Goal: Task Accomplishment & Management: Use online tool/utility

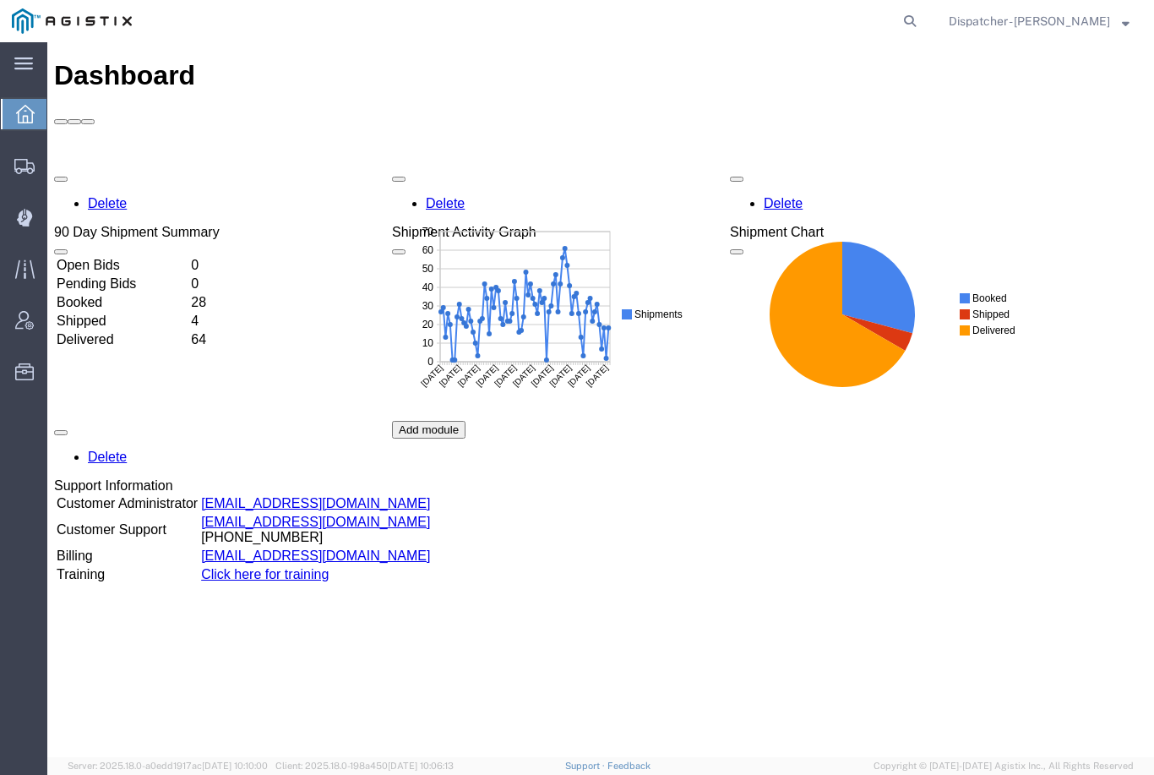
click at [41, 226] on div at bounding box center [24, 217] width 47 height 34
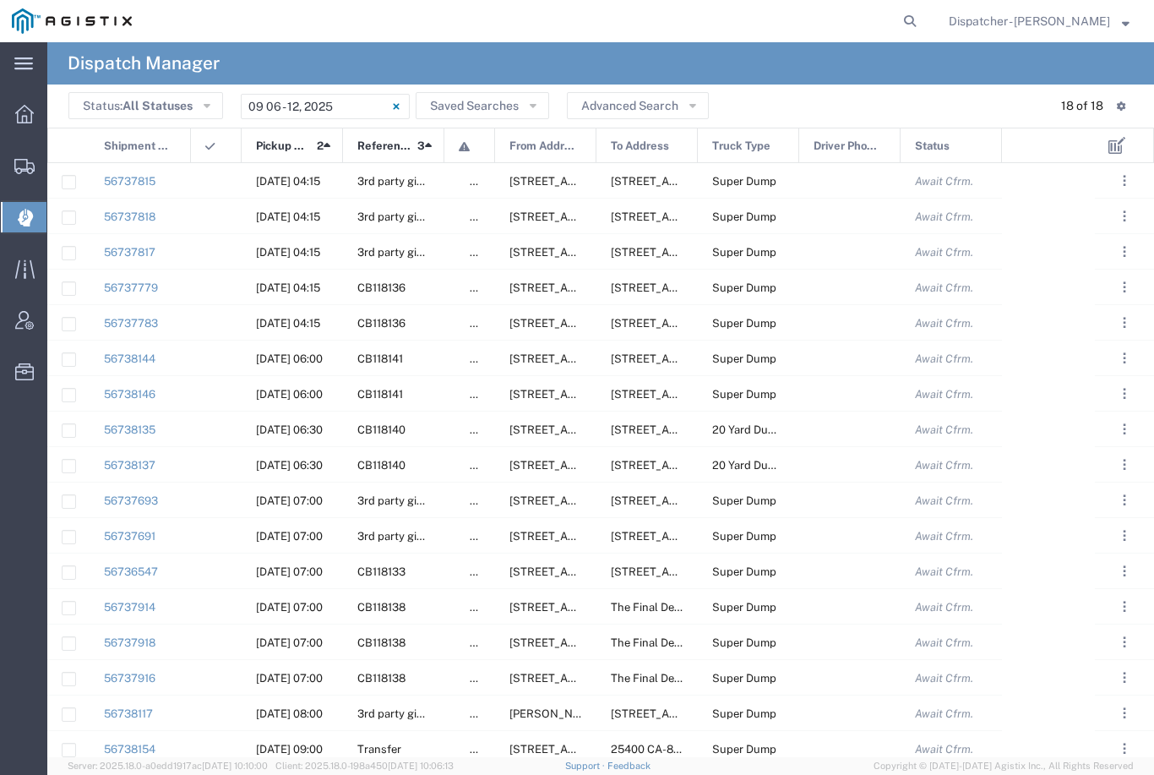
click at [351, 107] on input "09/06/2025 - 09/12/2025" at bounding box center [325, 106] width 169 height 25
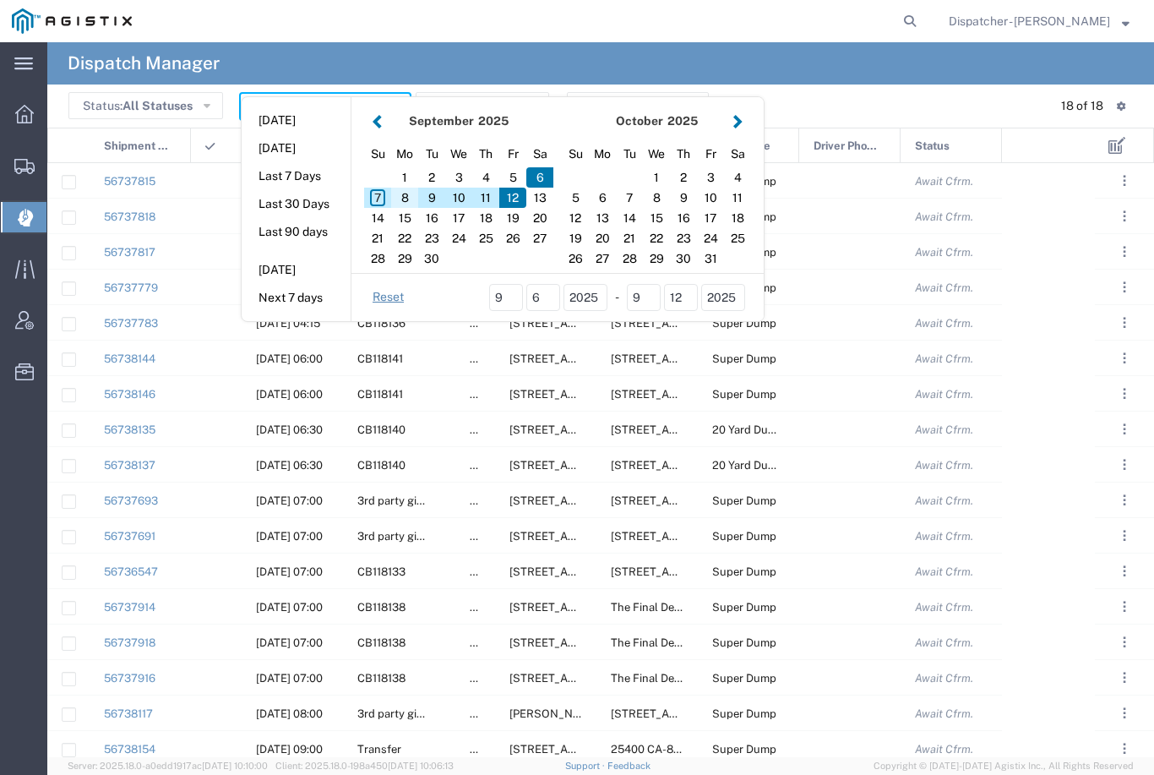
click at [409, 198] on div "8" at bounding box center [404, 198] width 27 height 20
click at [402, 191] on div "8" at bounding box center [404, 198] width 27 height 20
type input "09/08/2025"
type input "09/08/2025 - 09/08/2025"
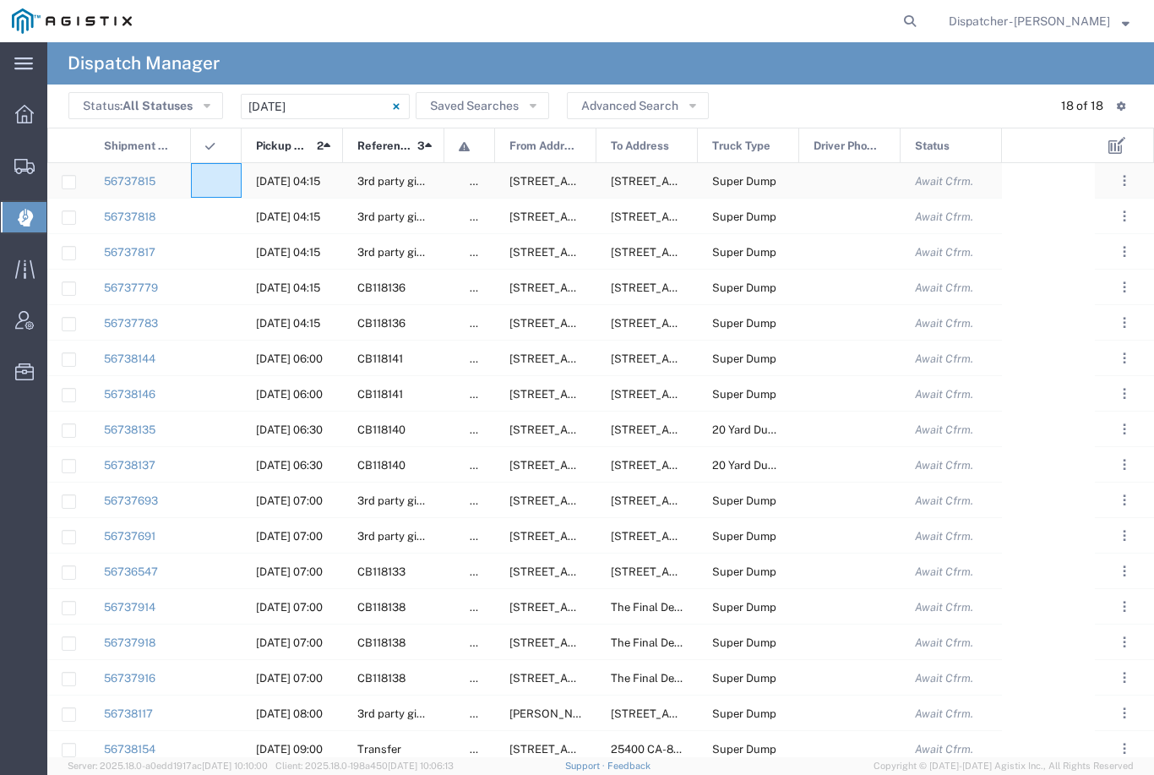
click at [205, 176] on agx-ag-table-icon-cell at bounding box center [210, 181] width 11 height 13
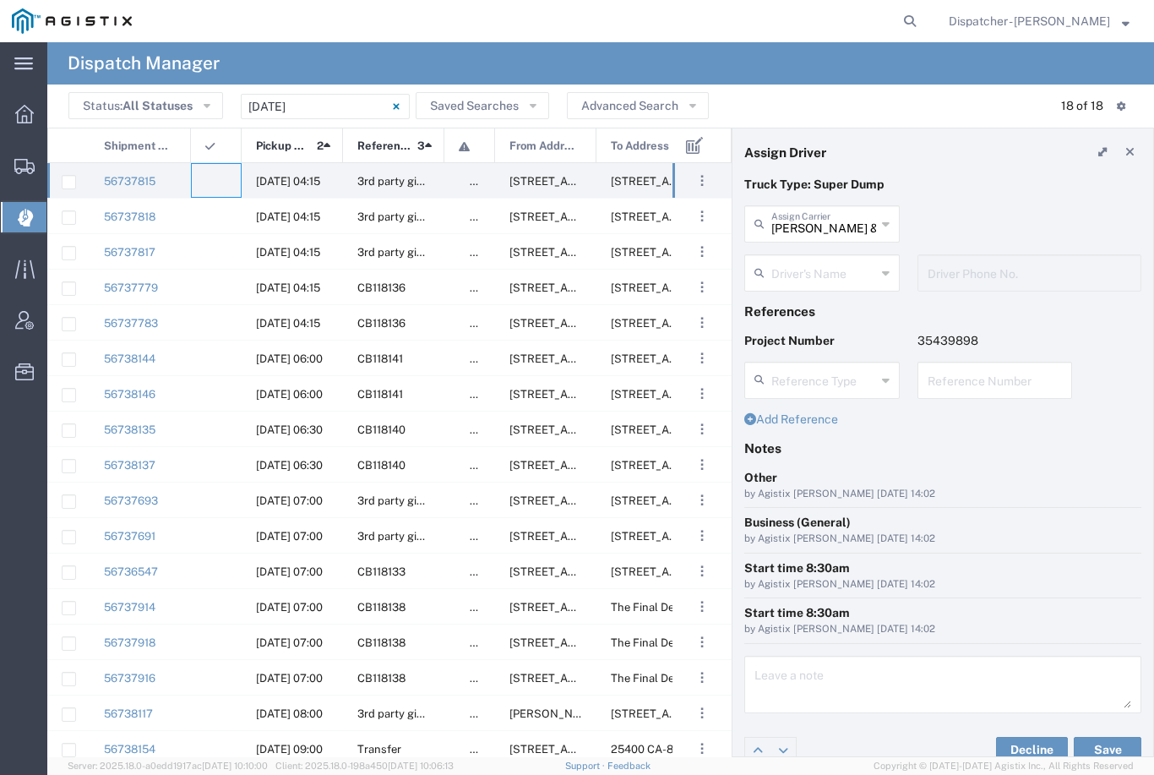
click at [843, 218] on input "Bowman & Sons Trucking, Inc" at bounding box center [823, 223] width 105 height 30
click at [807, 302] on span "E.P.A. Trucking" at bounding box center [822, 315] width 152 height 26
type input "E.P.A. Trucking"
click at [815, 271] on input "text" at bounding box center [823, 272] width 105 height 30
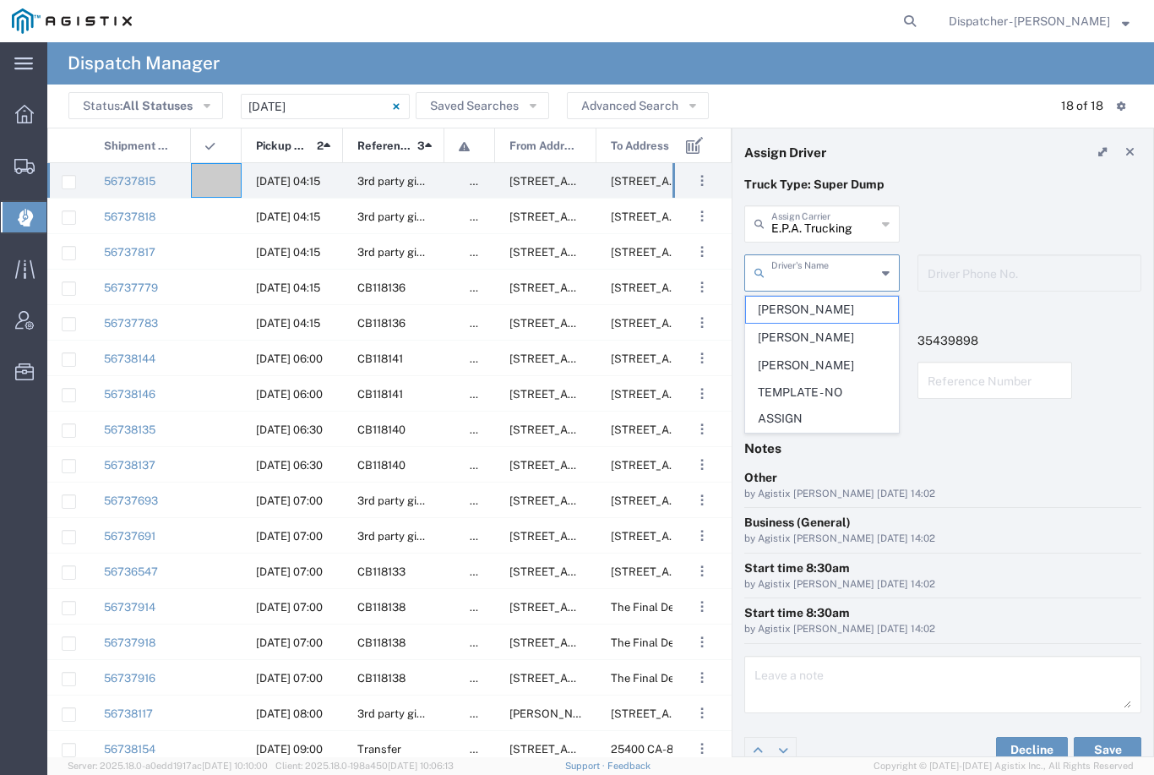
click at [798, 304] on span "Humberto Ramirez" at bounding box center [822, 310] width 152 height 26
type input "Humberto Ramirez"
type input "6504689024"
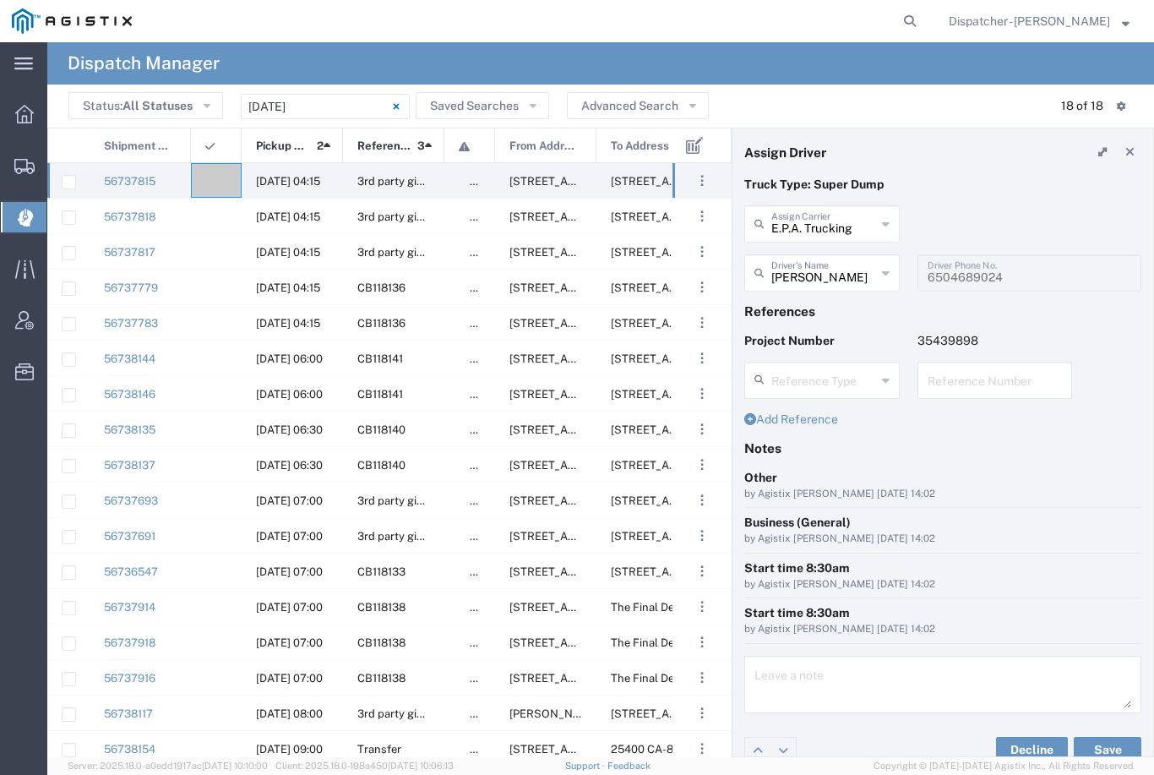
click at [1099, 750] on button "Save" at bounding box center [1108, 750] width 68 height 27
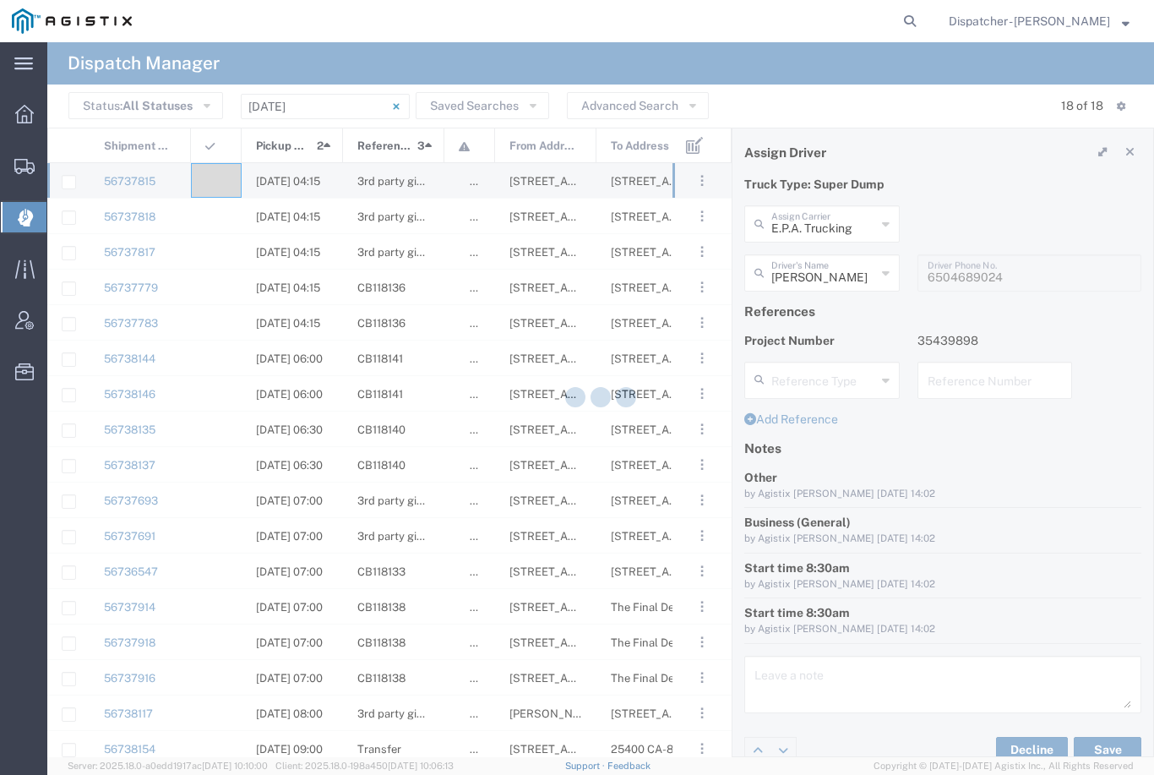
type input "Humberto Ramirez"
type input "E.P.A. Trucking"
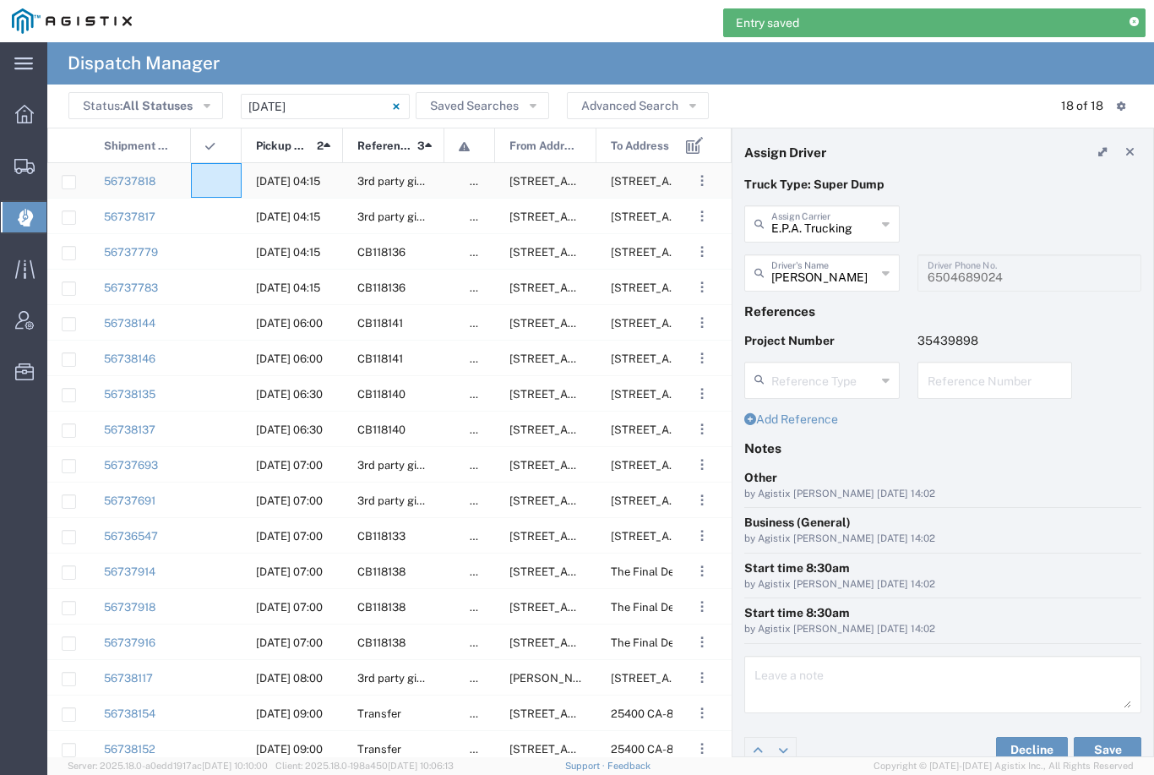
click at [210, 182] on agx-ag-table-icon-cell at bounding box center [210, 181] width 11 height 13
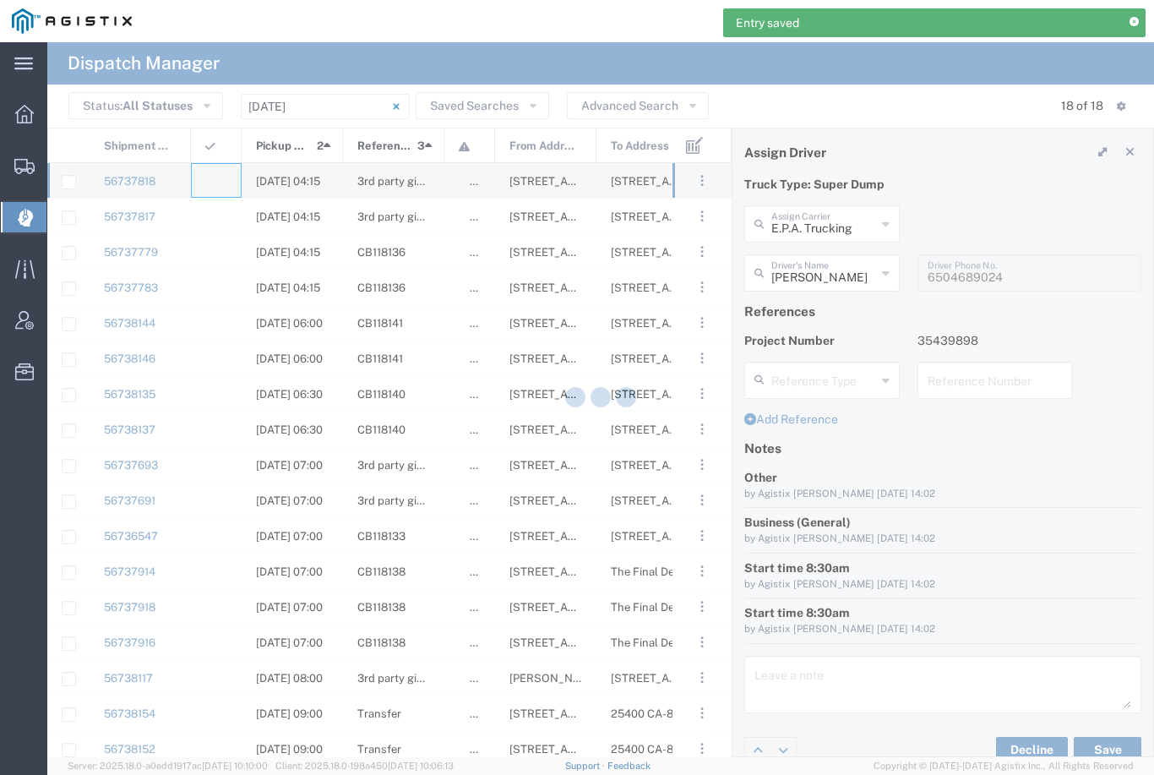
type input "Bowman & Sons Trucking, Inc"
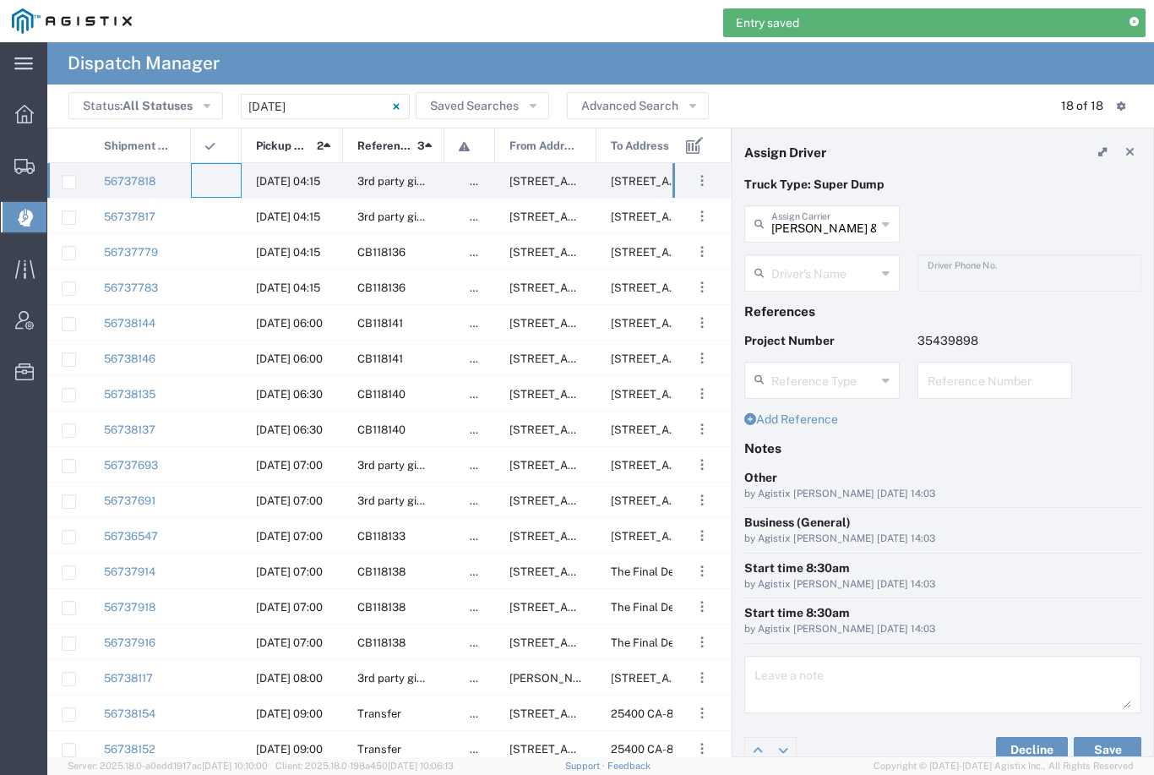
click at [825, 221] on input "Bowman & Sons Trucking, Inc" at bounding box center [823, 223] width 105 height 30
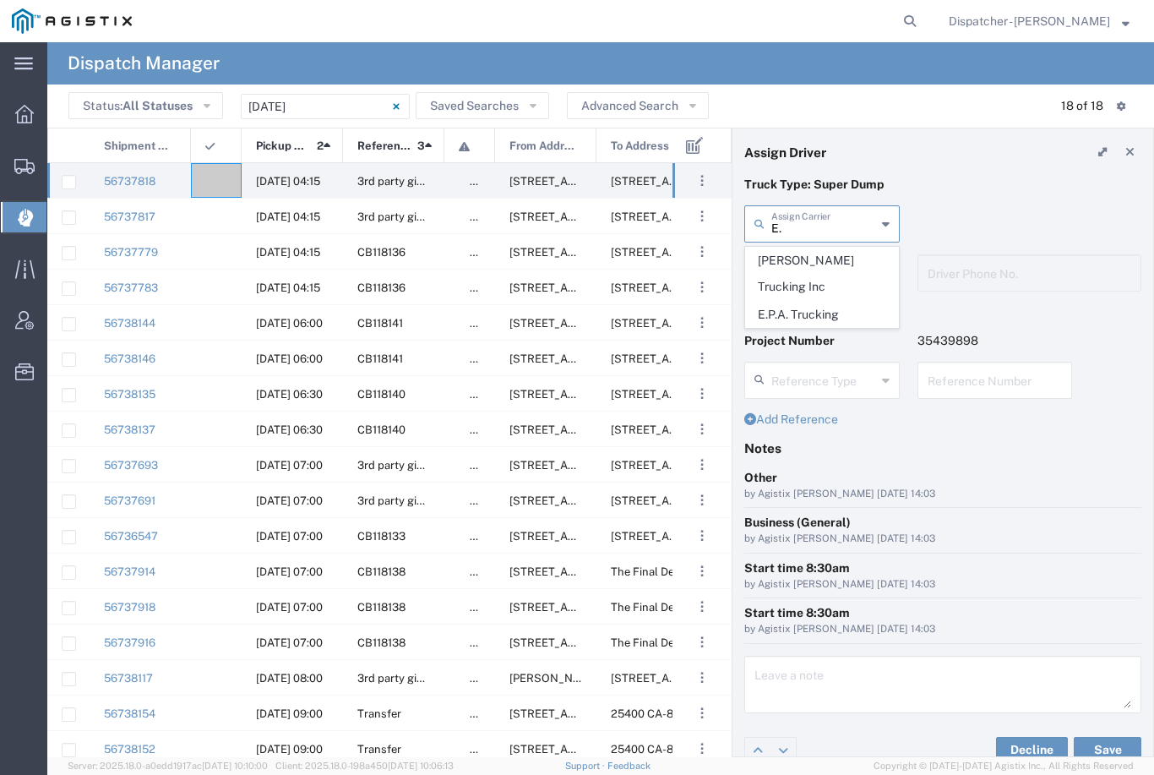
click at [813, 302] on span "E.P.A. Trucking" at bounding box center [822, 315] width 152 height 26
type input "E.P.A. Trucking"
click at [823, 271] on input "text" at bounding box center [823, 272] width 105 height 30
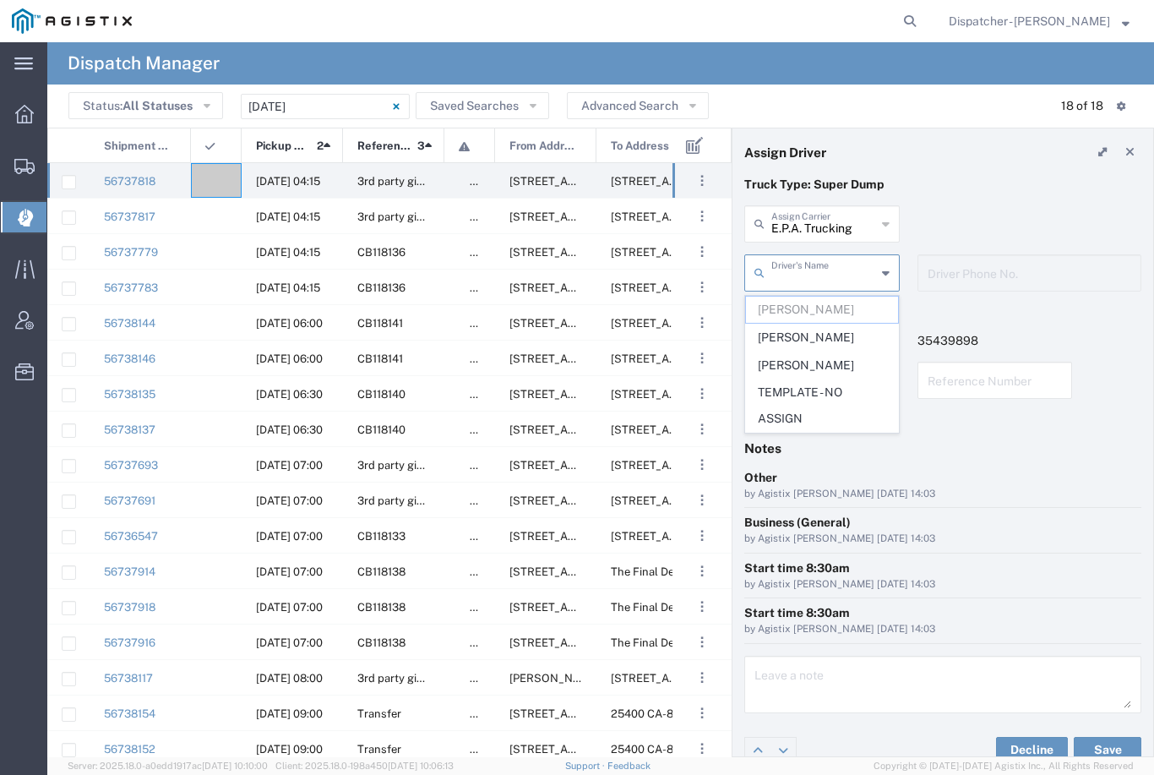
click at [806, 339] on span "Jorge Ramirez" at bounding box center [822, 337] width 152 height 26
type input "Jorge Ramirez"
type input "650-384-1848"
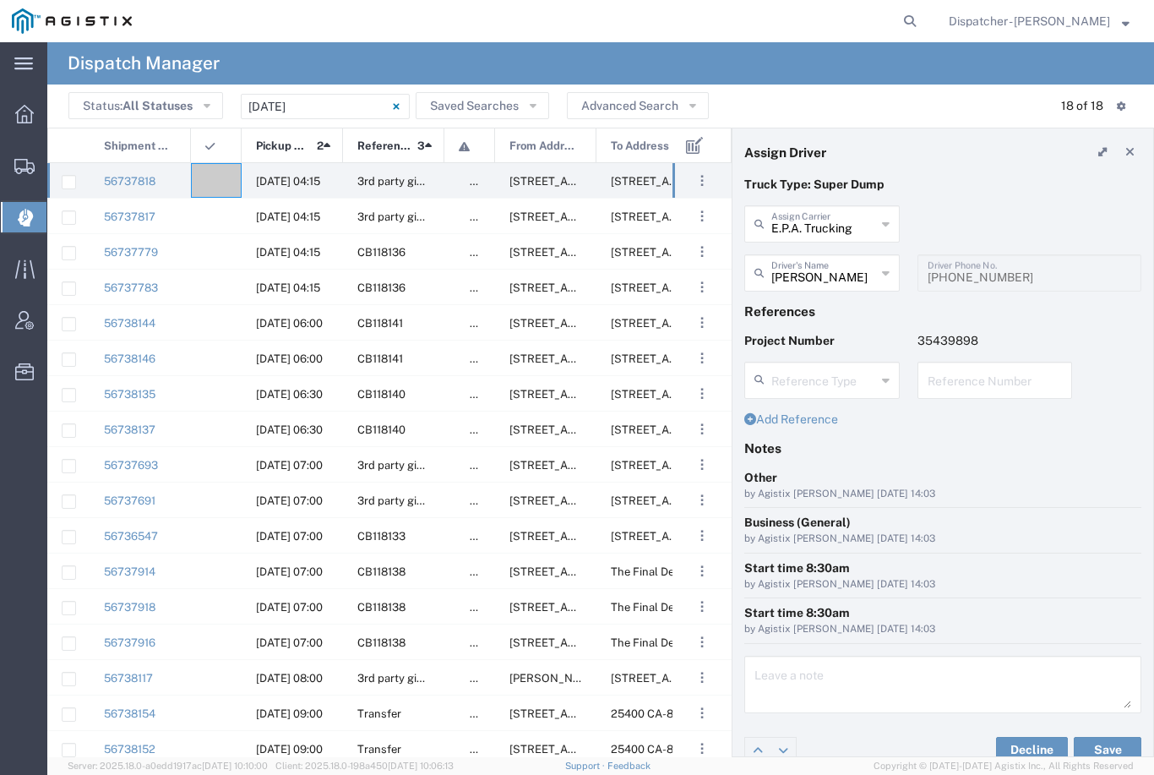
click at [1105, 747] on button "Save" at bounding box center [1108, 750] width 68 height 27
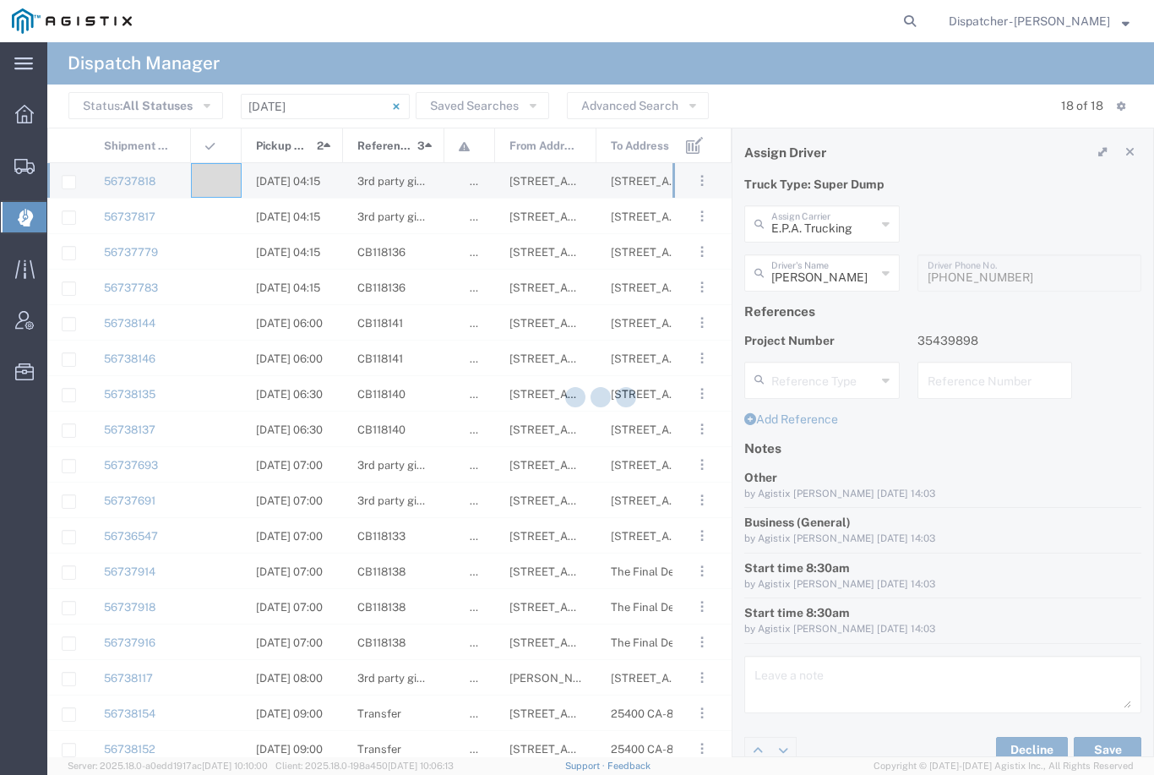
type input "Jorge Ramirez"
type input "E.P.A. Trucking"
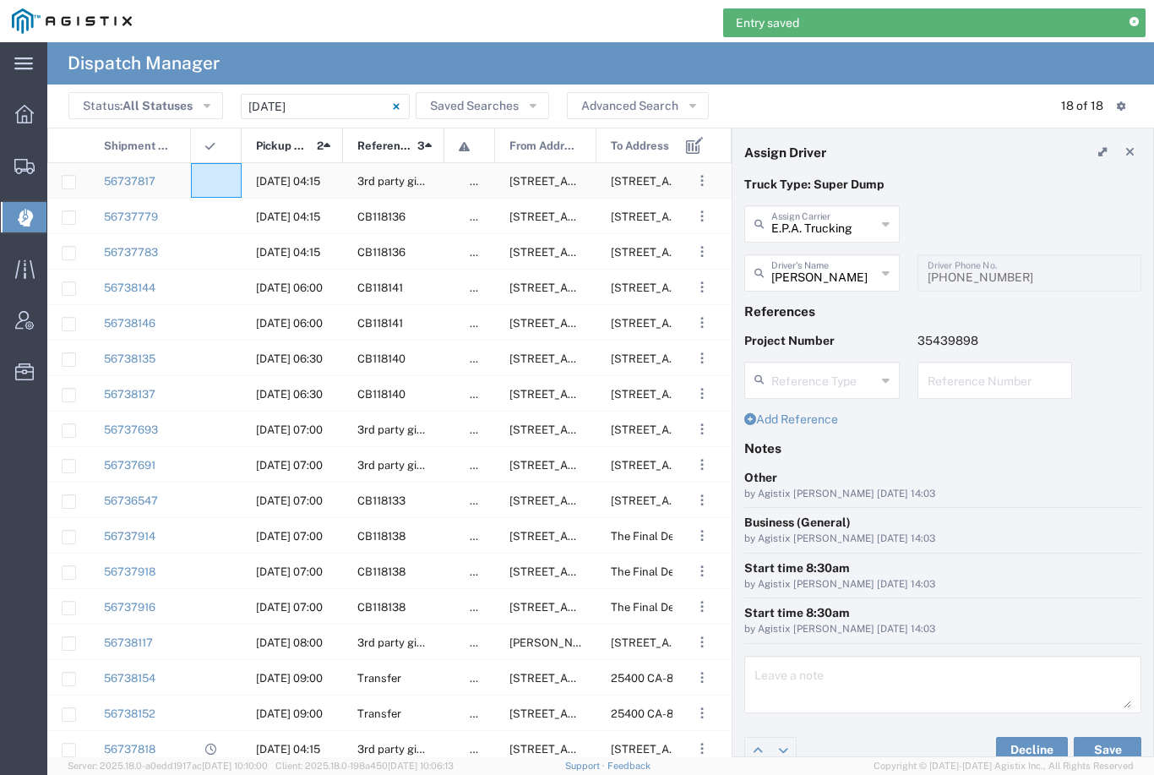
click at [212, 177] on agx-ag-table-icon-cell at bounding box center [210, 181] width 11 height 13
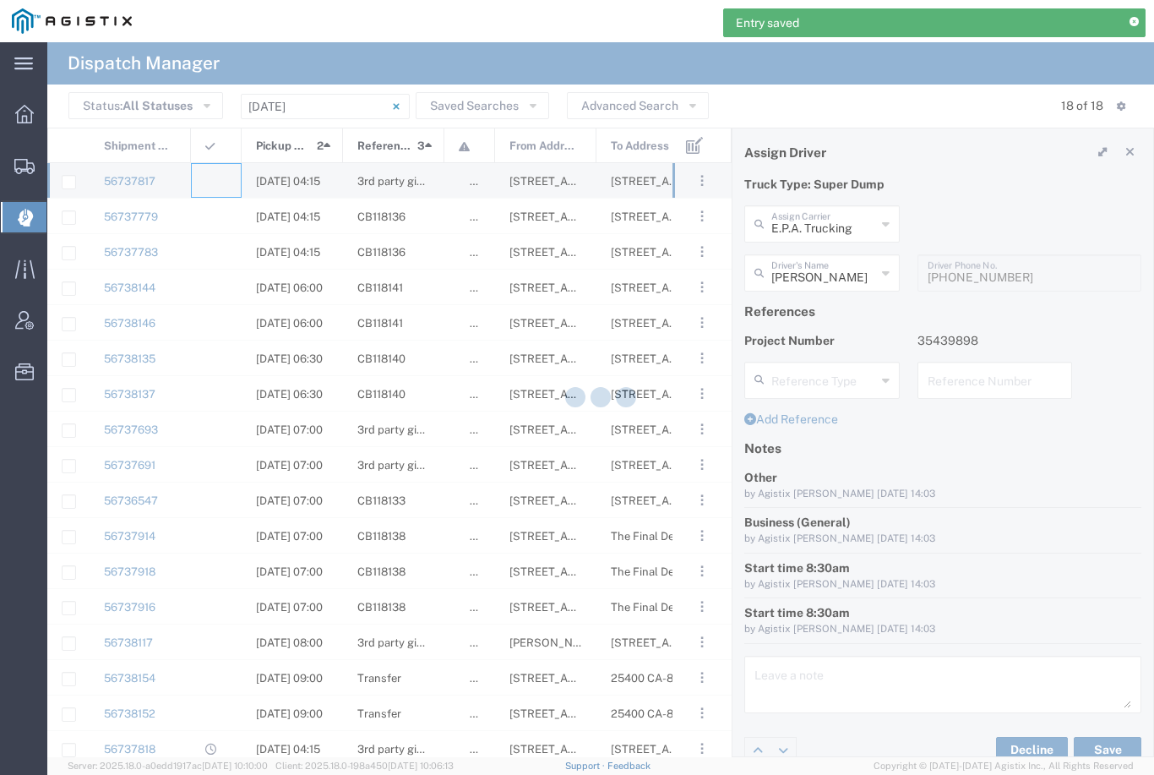
type input "Bowman & Sons Trucking, Inc"
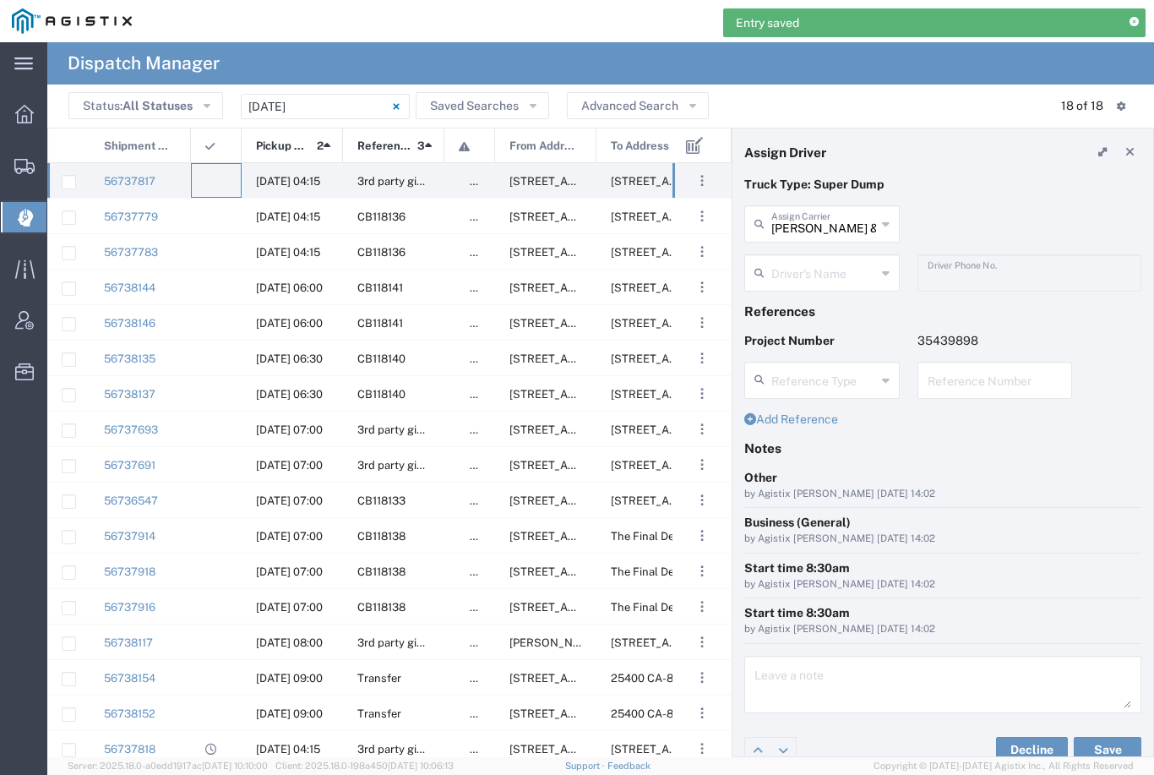
click at [828, 220] on input "Bowman & Sons Trucking, Inc" at bounding box center [823, 223] width 105 height 30
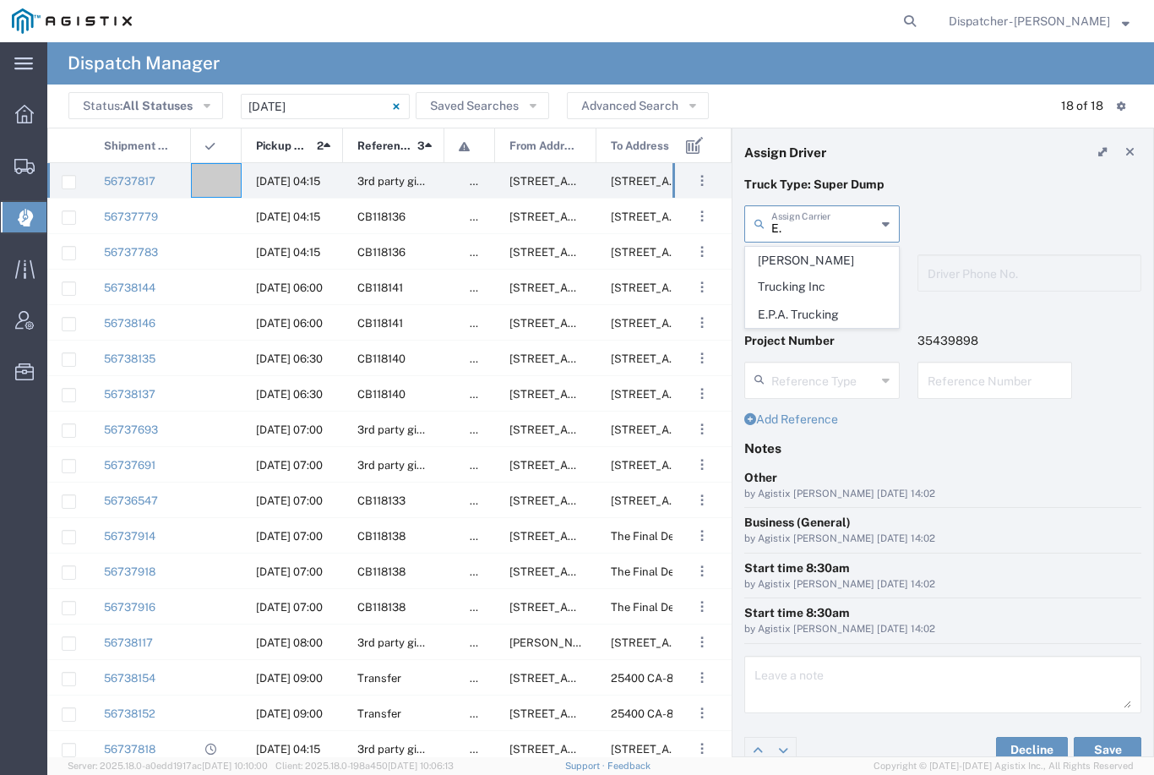
click at [799, 302] on span "E.P.A. Trucking" at bounding box center [822, 315] width 152 height 26
type input "E.P.A. Trucking"
click at [809, 269] on input "text" at bounding box center [823, 272] width 105 height 30
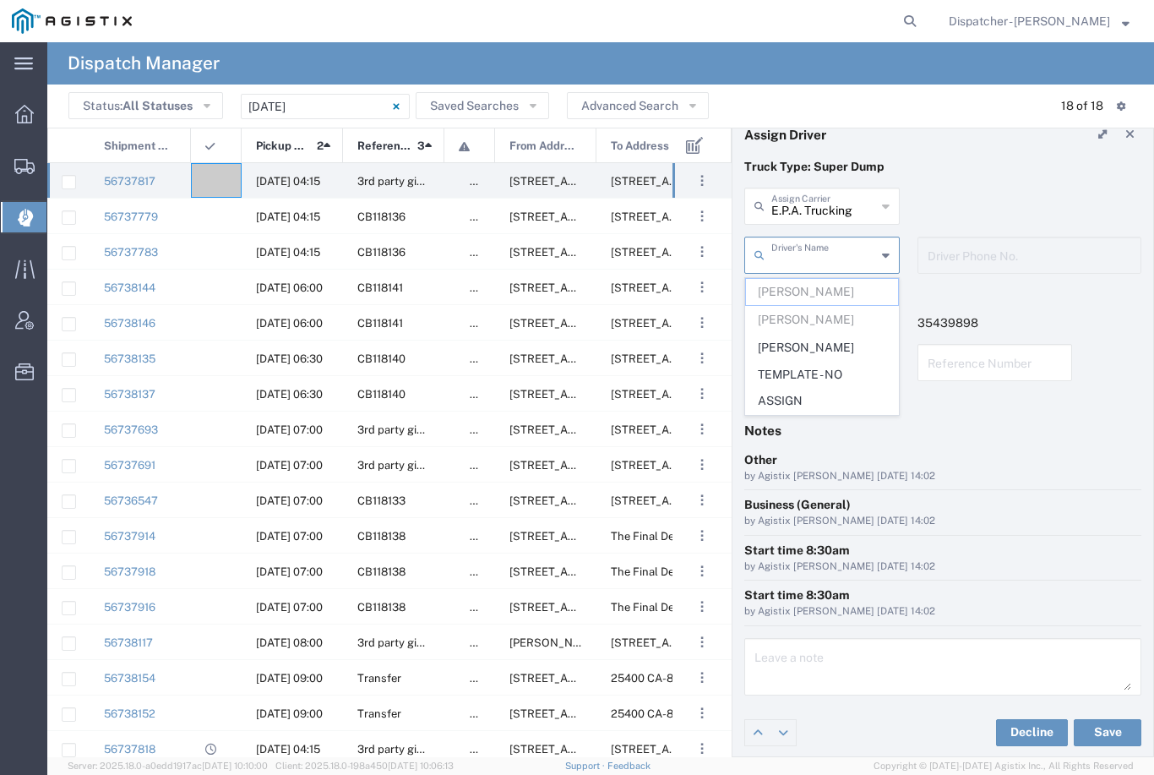
scroll to position [17, 0]
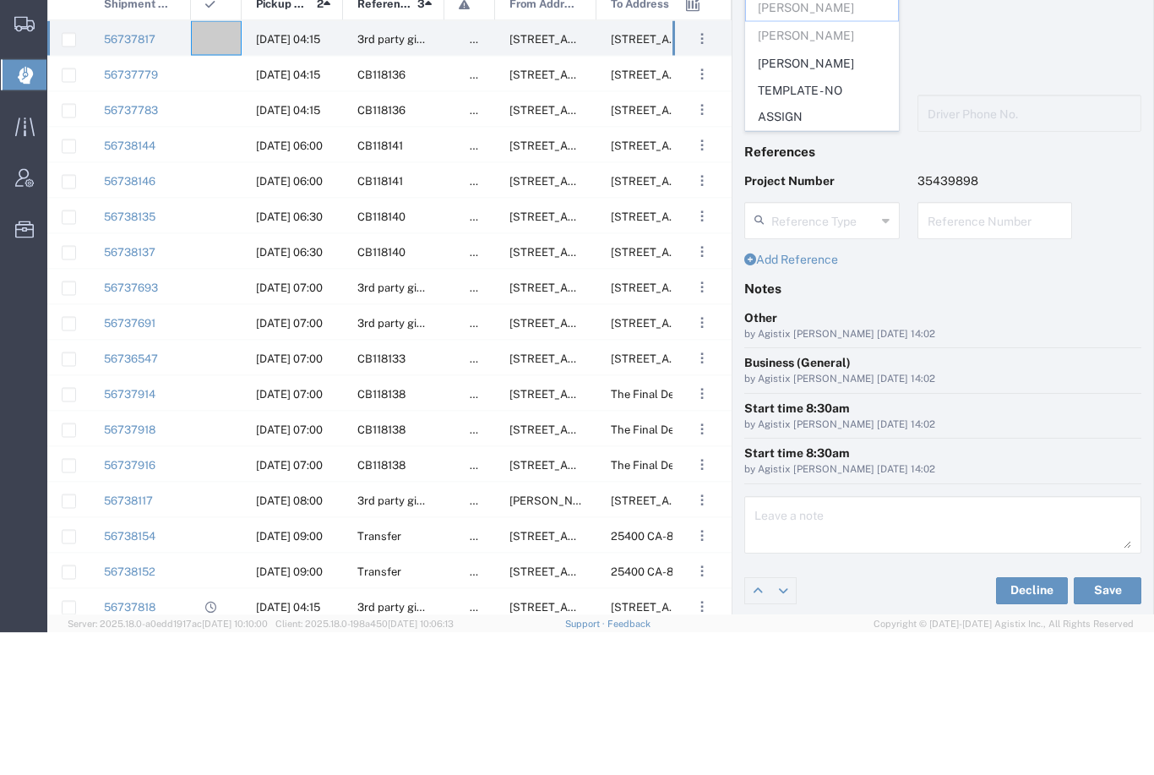
click at [814, 193] on span "Olegario Ramirez" at bounding box center [822, 206] width 152 height 26
type input "Olegario Ramirez"
type input "6505371145"
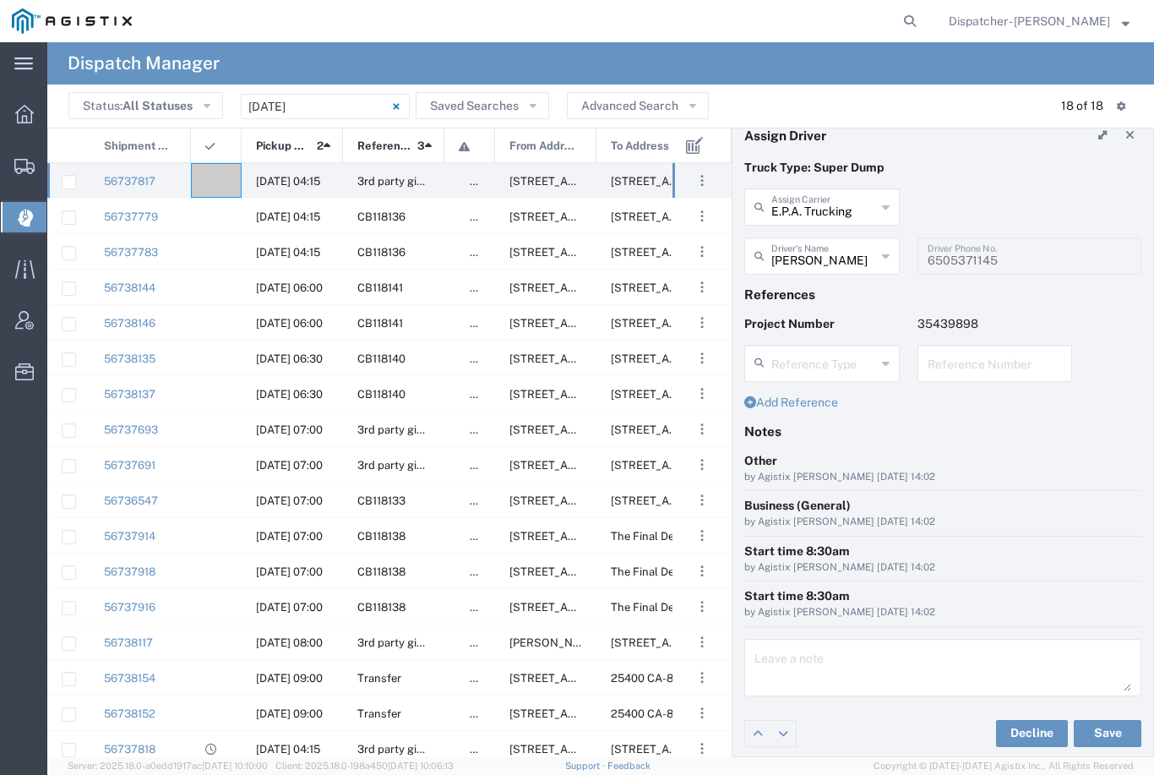
click at [1103, 733] on button "Save" at bounding box center [1108, 733] width 68 height 27
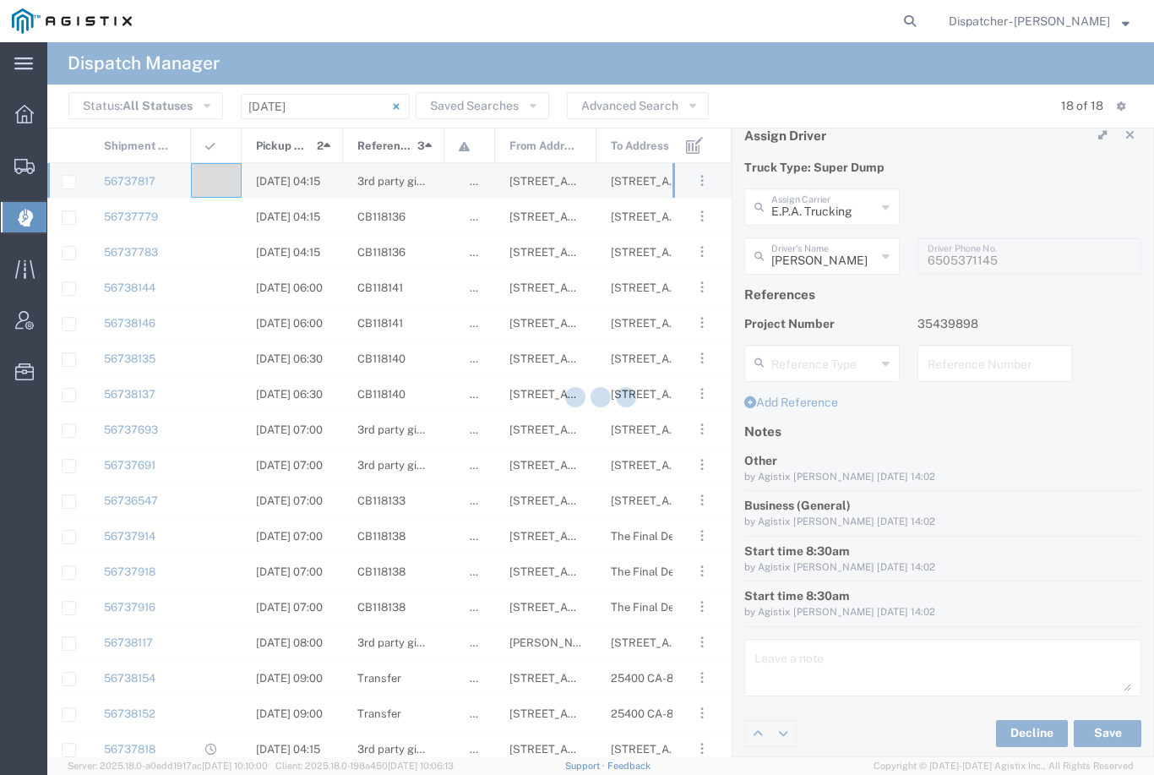
type input "Olegario Ramirez"
type input "E.P.A. Trucking"
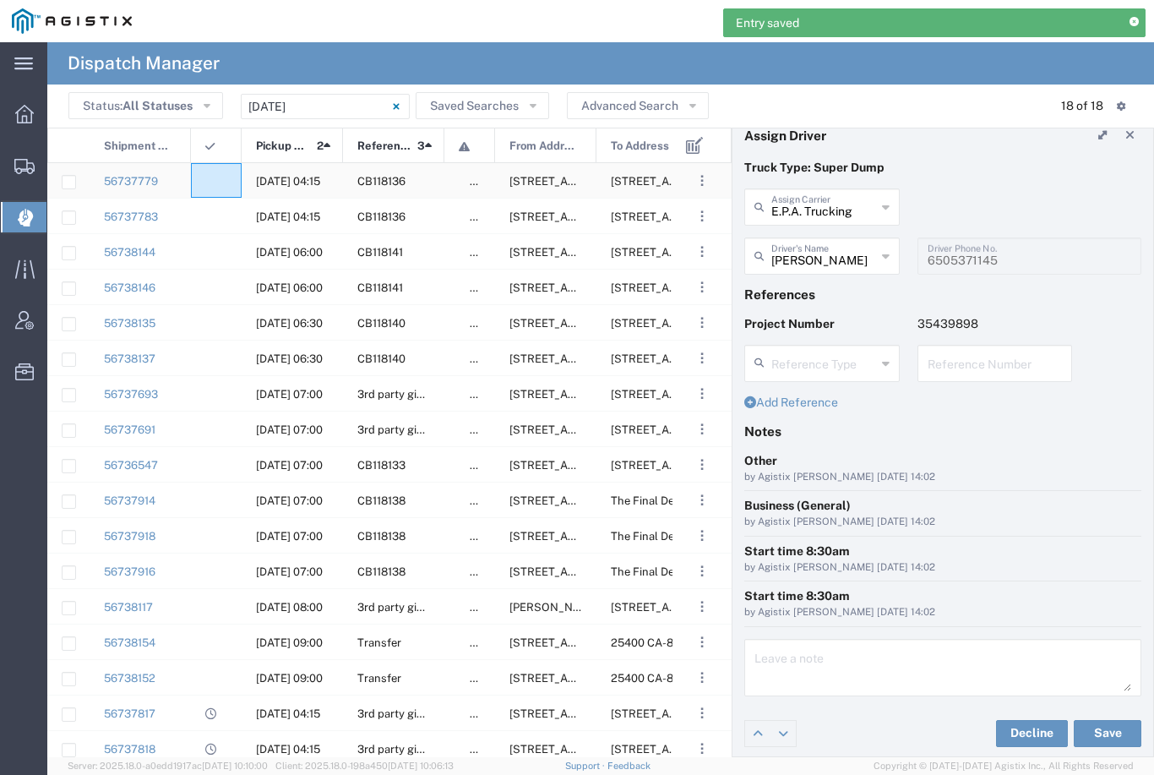
click at [211, 179] on agx-ag-table-icon-cell at bounding box center [210, 181] width 11 height 13
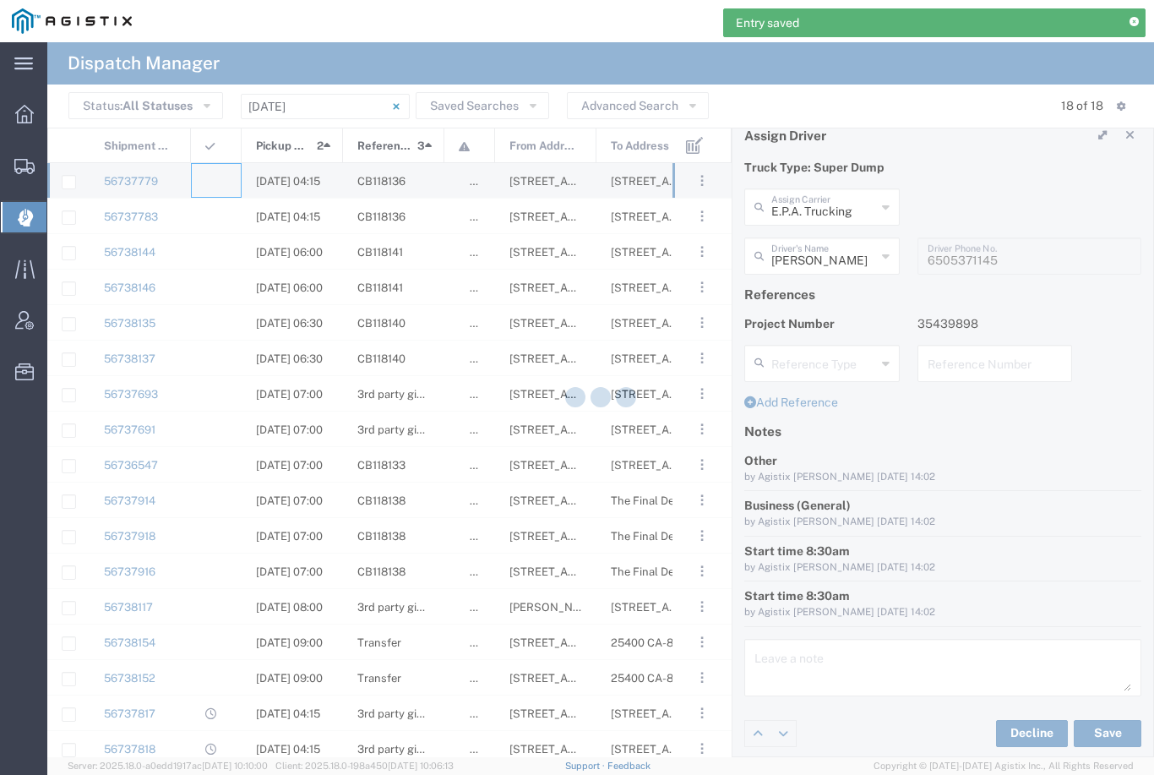
type input "Bowman & Sons Trucking, Inc"
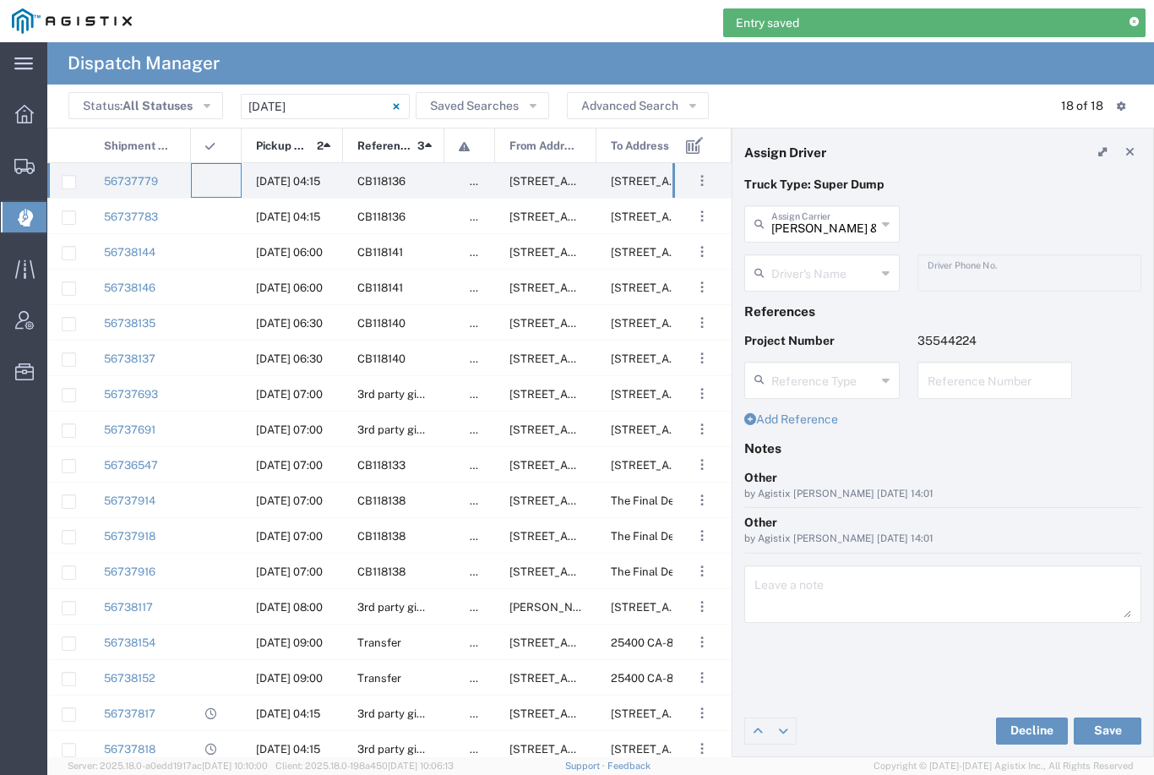
click at [831, 221] on input "Bowman & Sons Trucking, Inc" at bounding box center [823, 223] width 105 height 30
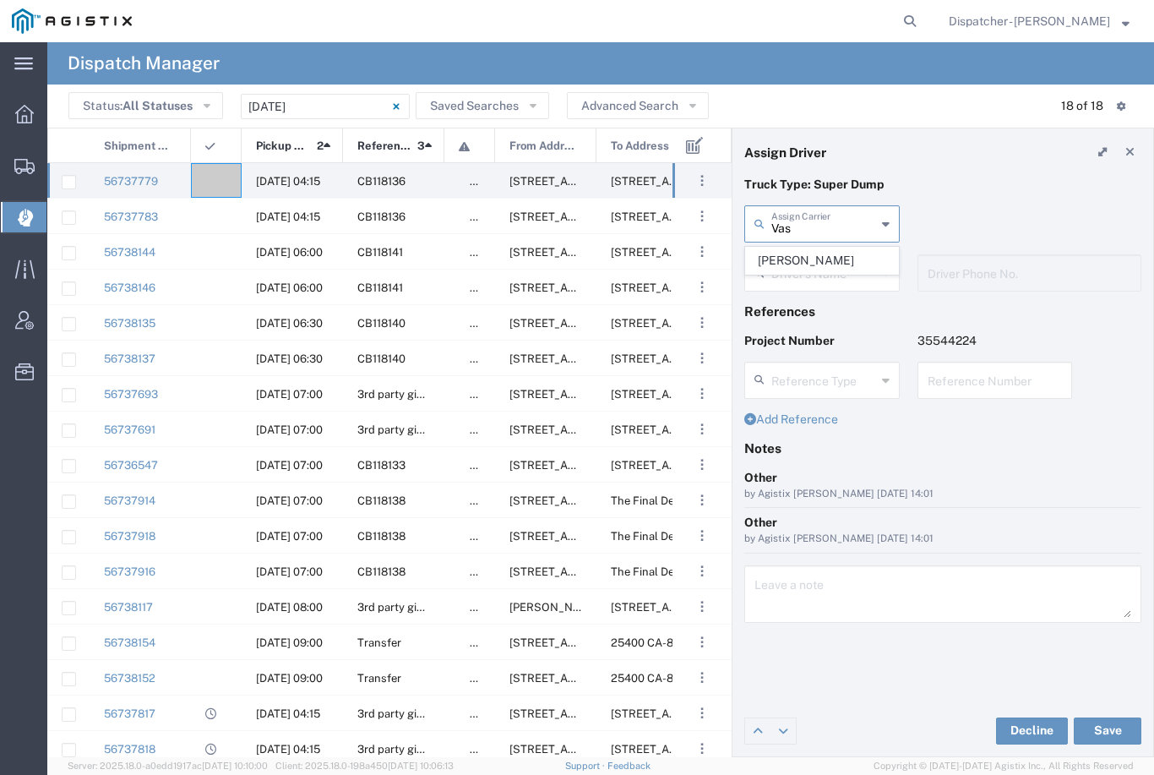
click at [815, 258] on span "Vasile Budean" at bounding box center [822, 261] width 152 height 26
type input "Vasile Budean"
click at [813, 272] on input "text" at bounding box center [824, 272] width 106 height 30
click at [806, 301] on span "Ovidiu Morar" at bounding box center [822, 310] width 152 height 26
click at [1107, 732] on button "Save" at bounding box center [1108, 730] width 68 height 27
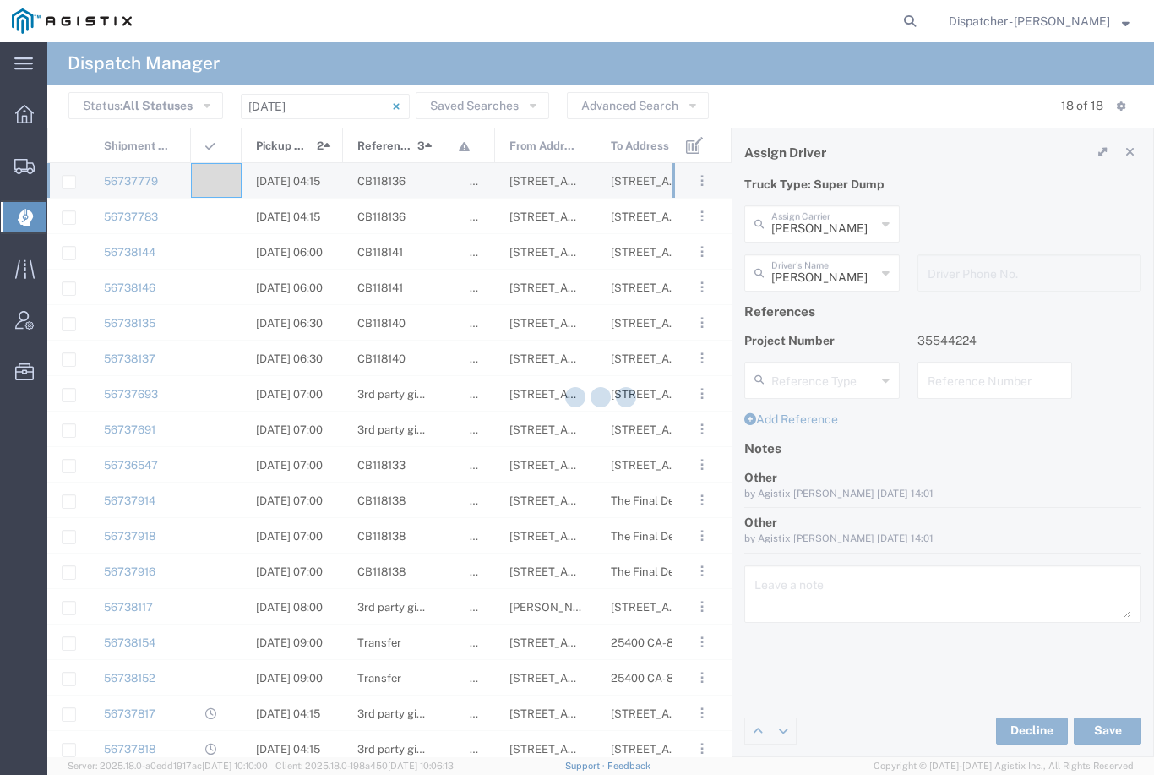
type input "Ovidiu Morar"
type input "Vasile Budean"
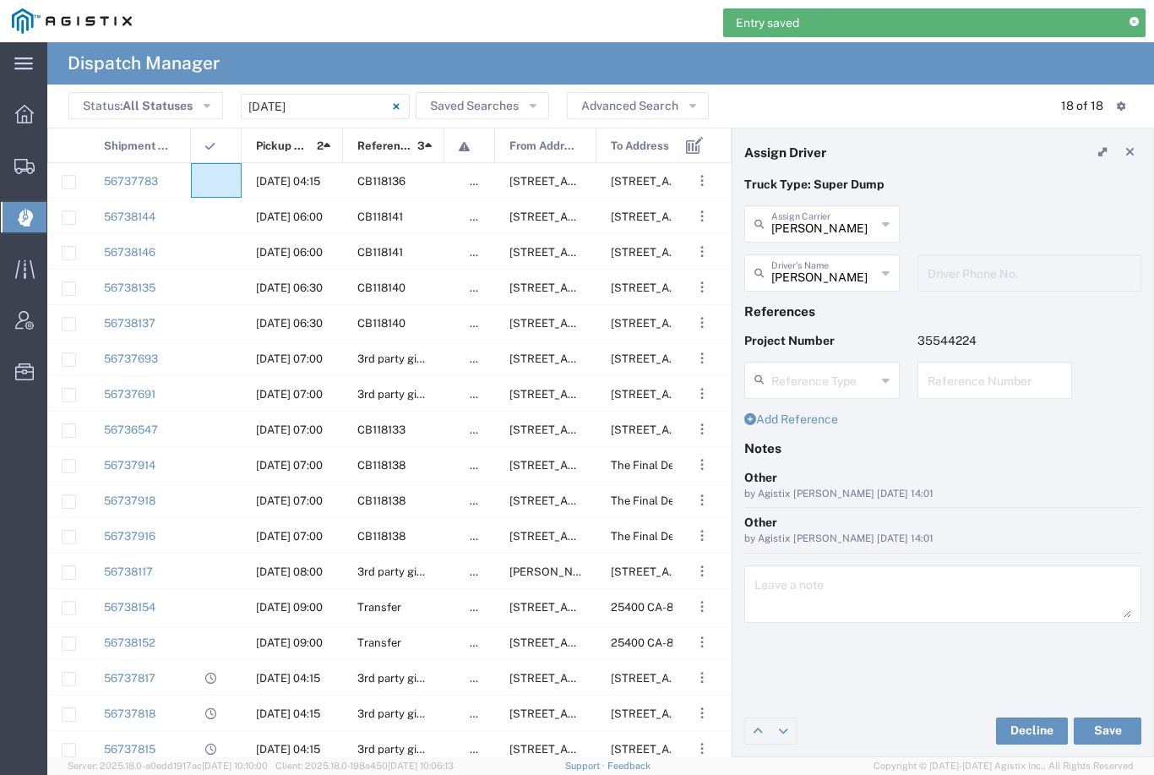
click at [215, 175] on agx-ag-table-icon-cell at bounding box center [210, 181] width 11 height 13
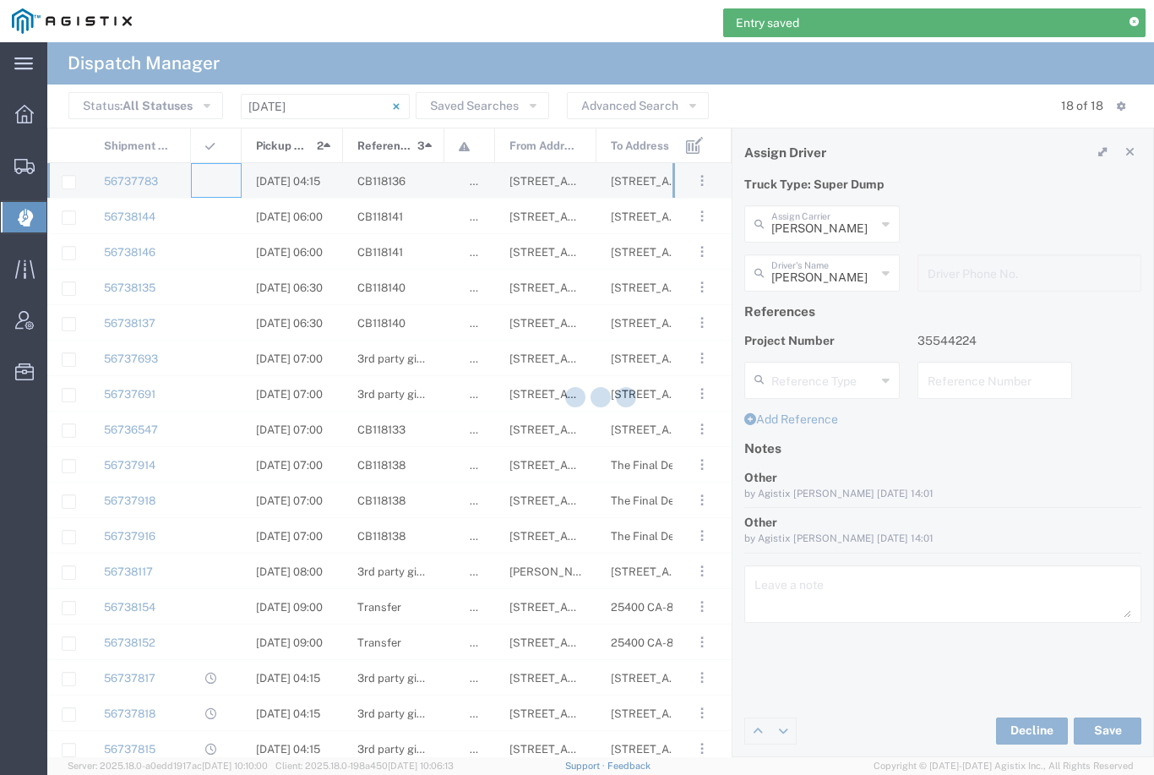
type input "Bowman & Sons Trucking, Inc"
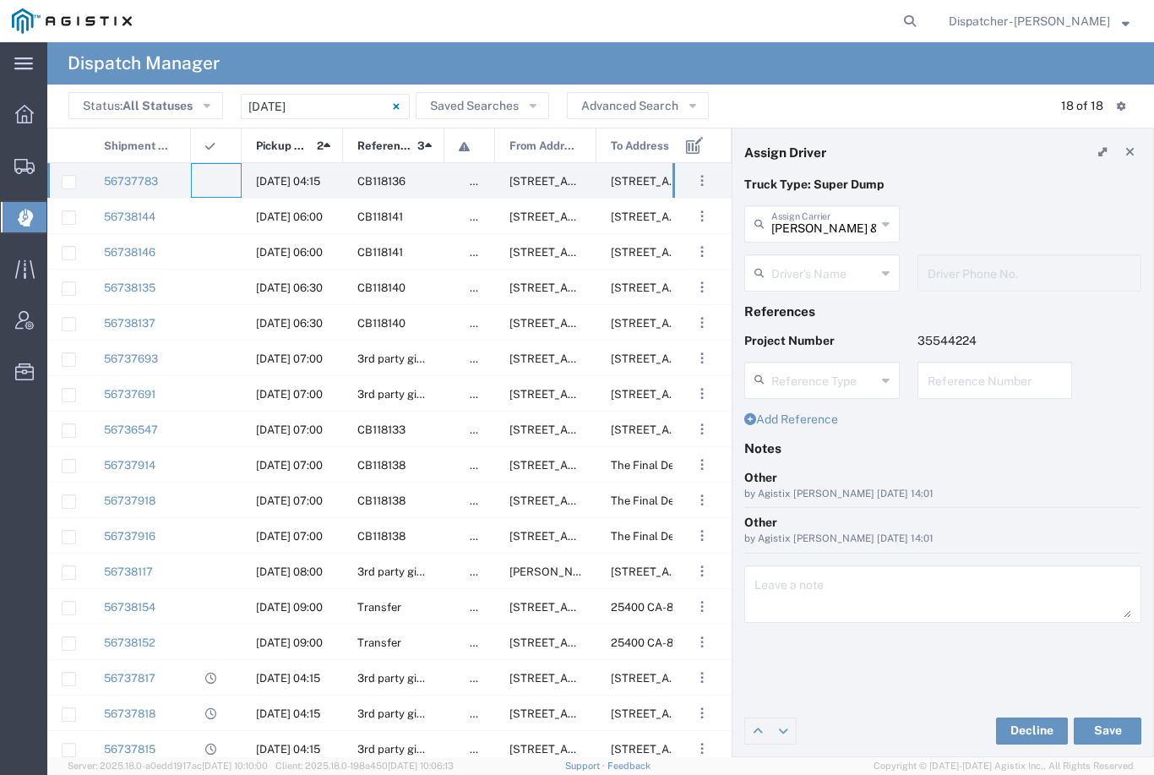
click at [820, 272] on input "text" at bounding box center [823, 272] width 105 height 30
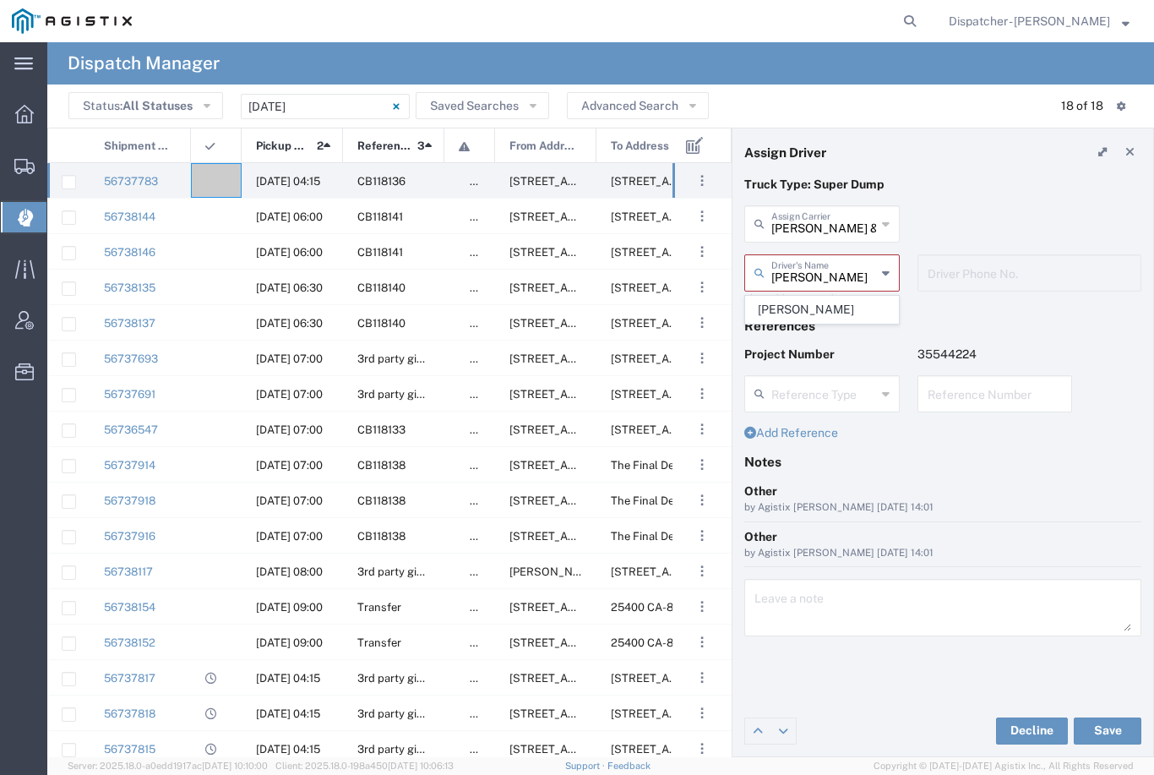
click at [821, 306] on span "Timothy Eure" at bounding box center [822, 310] width 152 height 26
type input "Timothy Eure"
type input "2096295517"
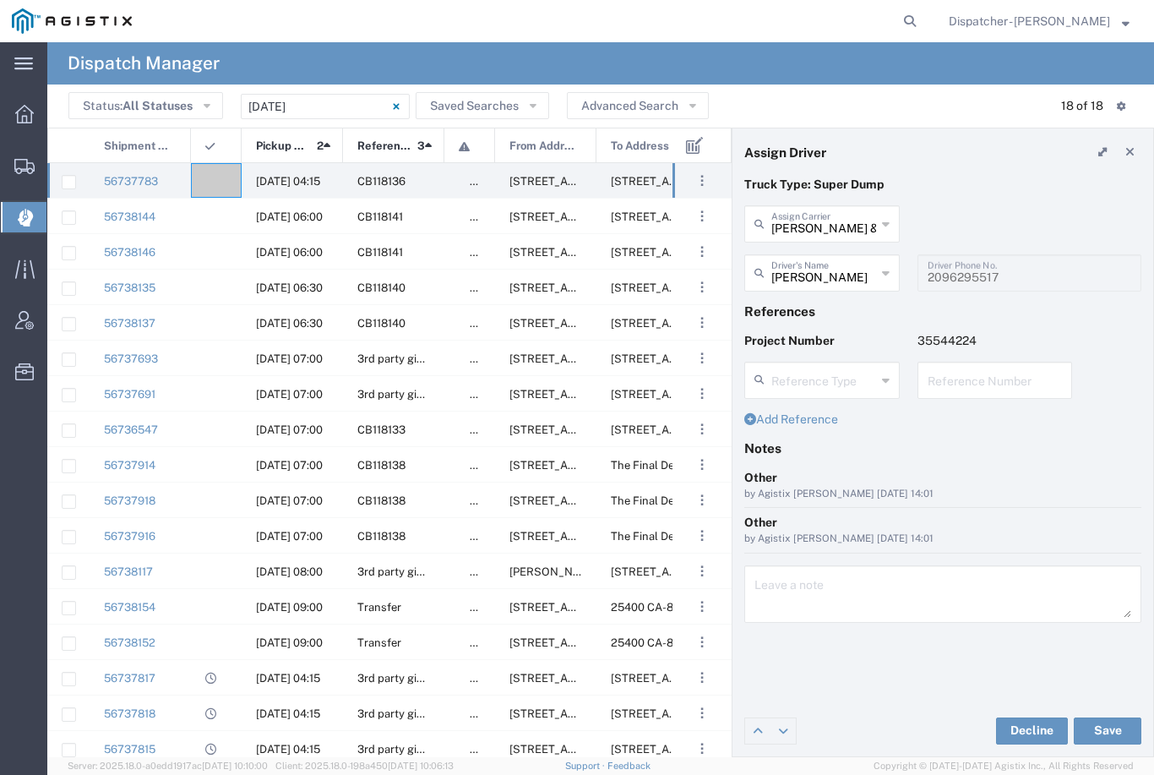
click at [1111, 730] on button "Save" at bounding box center [1108, 730] width 68 height 27
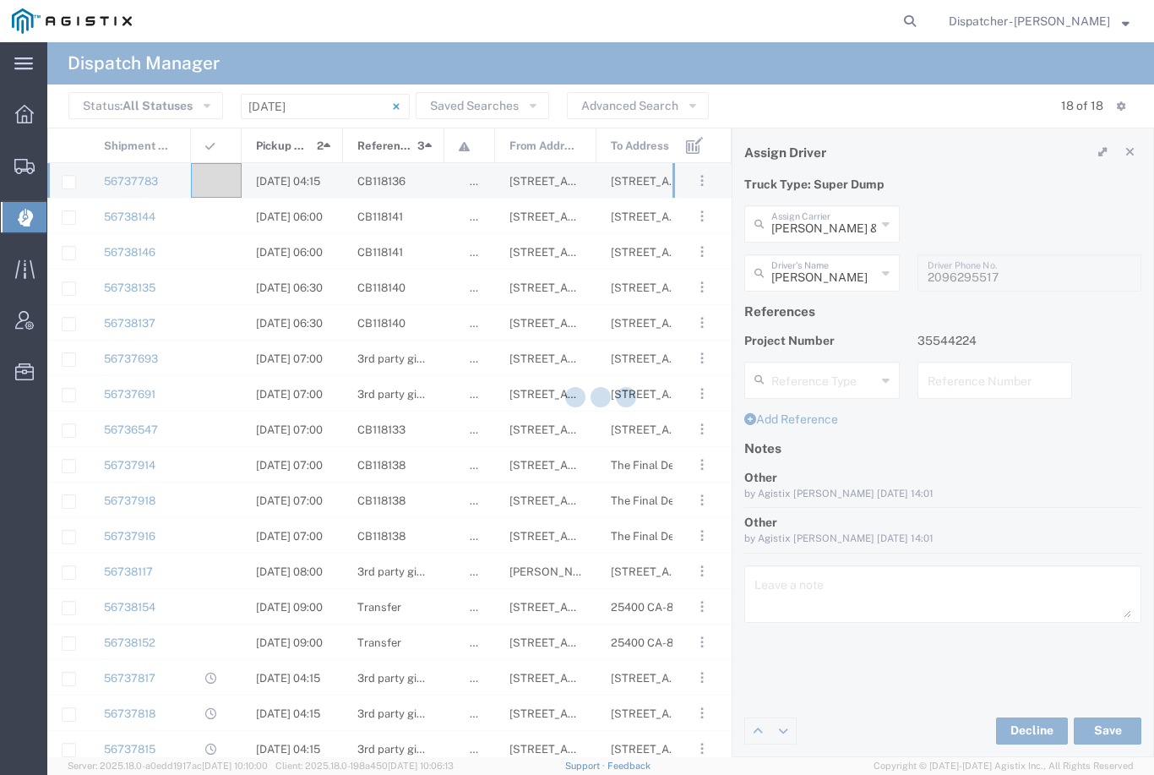
type input "Timothy Eure"
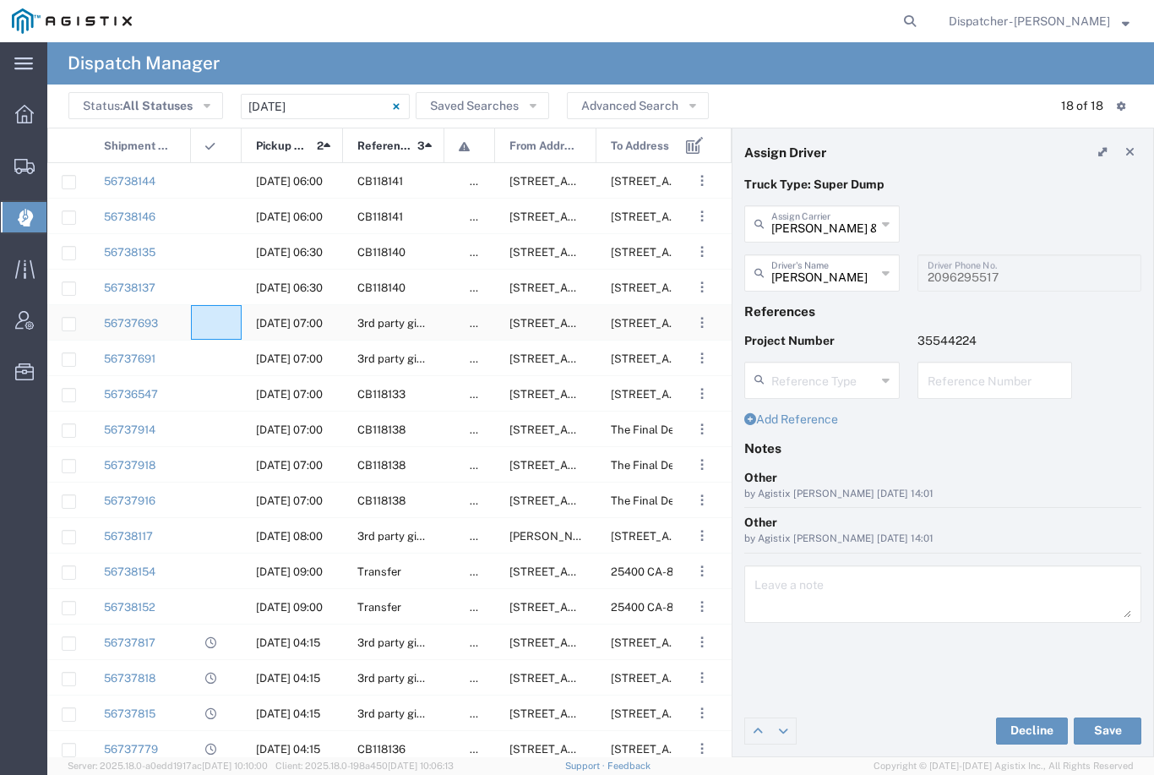
click at [202, 329] on div at bounding box center [216, 322] width 51 height 35
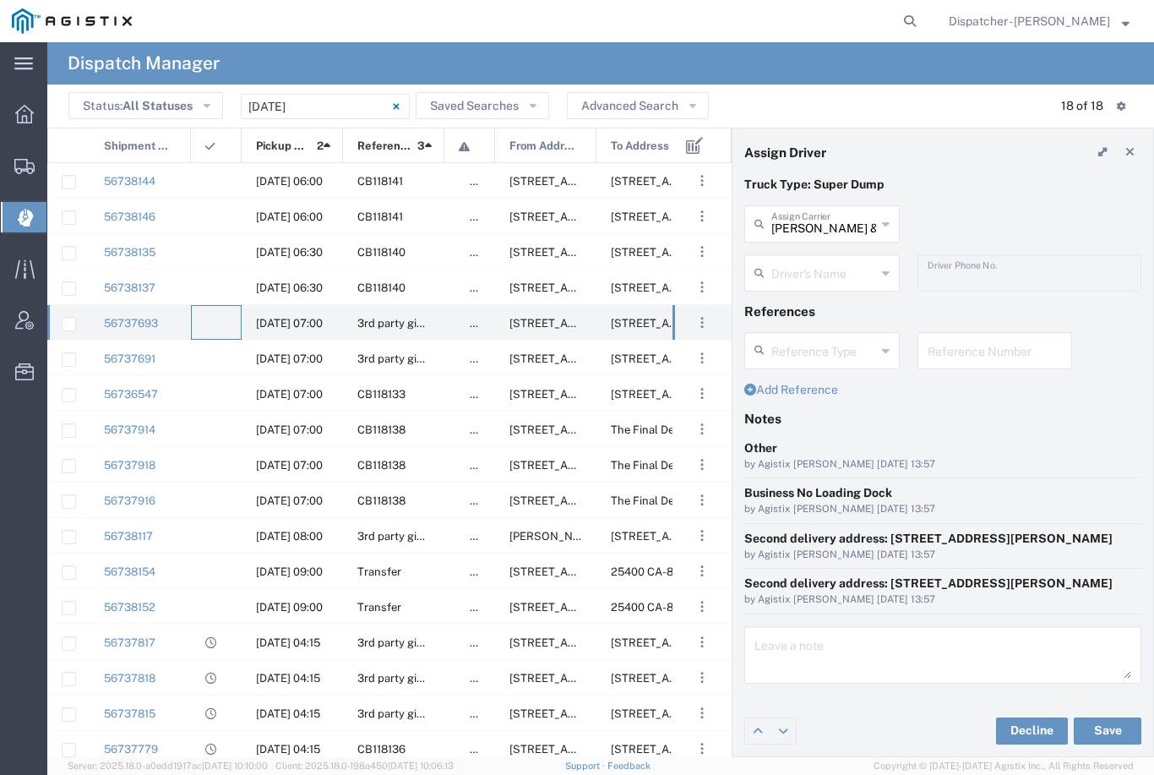
click at [845, 210] on input "Bowman & Sons Trucking, Inc" at bounding box center [823, 223] width 105 height 30
type input "R"
click at [813, 257] on span "Bhatti Bros Inc" at bounding box center [822, 261] width 152 height 26
click at [843, 269] on input "text" at bounding box center [823, 272] width 105 height 30
click at [1028, 183] on p "Truck Type: Super Dump" at bounding box center [942, 185] width 397 height 18
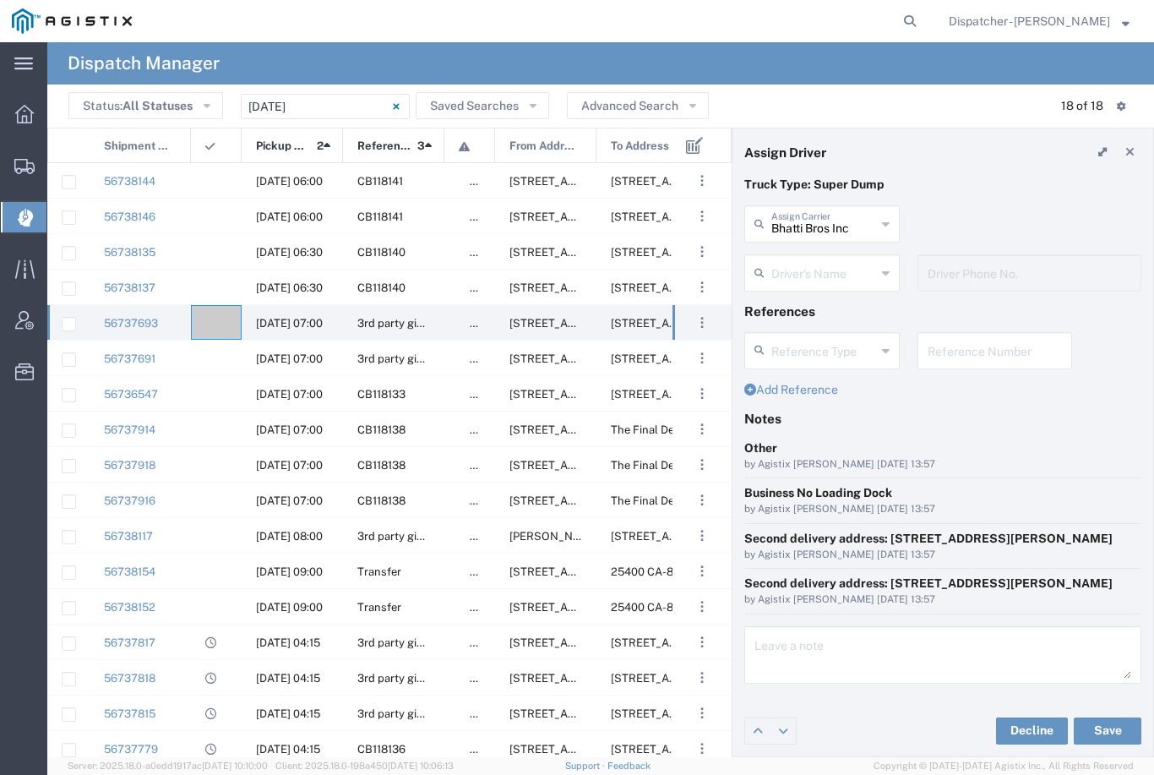
click at [1102, 738] on button "Save" at bounding box center [1108, 730] width 68 height 27
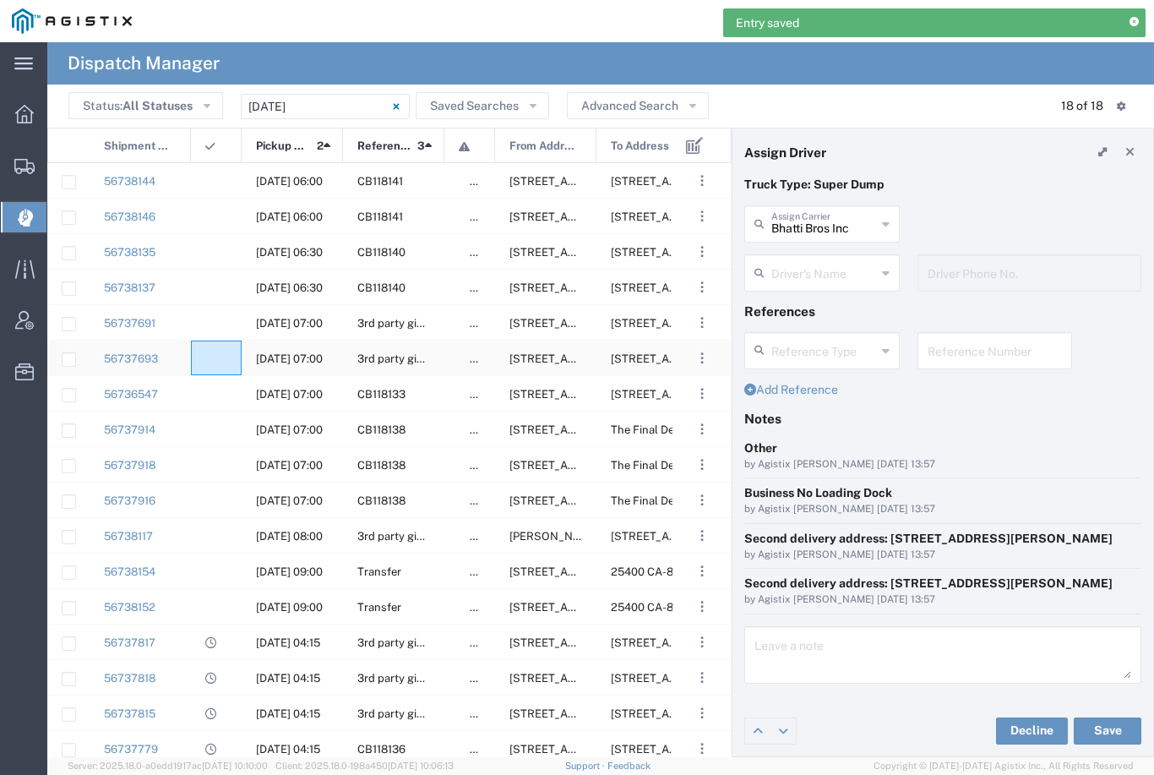
click at [220, 354] on div at bounding box center [216, 358] width 51 height 35
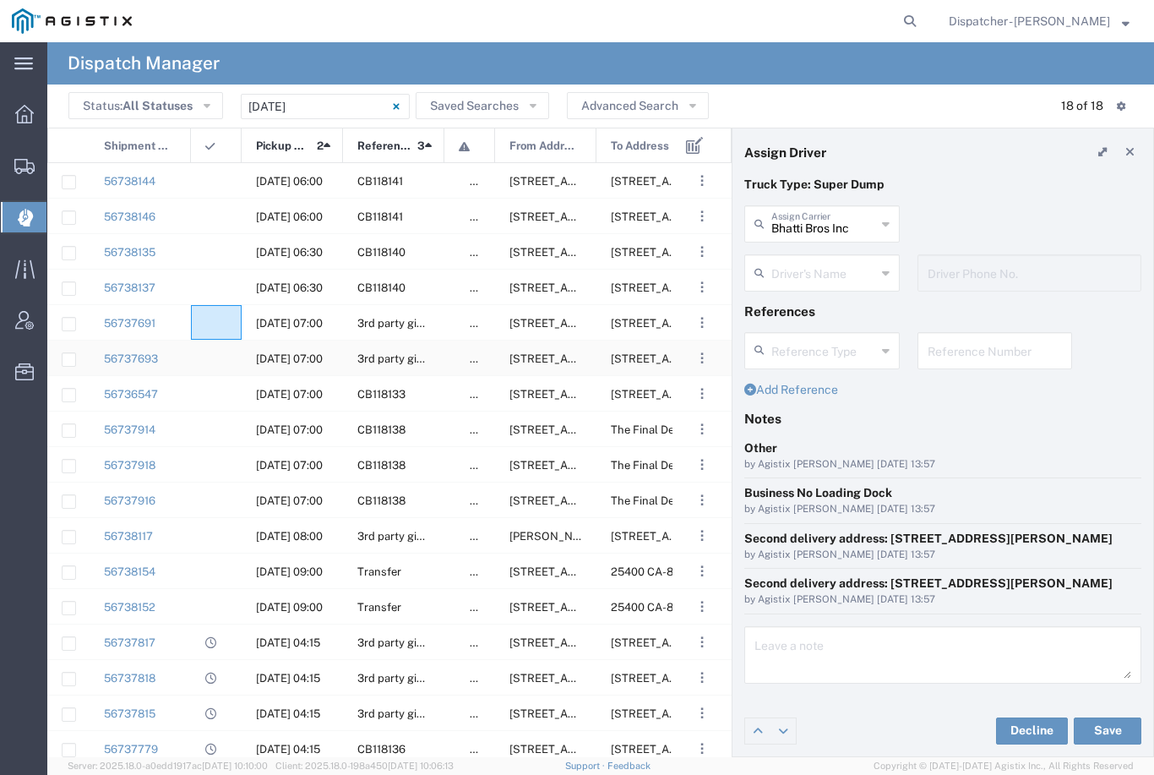
click at [215, 330] on agx-ag-table-icon-cell at bounding box center [210, 323] width 11 height 13
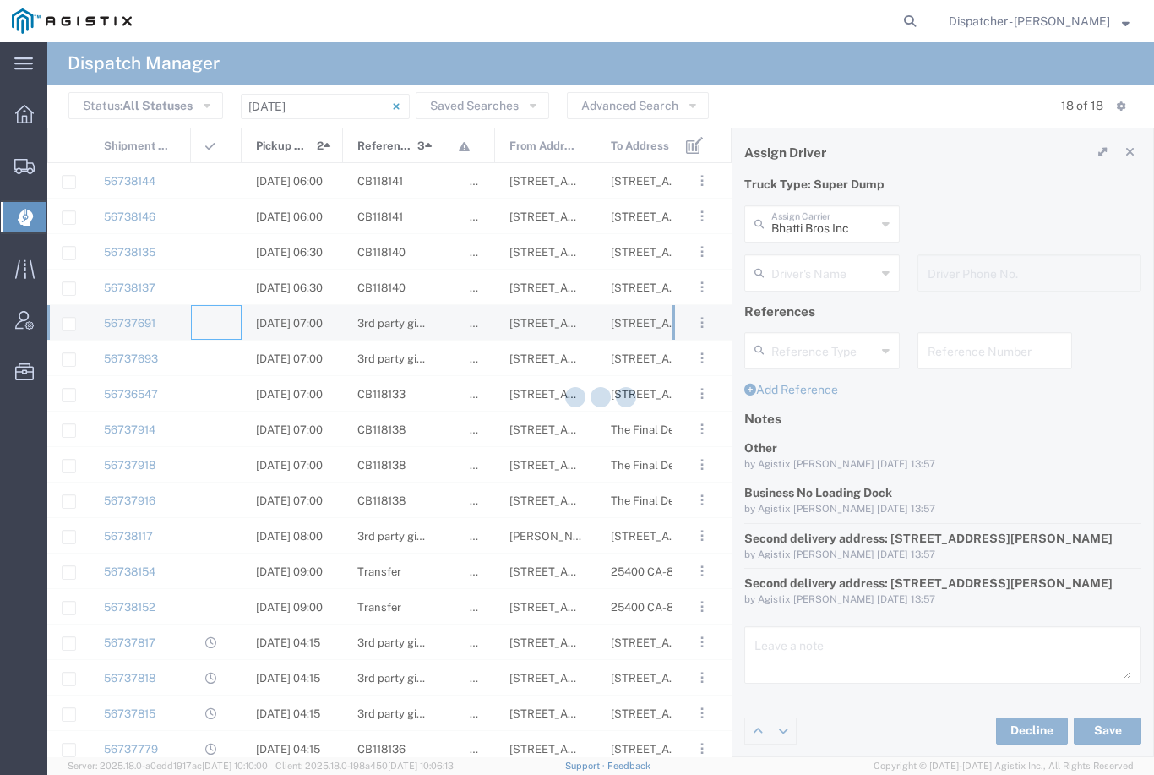
type input "Bowman & Sons Trucking, Inc"
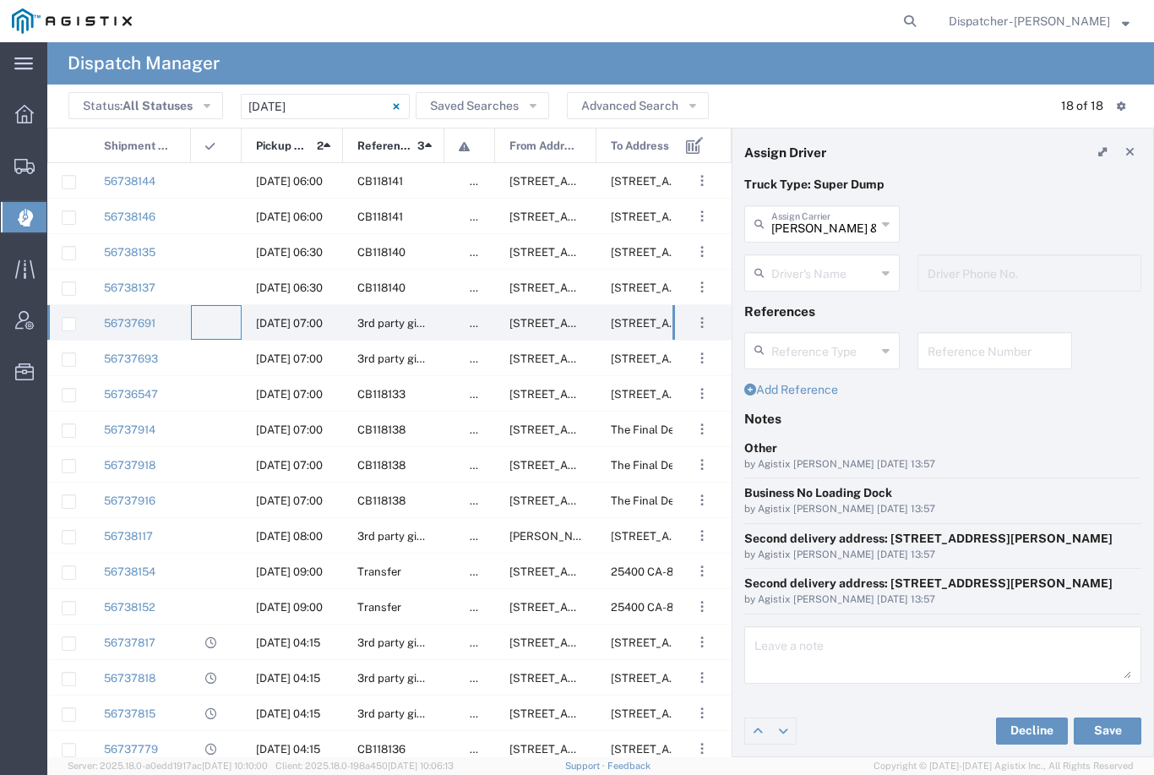
click at [824, 221] on input "Bowman & Sons Trucking, Inc" at bounding box center [823, 223] width 105 height 30
click at [823, 252] on span "David E Bell Trucking" at bounding box center [822, 274] width 152 height 52
type input "David E Bell Trucking"
click at [827, 266] on input "text" at bounding box center [823, 272] width 105 height 30
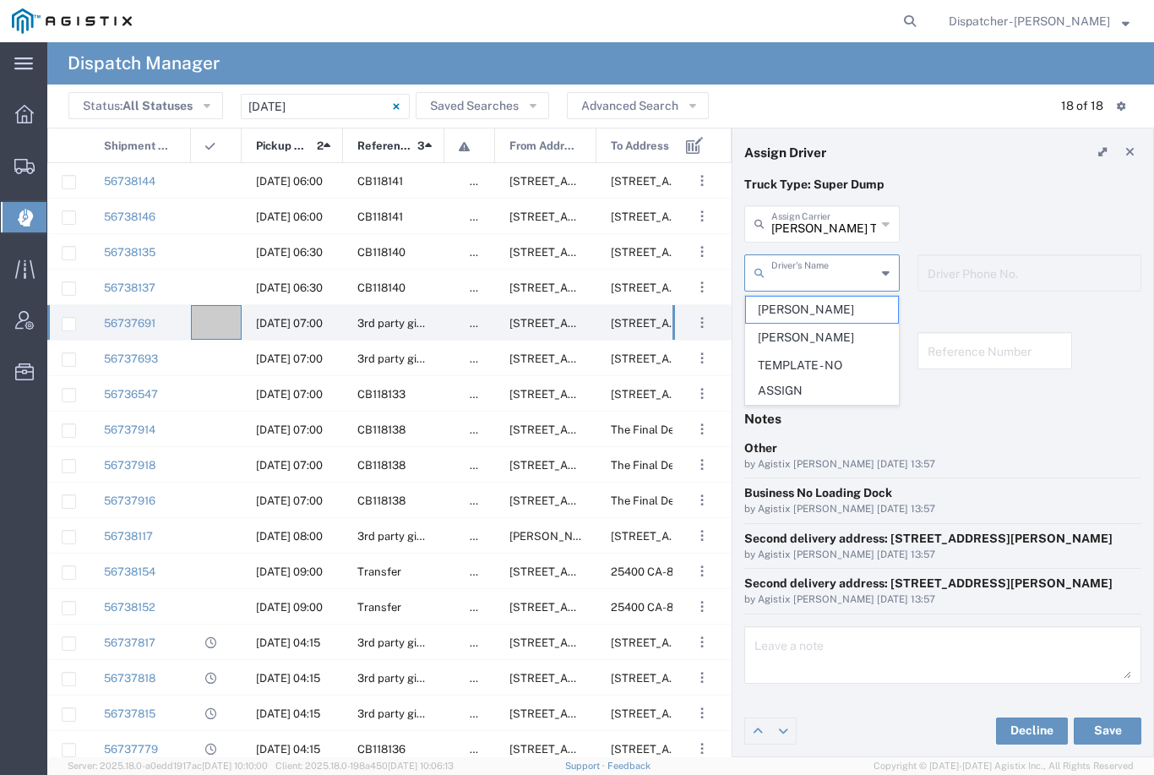
click at [797, 301] on span "David Bell" at bounding box center [822, 310] width 152 height 26
type input "David Bell"
type input "650-333-9518"
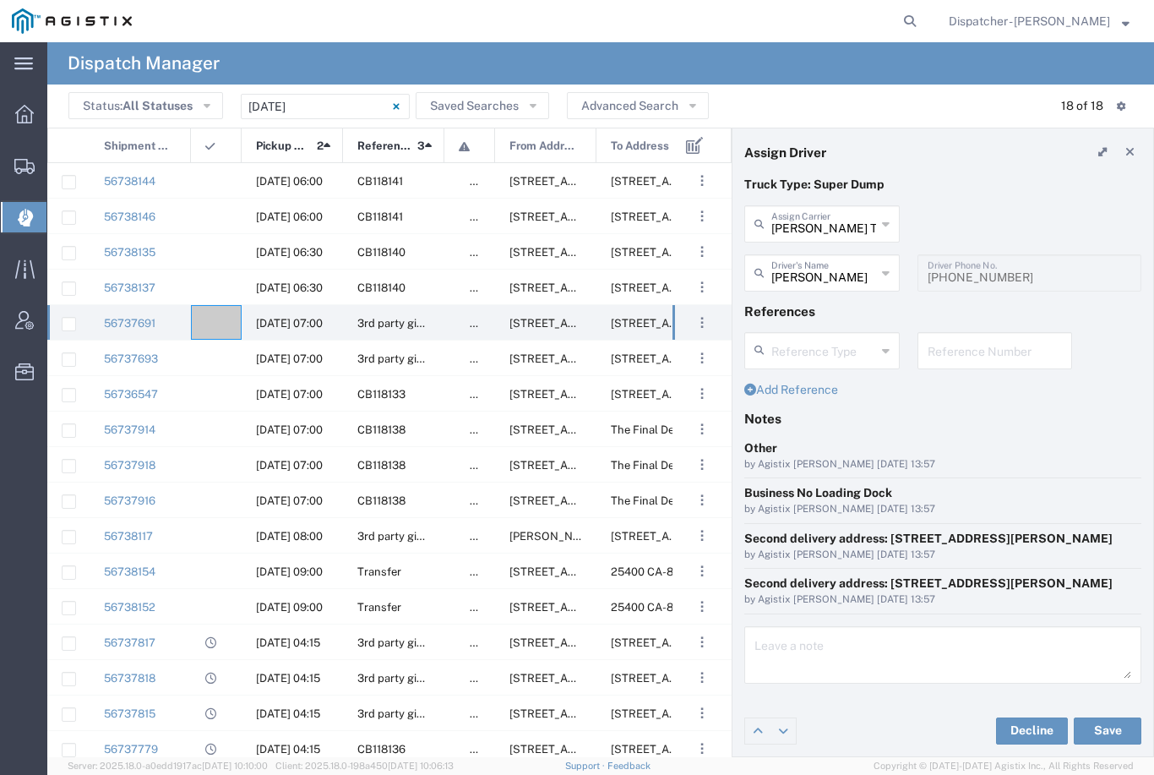
click at [850, 273] on input "David Bell" at bounding box center [823, 272] width 105 height 30
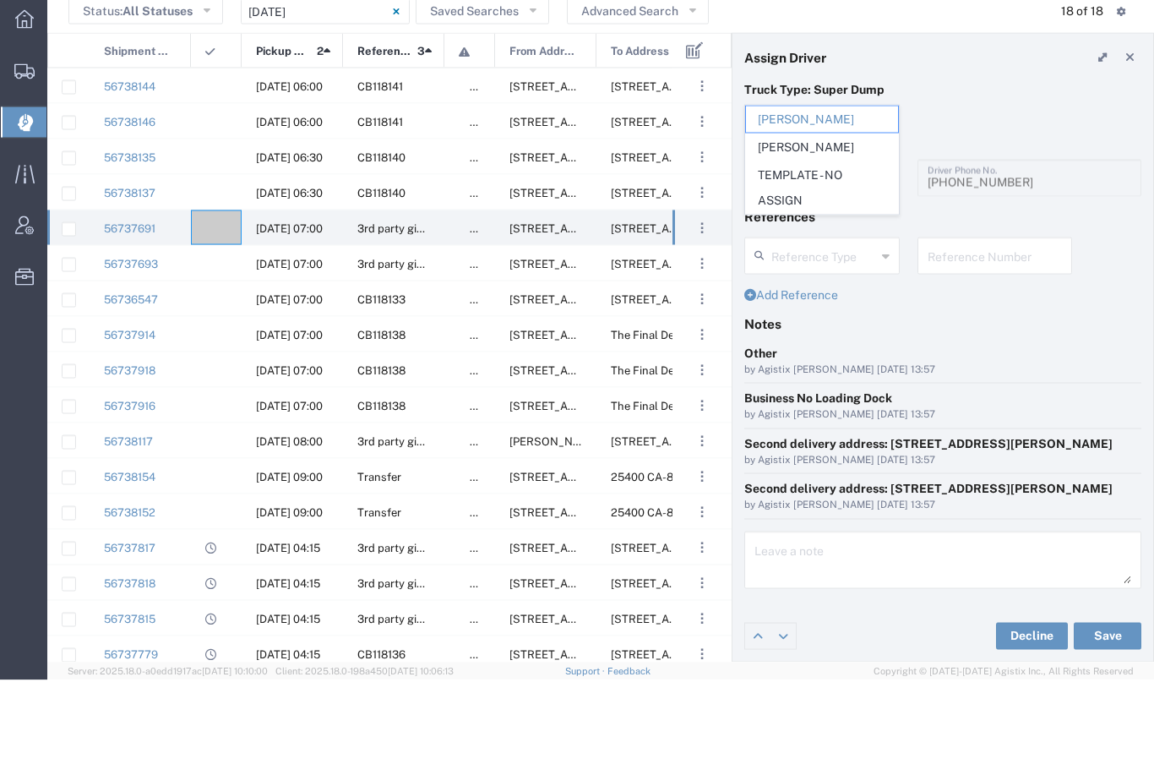
click at [800, 229] on span "Dennis Harned" at bounding box center [822, 242] width 152 height 26
type input "Dennis Harned"
type input "530-682-5170"
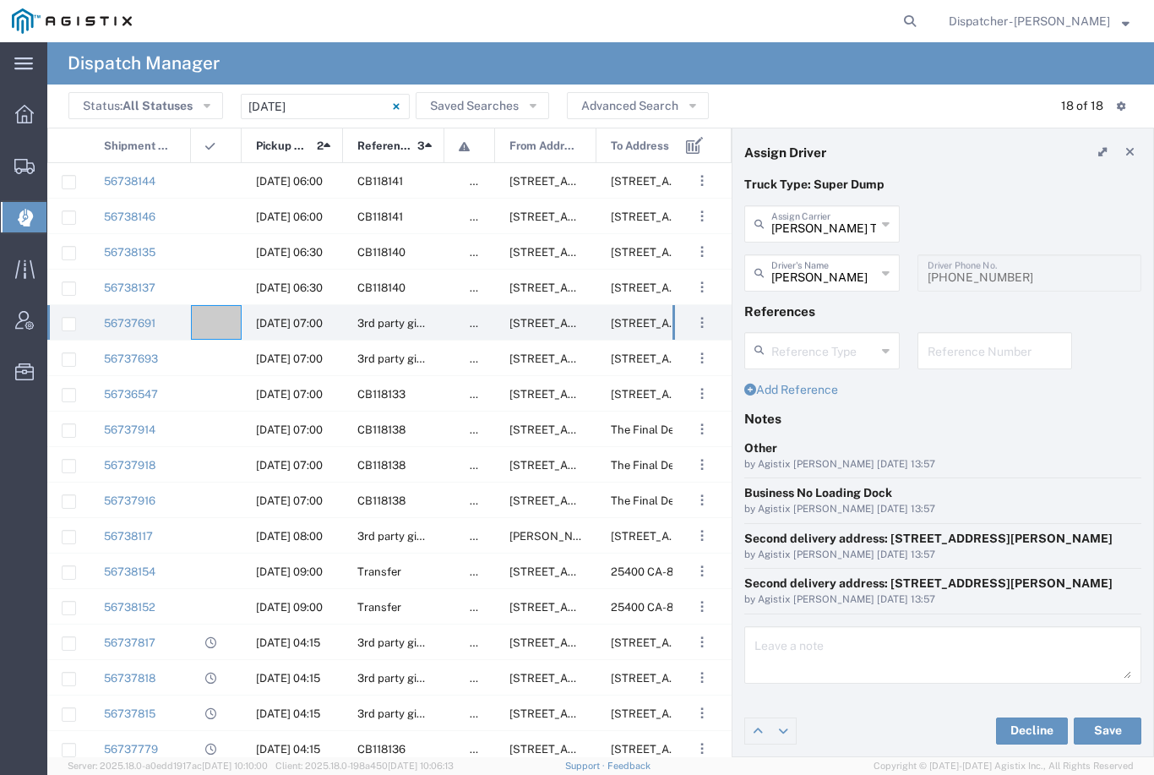
click at [1109, 733] on button "Save" at bounding box center [1108, 730] width 68 height 27
type input "Dennis Harned"
type input "David E Bell Trucking"
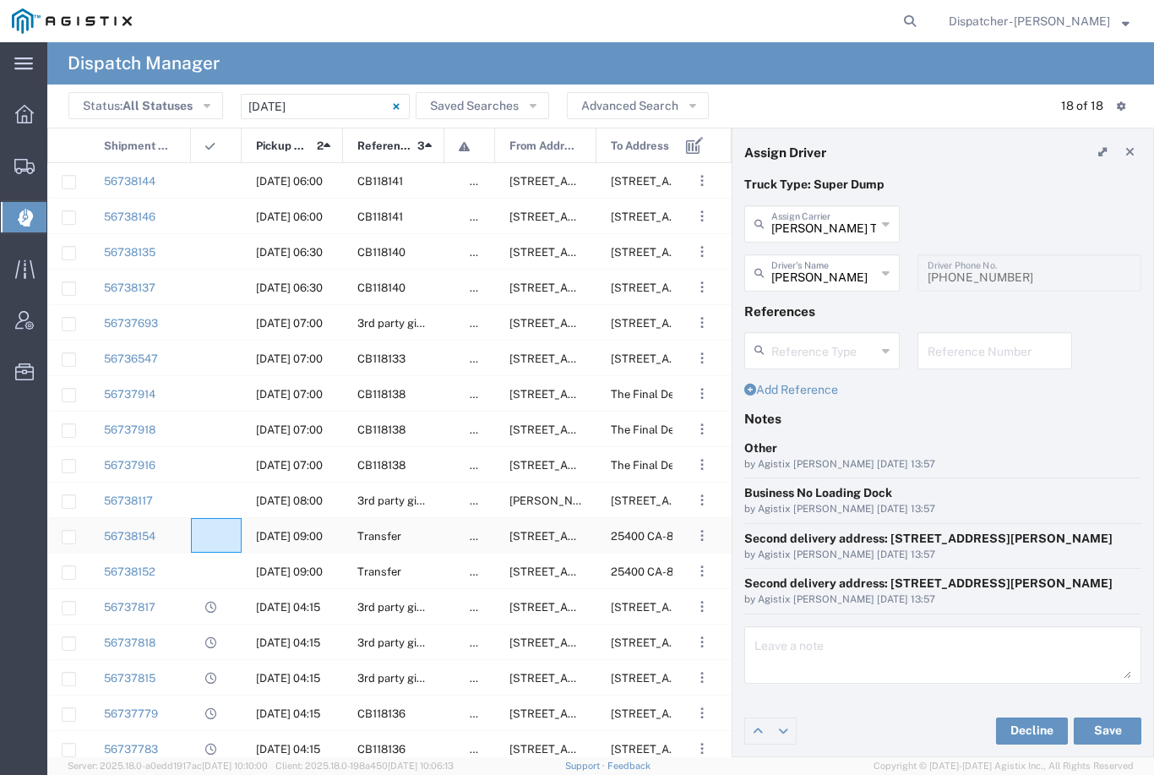
click at [215, 532] on agx-ag-table-icon-cell at bounding box center [210, 536] width 11 height 13
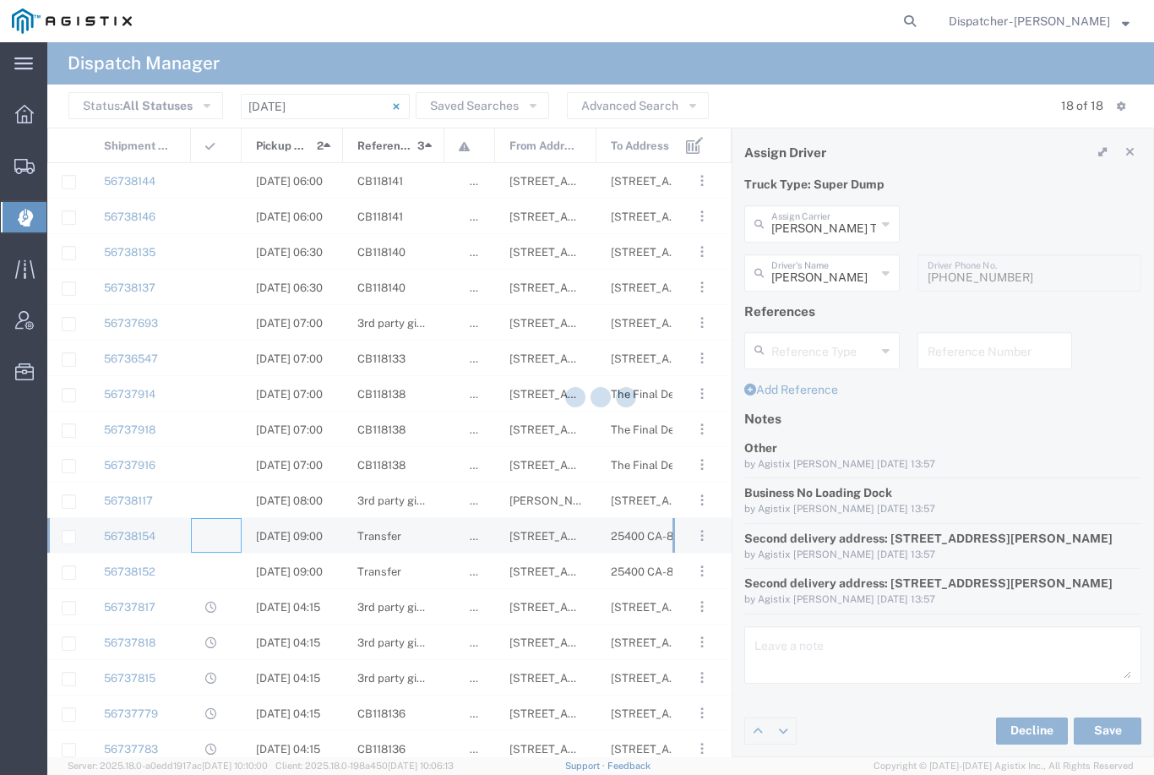
type input "Bowman & Sons Trucking, Inc"
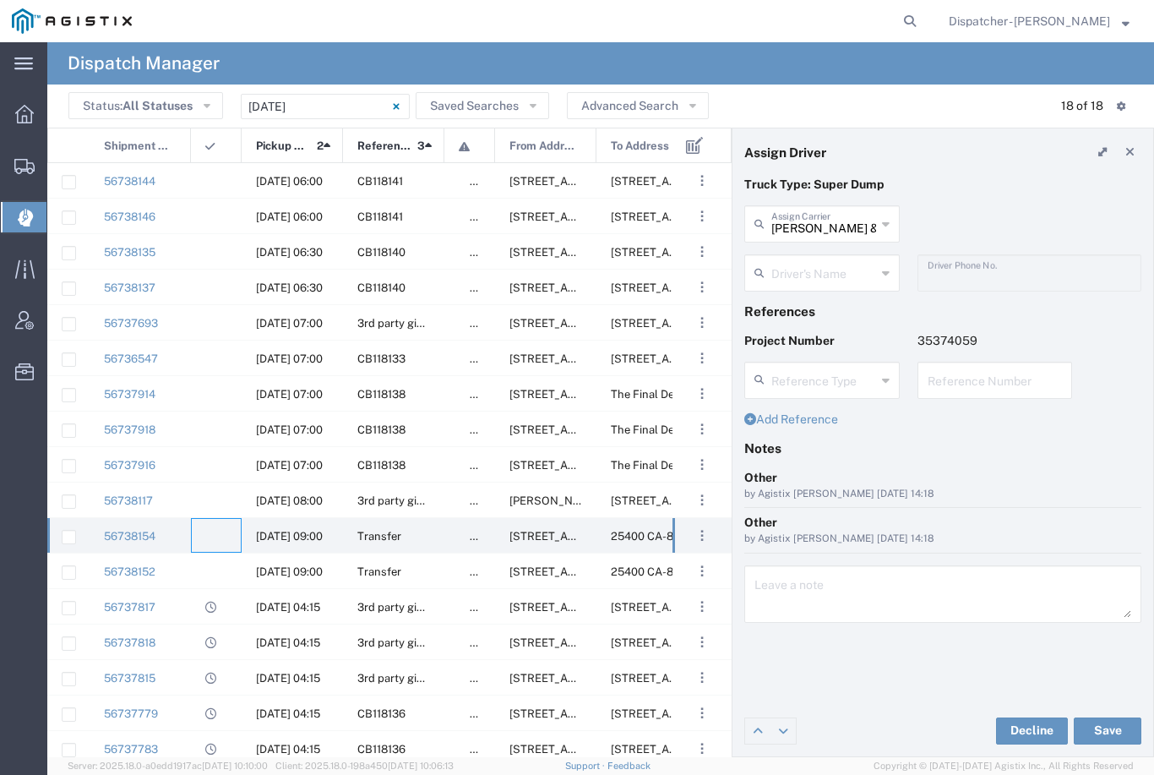
click at [833, 215] on input "Bowman & Sons Trucking, Inc" at bounding box center [823, 223] width 105 height 30
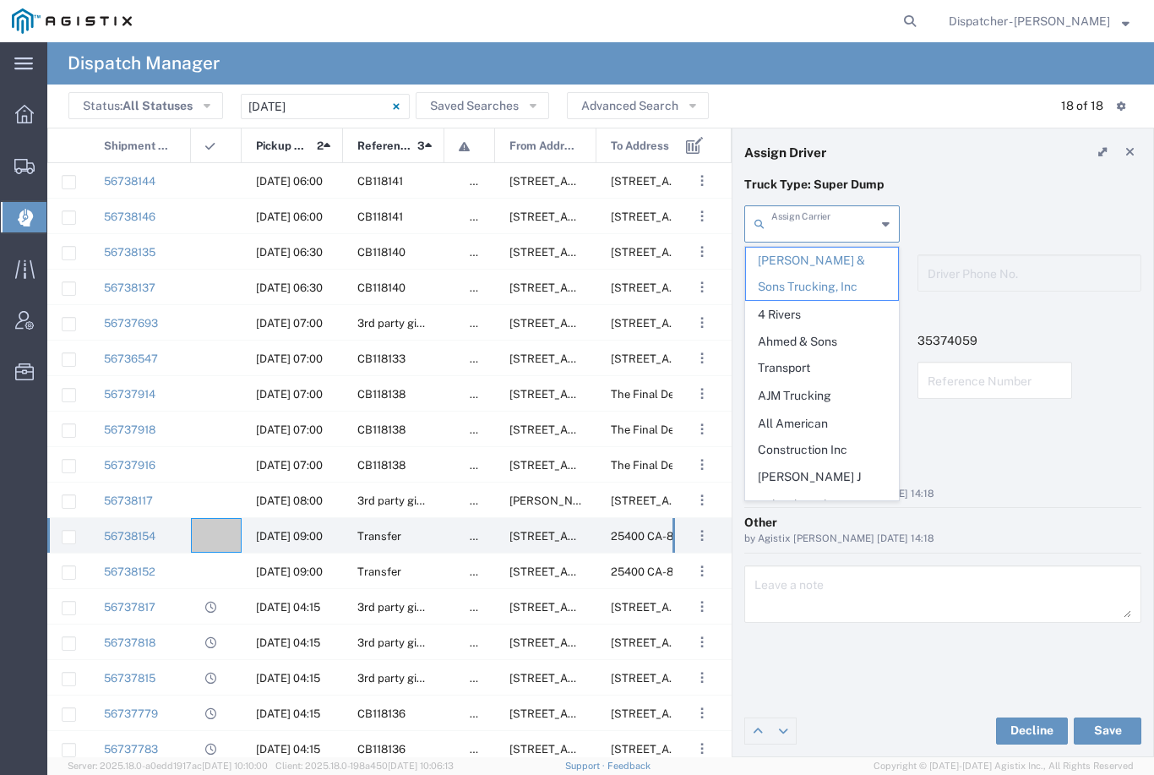
type input "T"
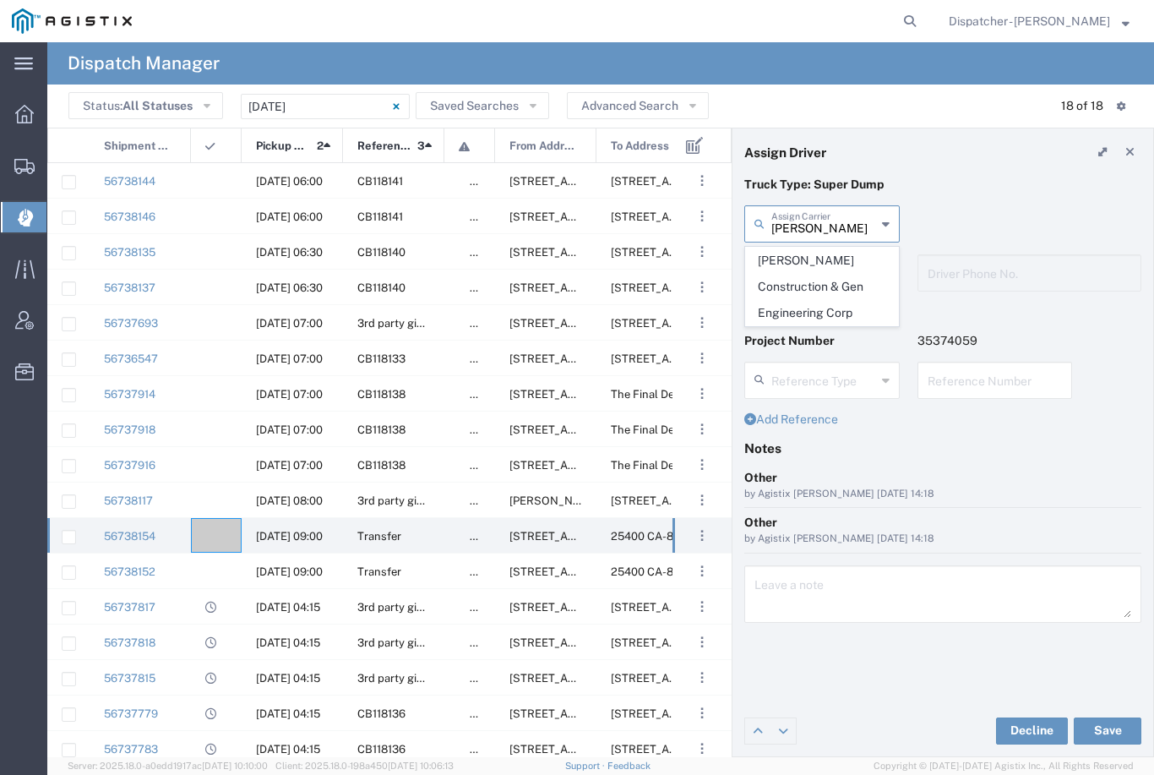
click at [816, 275] on span "Rick Martin Construction & Gen Engineering Corp" at bounding box center [822, 287] width 152 height 78
type input "Rick Martin Construction & Gen Engineering Corp"
click at [821, 270] on input "text" at bounding box center [823, 272] width 105 height 30
click at [801, 308] on span "Frank Sloniker" at bounding box center [822, 310] width 152 height 26
type input "Frank Sloniker"
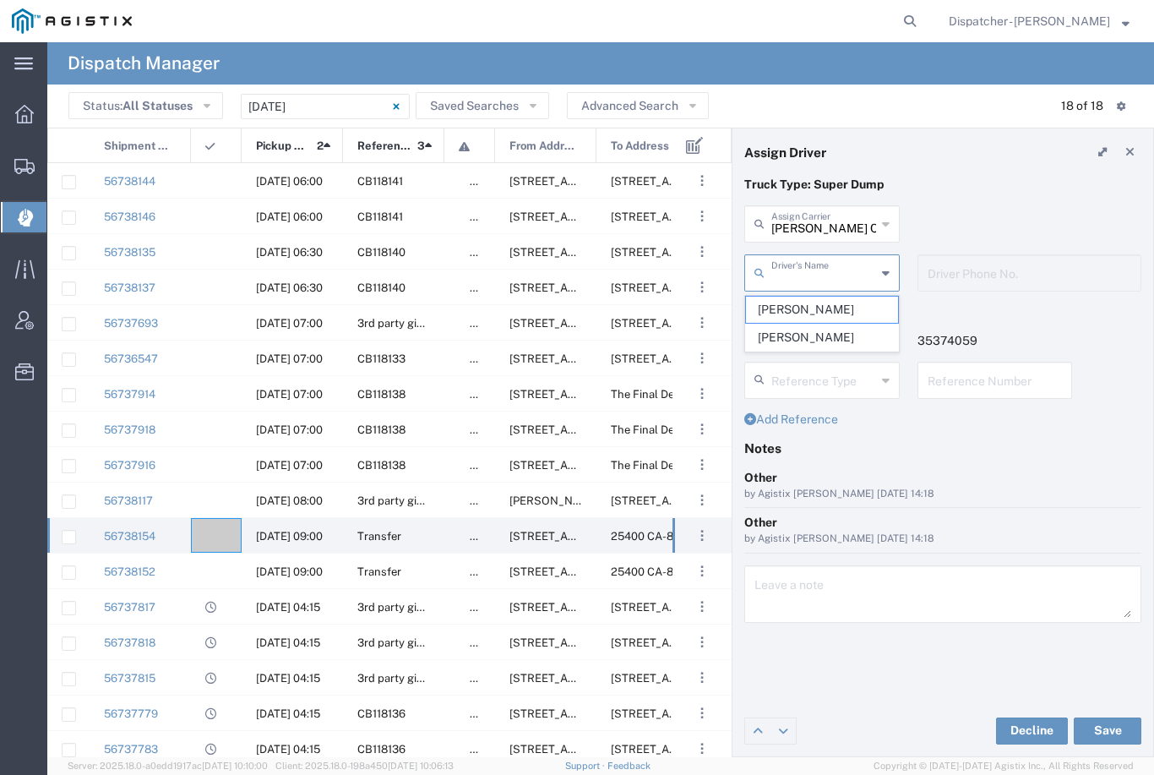
type input "209-304-5520"
click at [1104, 736] on button "Save" at bounding box center [1108, 730] width 68 height 27
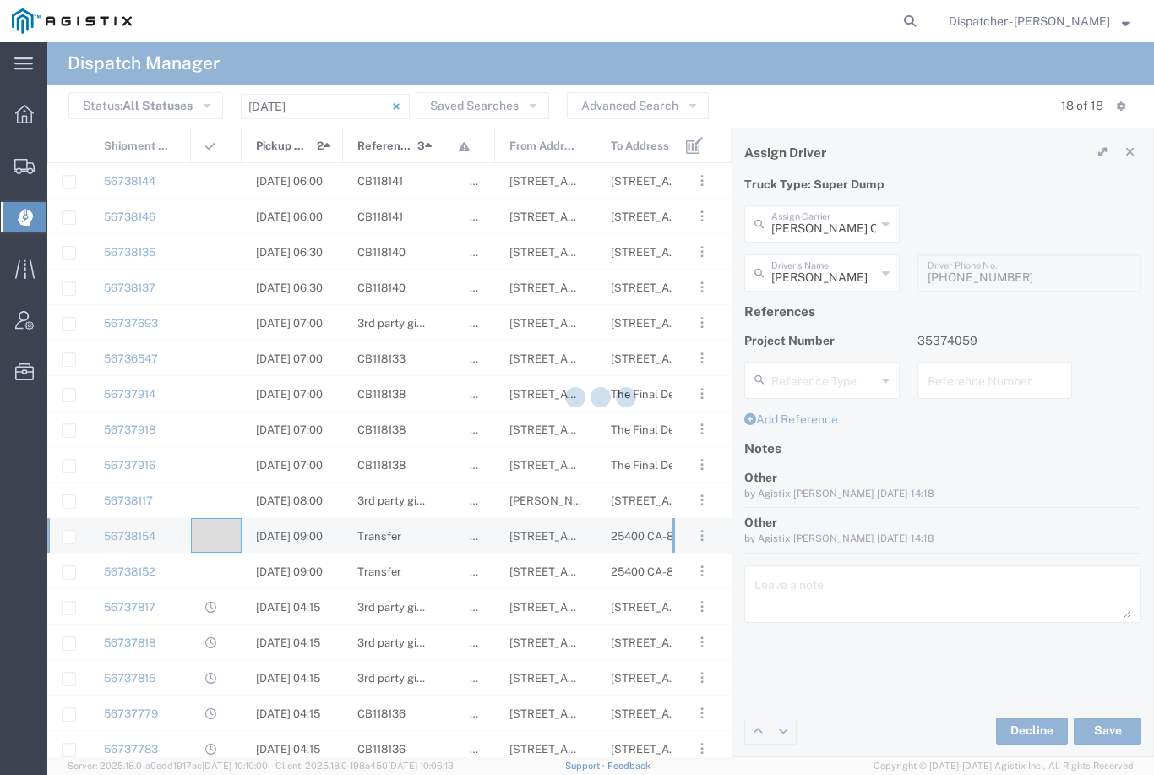
type input "Frank Sloniker"
type input "Rick Martin Construction & Gen Engineering Corp"
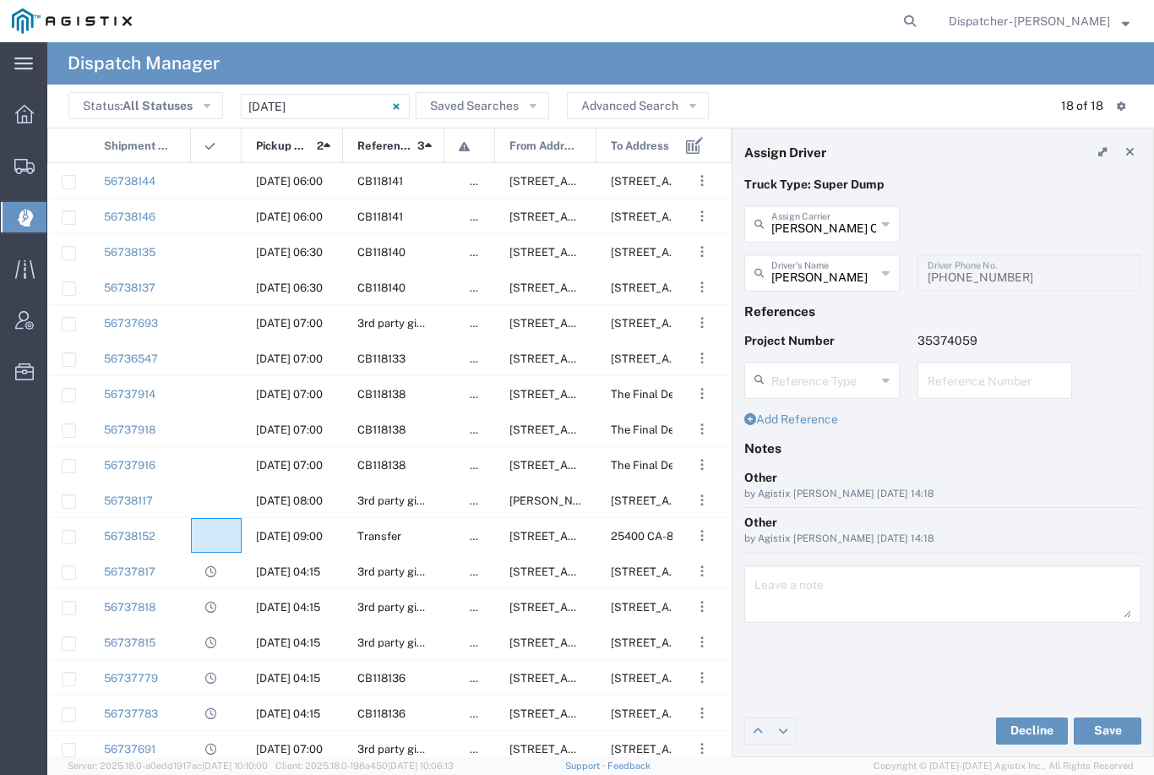
click at [210, 530] on agx-ag-table-icon-cell at bounding box center [210, 536] width 11 height 13
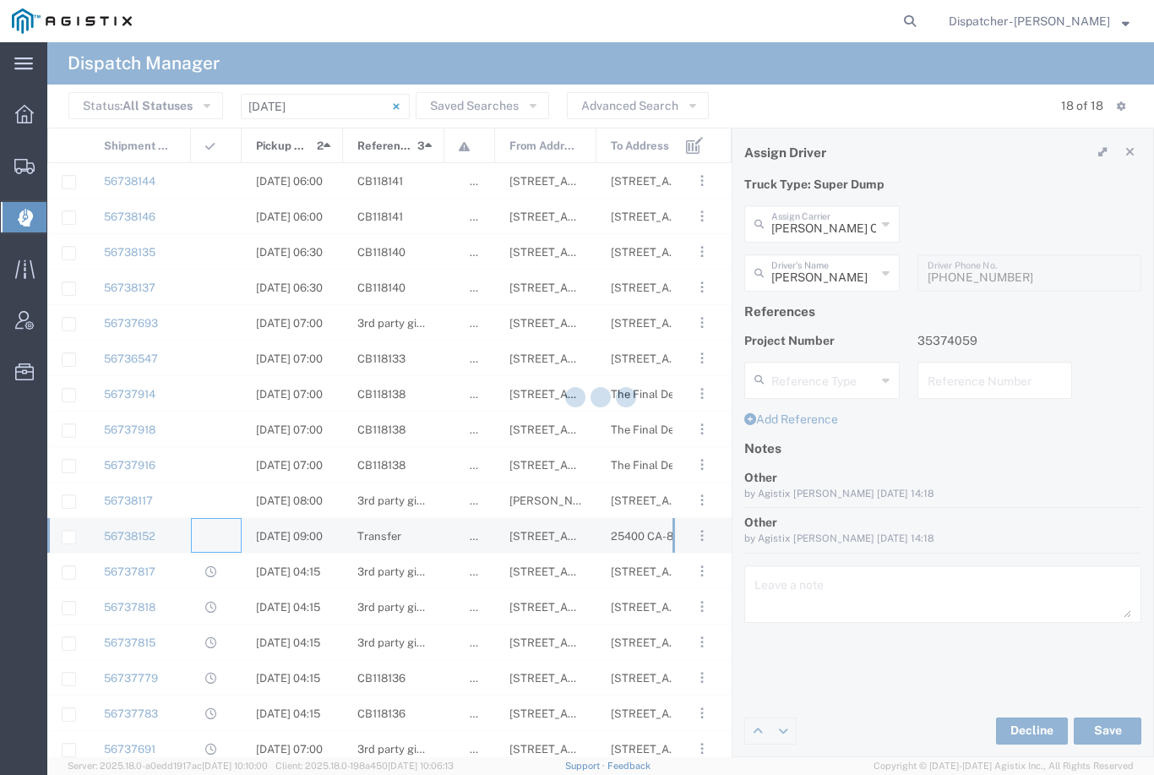
type input "Bowman & Sons Trucking, Inc"
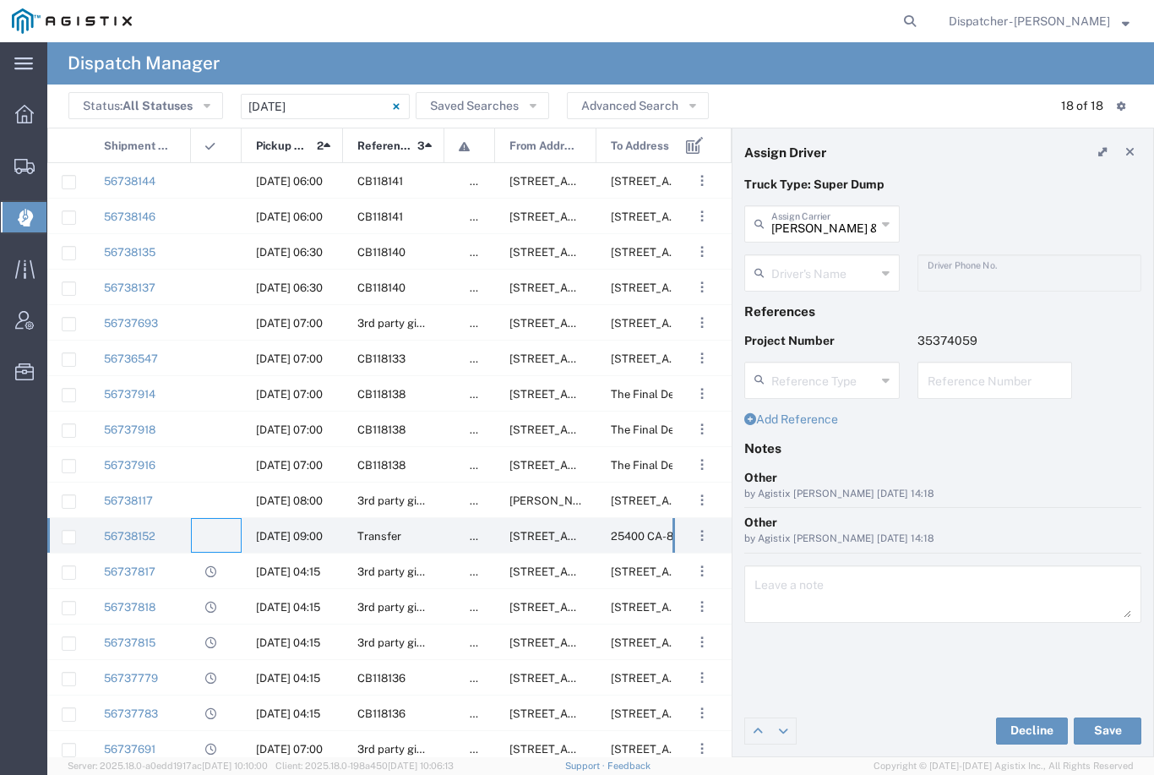
click at [841, 267] on input "text" at bounding box center [823, 272] width 105 height 30
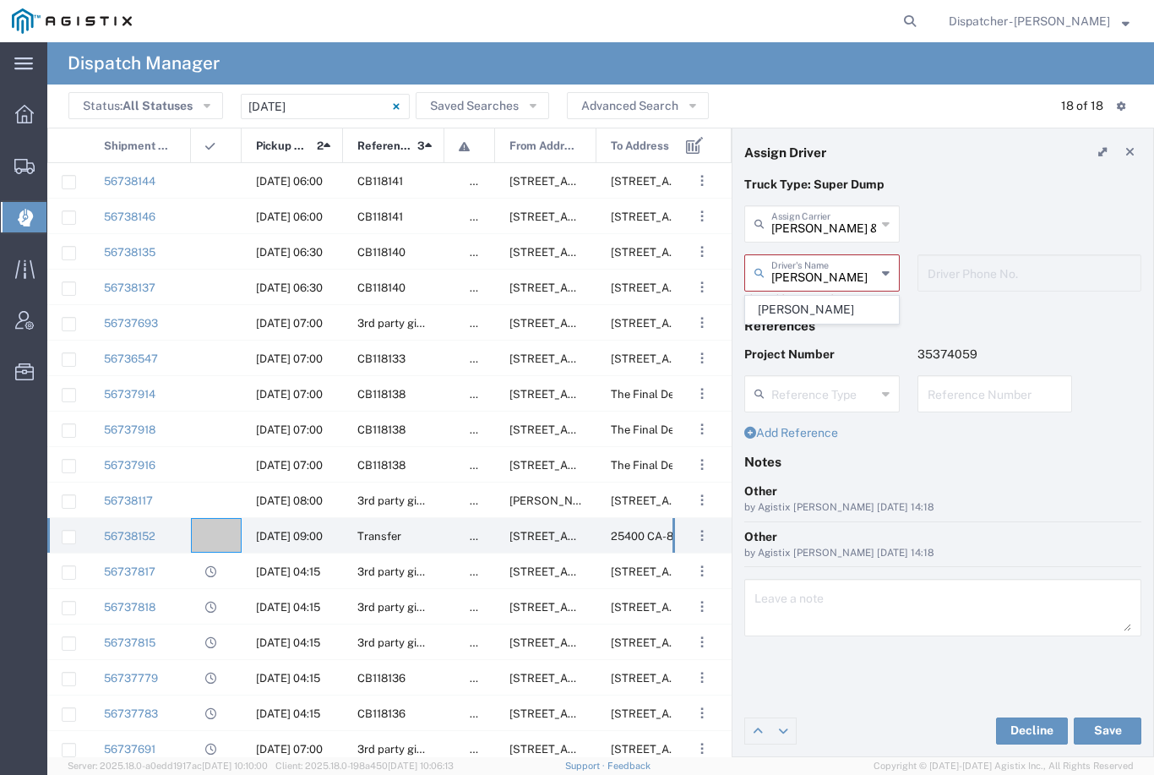
click at [812, 302] on span "Larry Red" at bounding box center [822, 310] width 152 height 26
type input "Larry Red"
type input "530-957-0821"
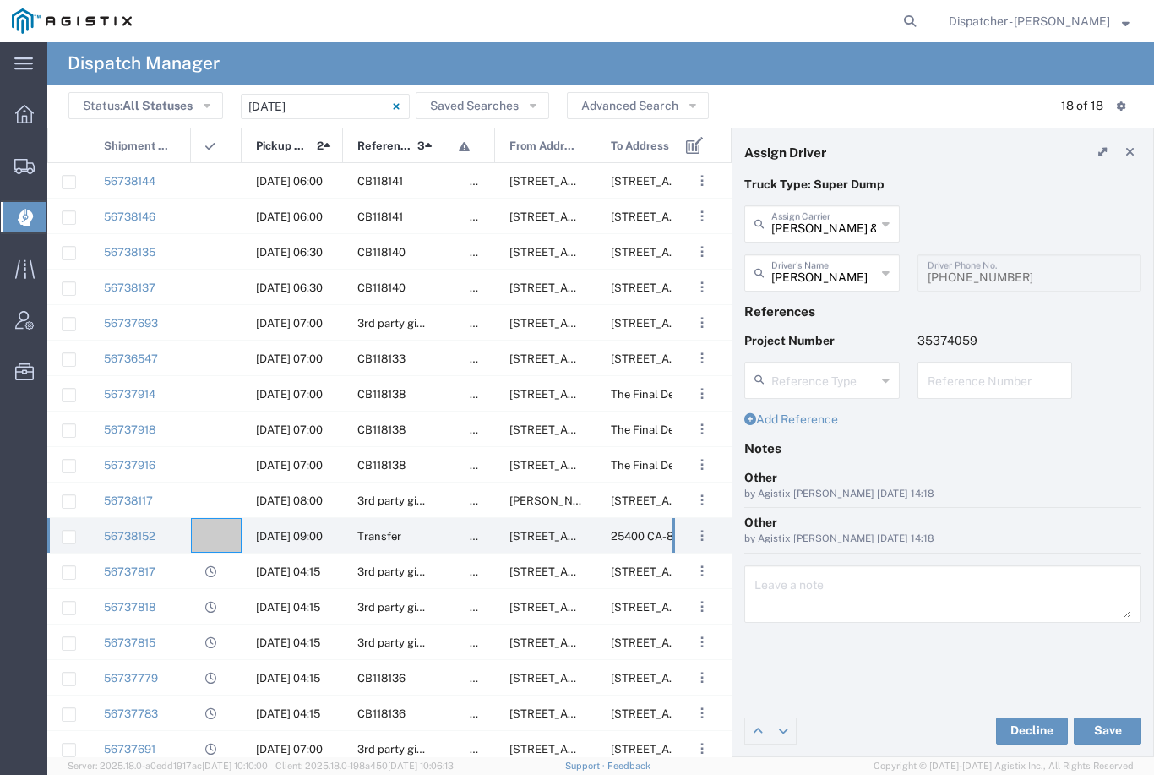
click at [1104, 729] on button "Save" at bounding box center [1108, 730] width 68 height 27
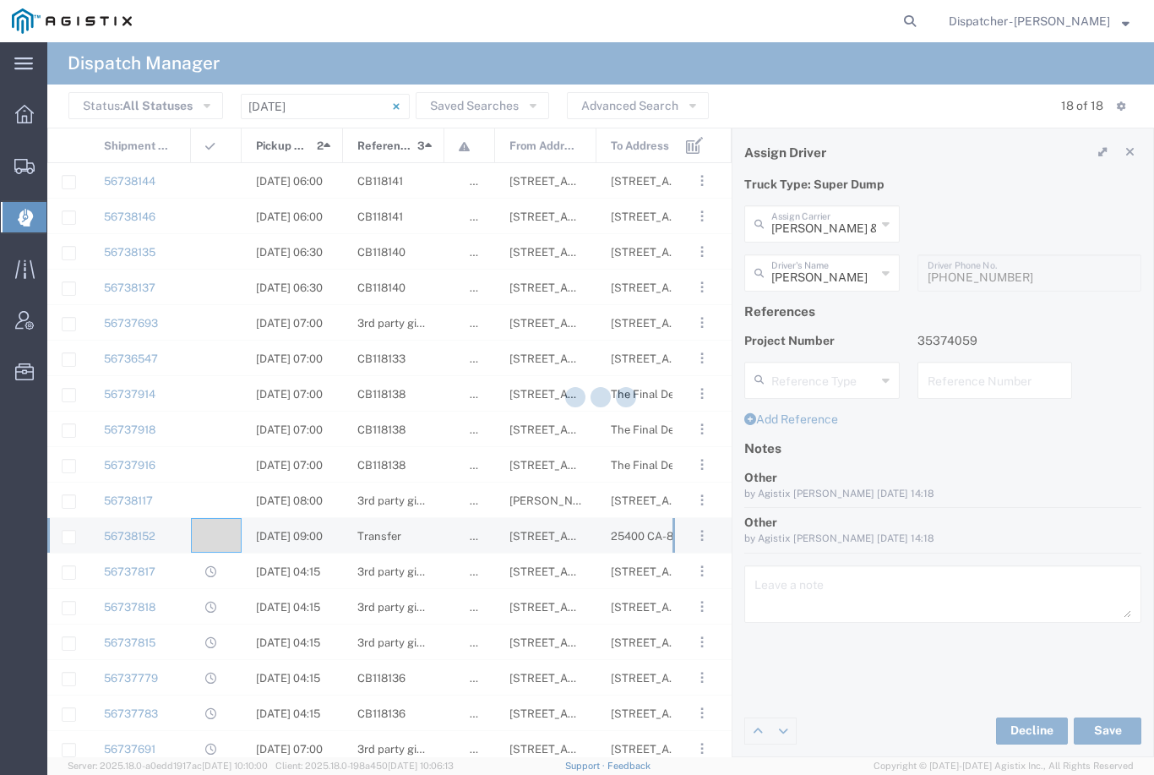
type input "Larry Red"
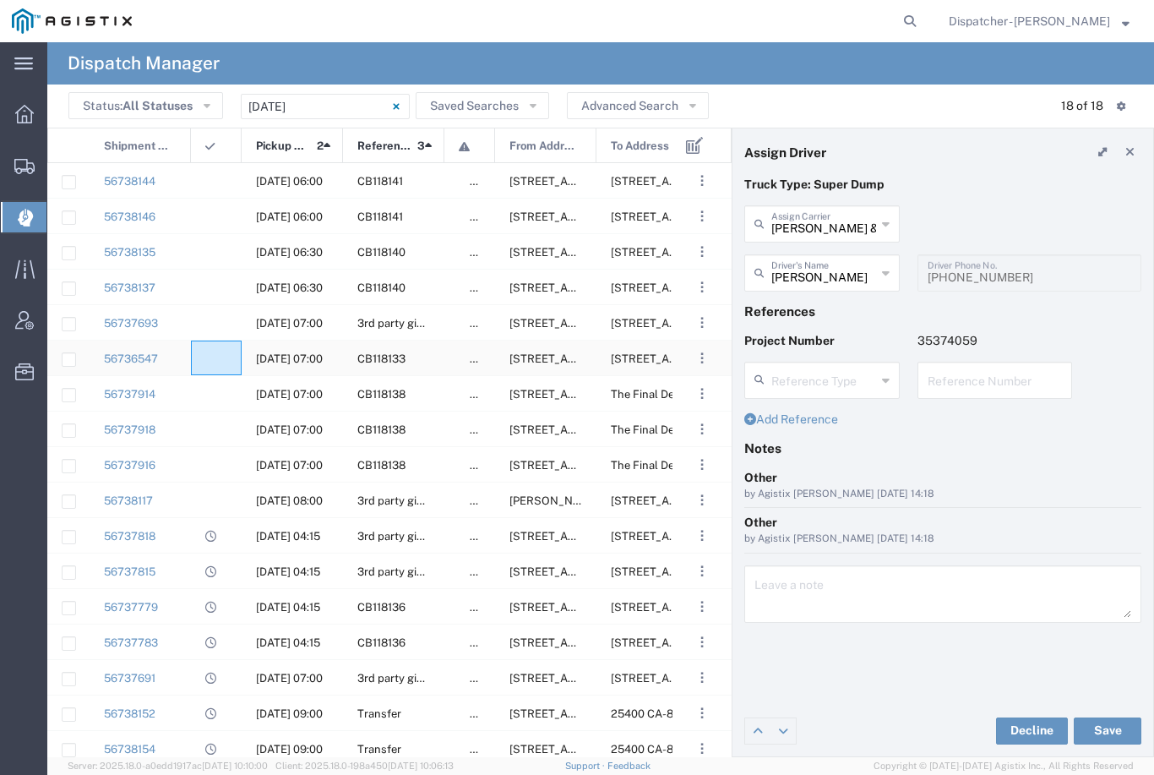
click at [214, 359] on agx-ag-table-icon-cell at bounding box center [210, 358] width 11 height 13
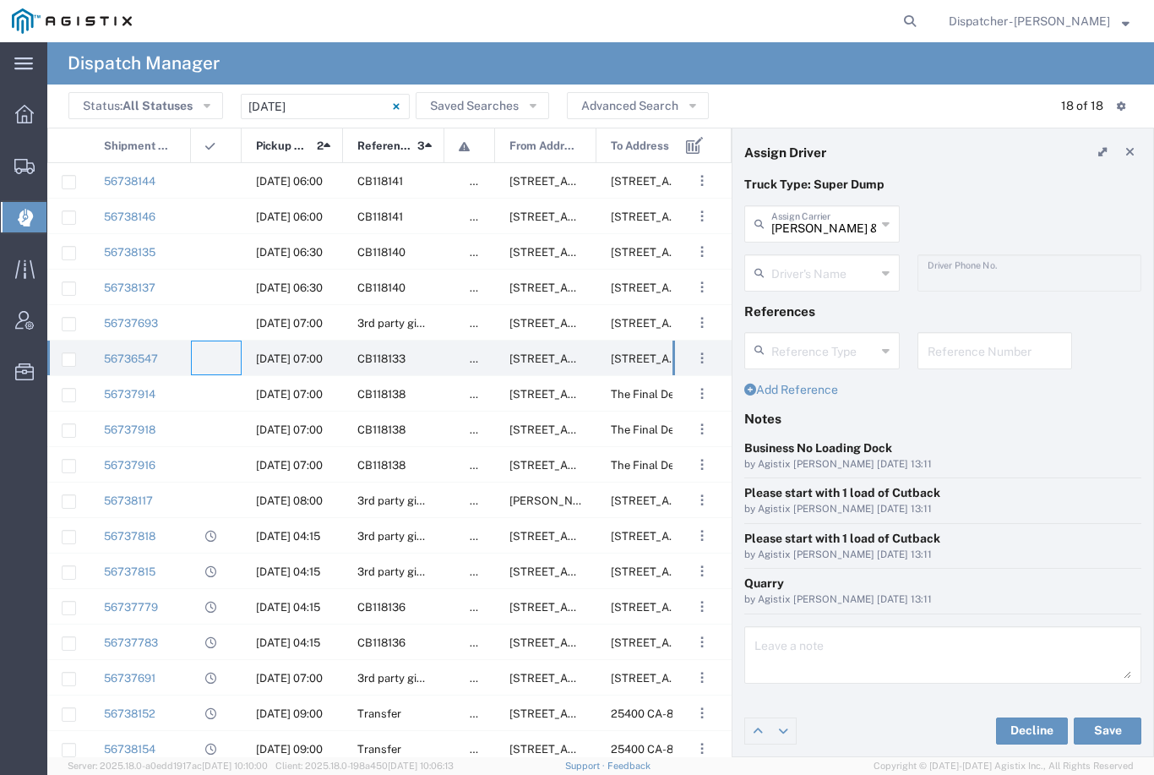
click at [813, 283] on input "text" at bounding box center [823, 272] width 105 height 30
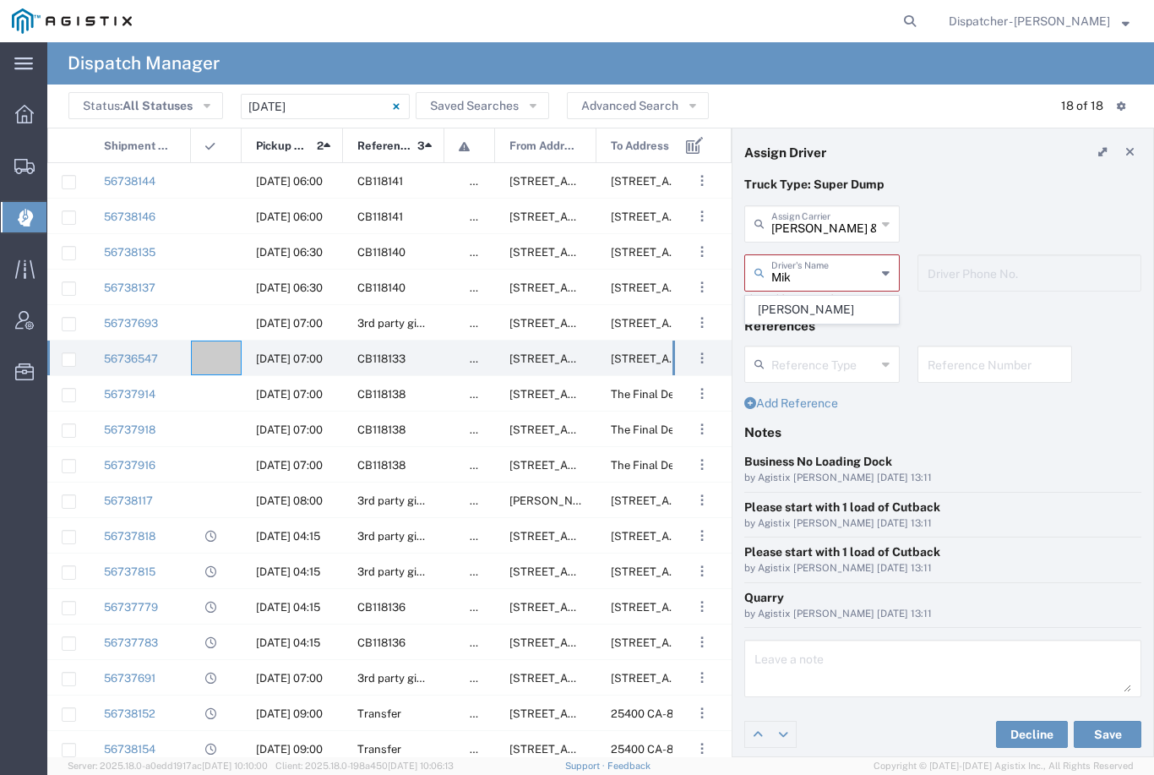
click at [811, 314] on span "Mike Riccobuano" at bounding box center [822, 310] width 152 height 26
type input "Mike Riccobuano"
type input "916-346-6068"
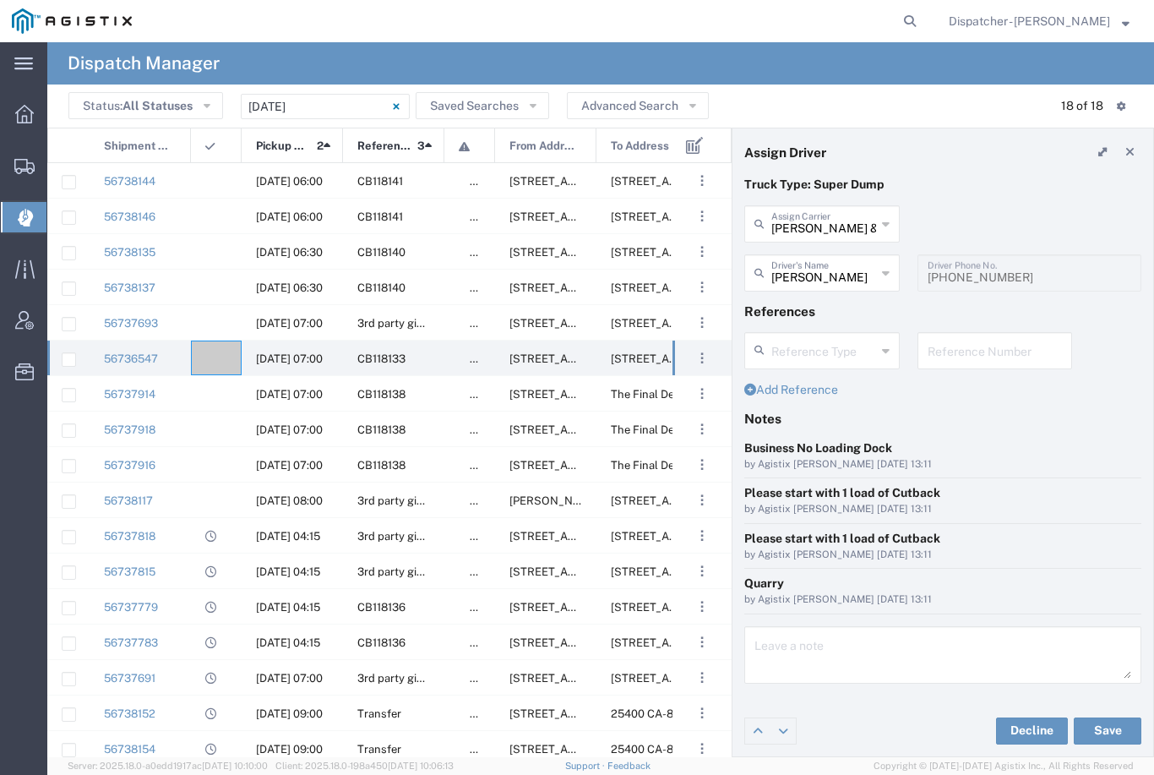
click at [1114, 727] on button "Save" at bounding box center [1108, 730] width 68 height 27
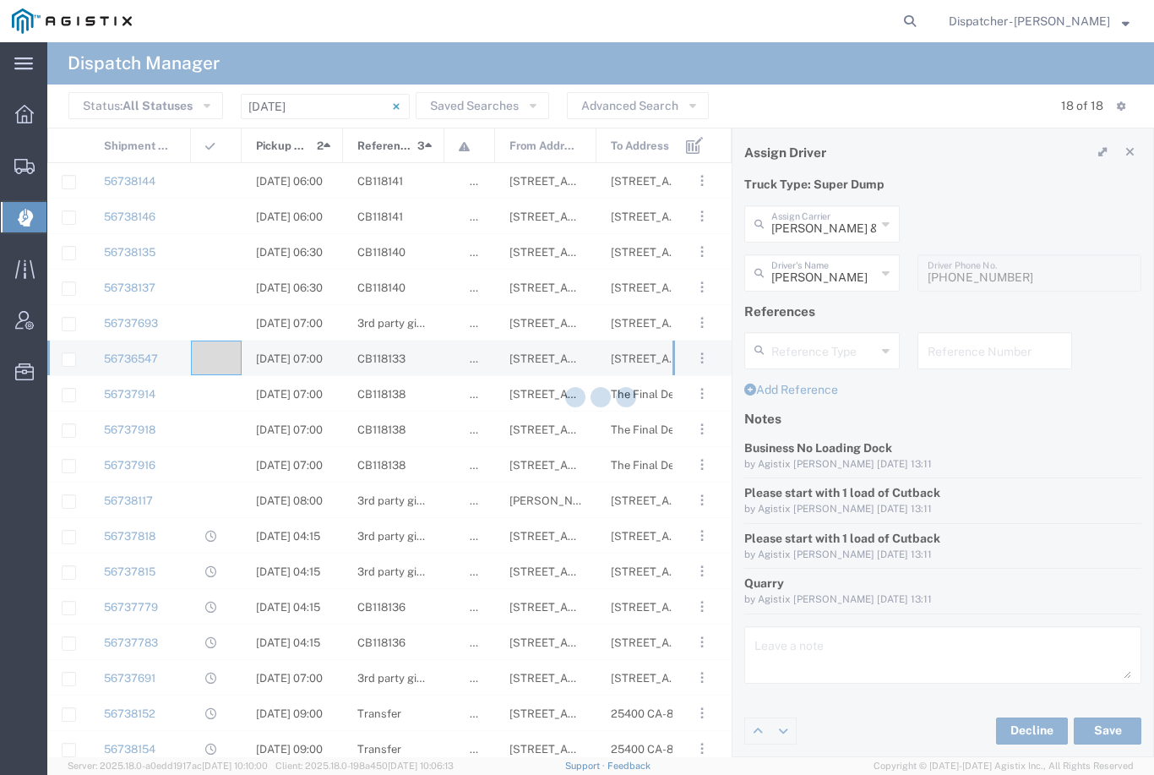
type input "Mike Riccobuano"
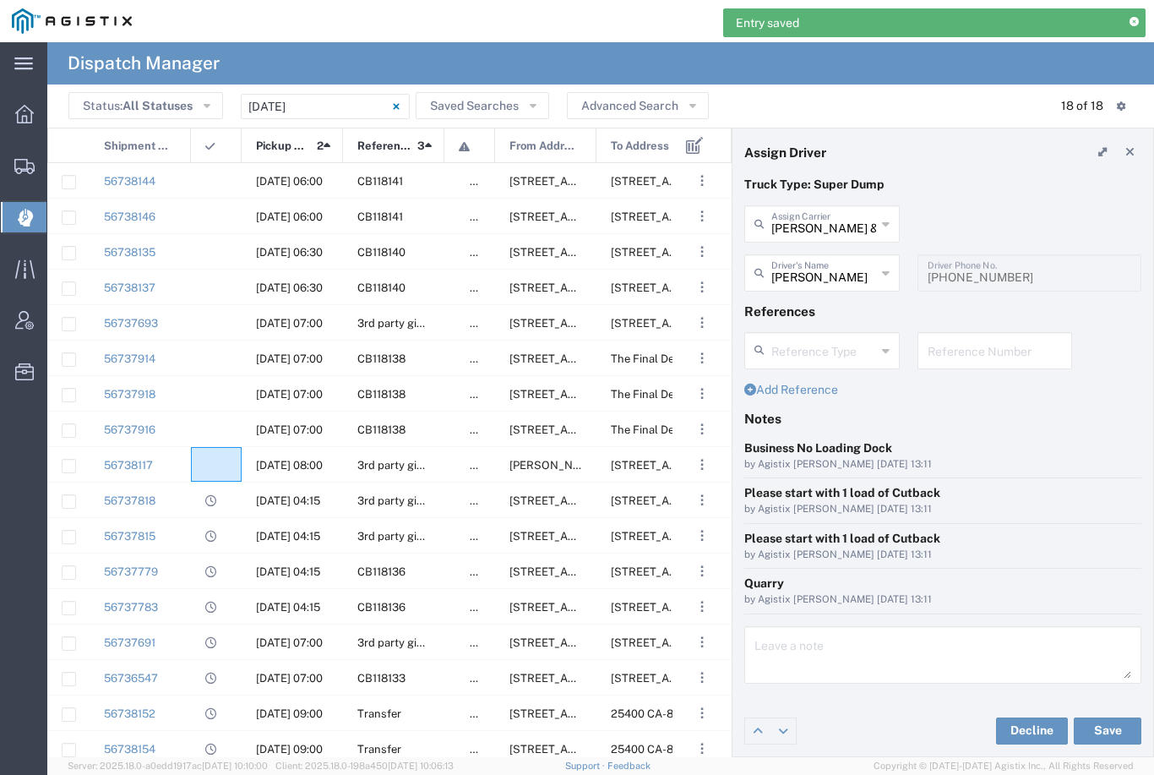
click at [215, 459] on agx-ag-table-icon-cell at bounding box center [210, 465] width 11 height 13
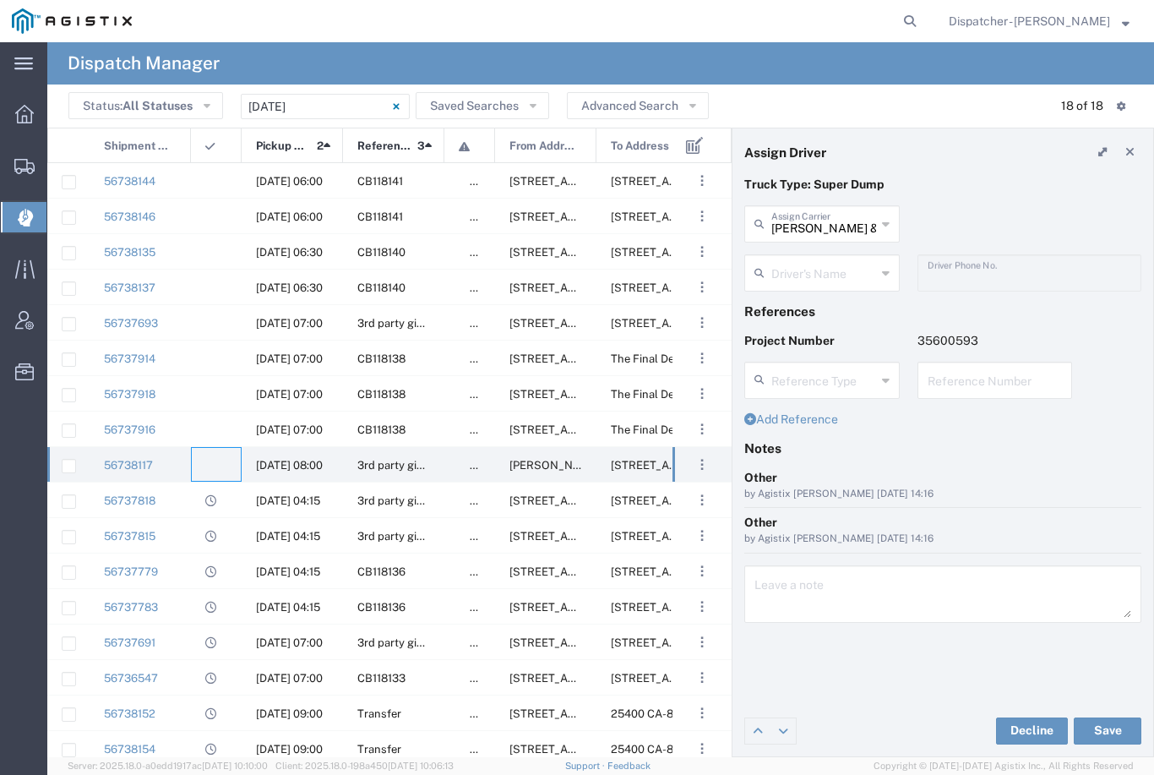
click at [831, 237] on input "Bowman & Sons Trucking, Inc" at bounding box center [823, 223] width 105 height 30
click at [828, 256] on span "Mark W Seimeit" at bounding box center [822, 261] width 152 height 26
type input "Mark W Seimeit"
click at [821, 264] on input "text" at bounding box center [824, 272] width 106 height 30
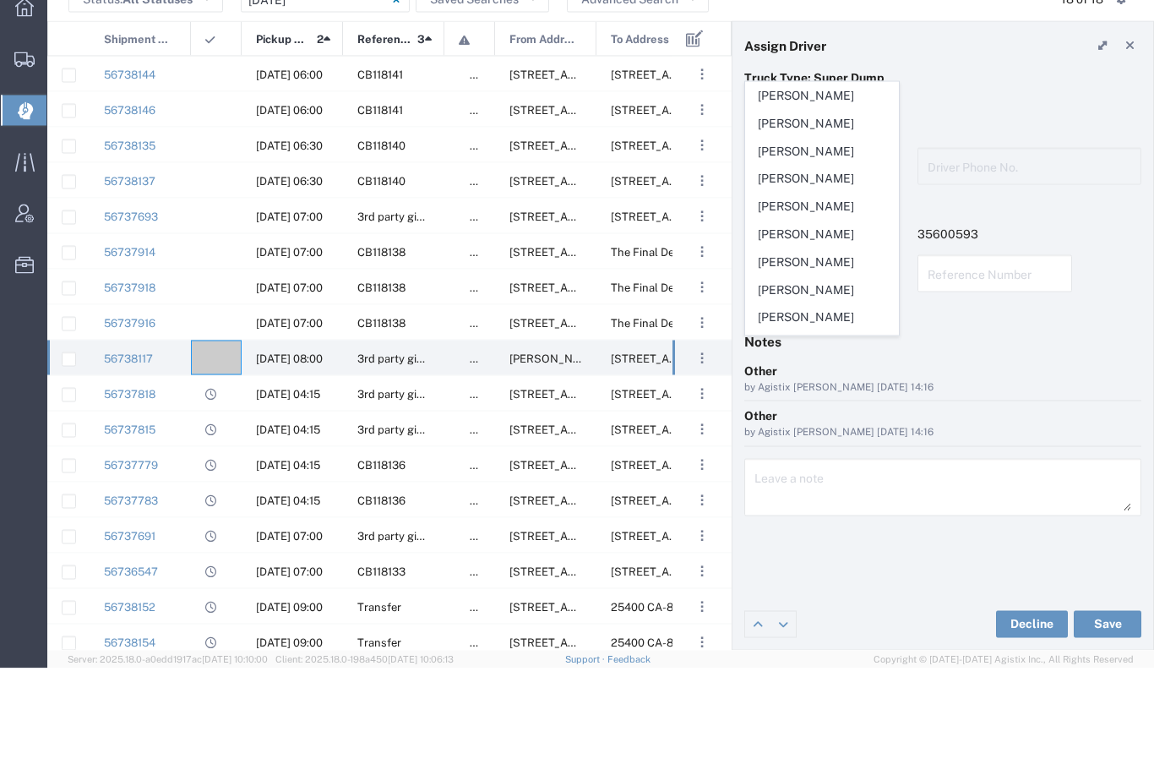
click at [821, 300] on span "Joseph Earl Costa" at bounding box center [822, 313] width 152 height 26
type input "Joseph Earl Costa"
type input "916-672-0427"
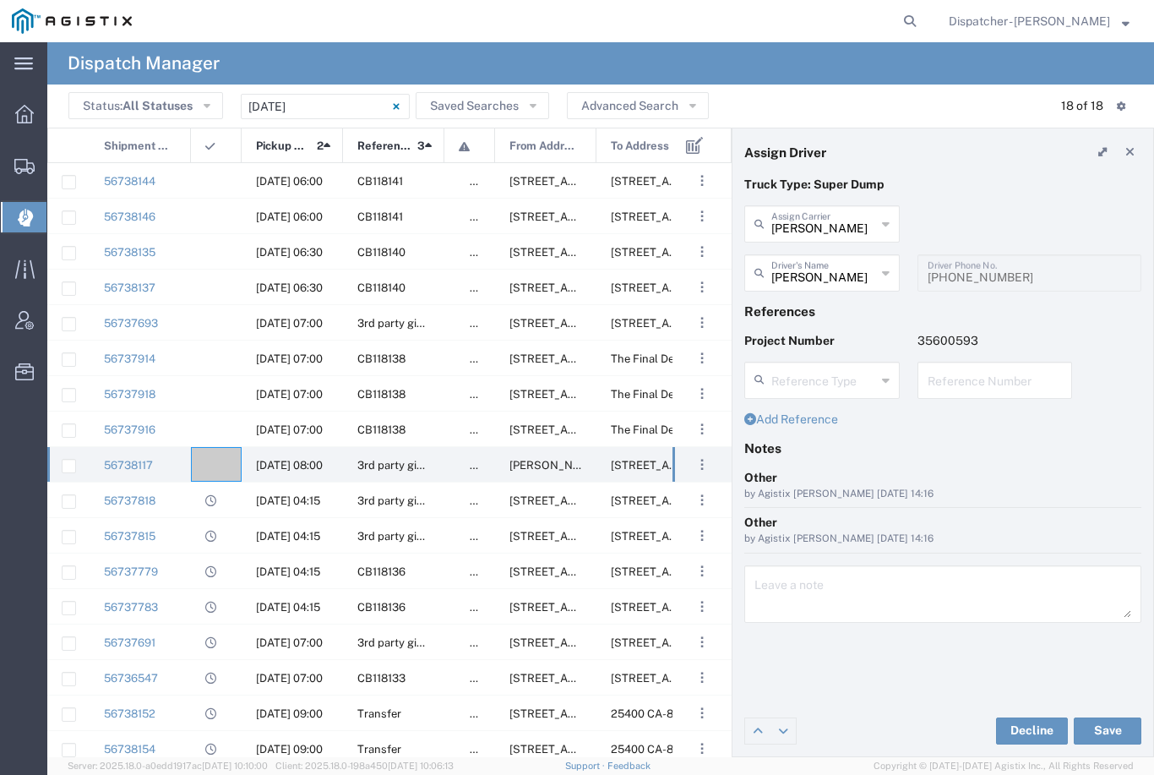
click at [1119, 733] on button "Save" at bounding box center [1108, 730] width 68 height 27
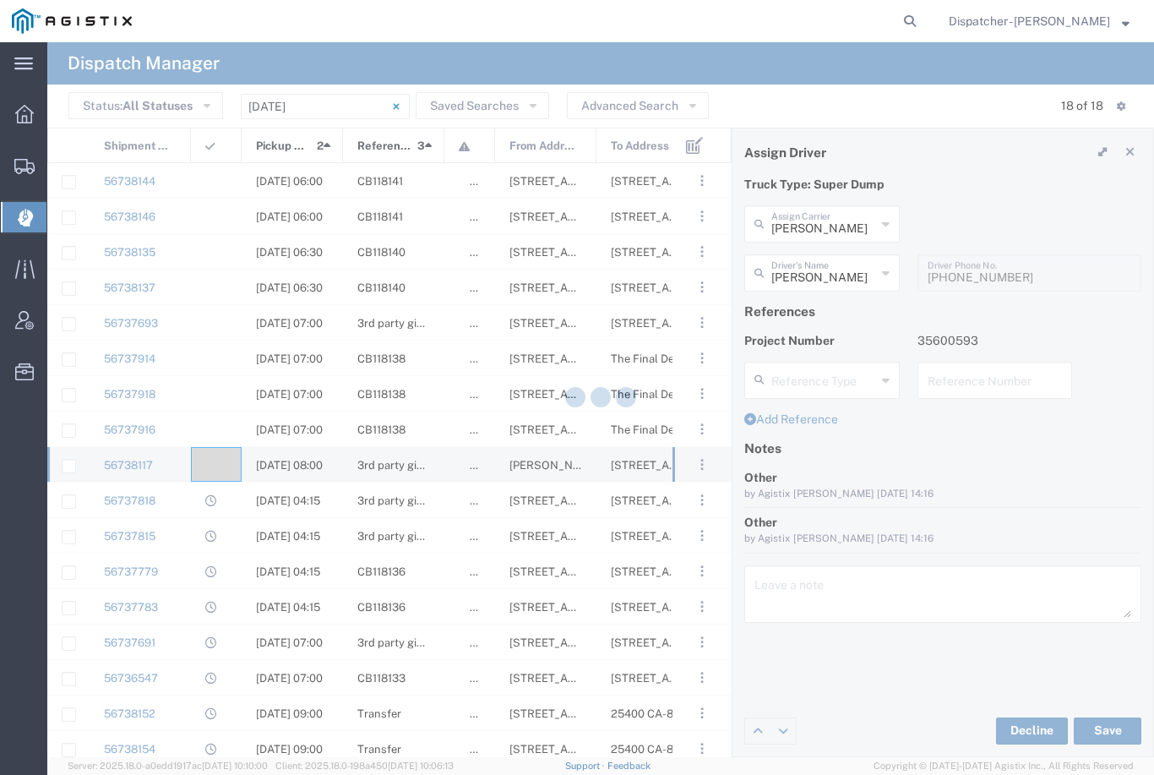
type input "Joseph Earl Costa"
type input "Mark W Seimeit"
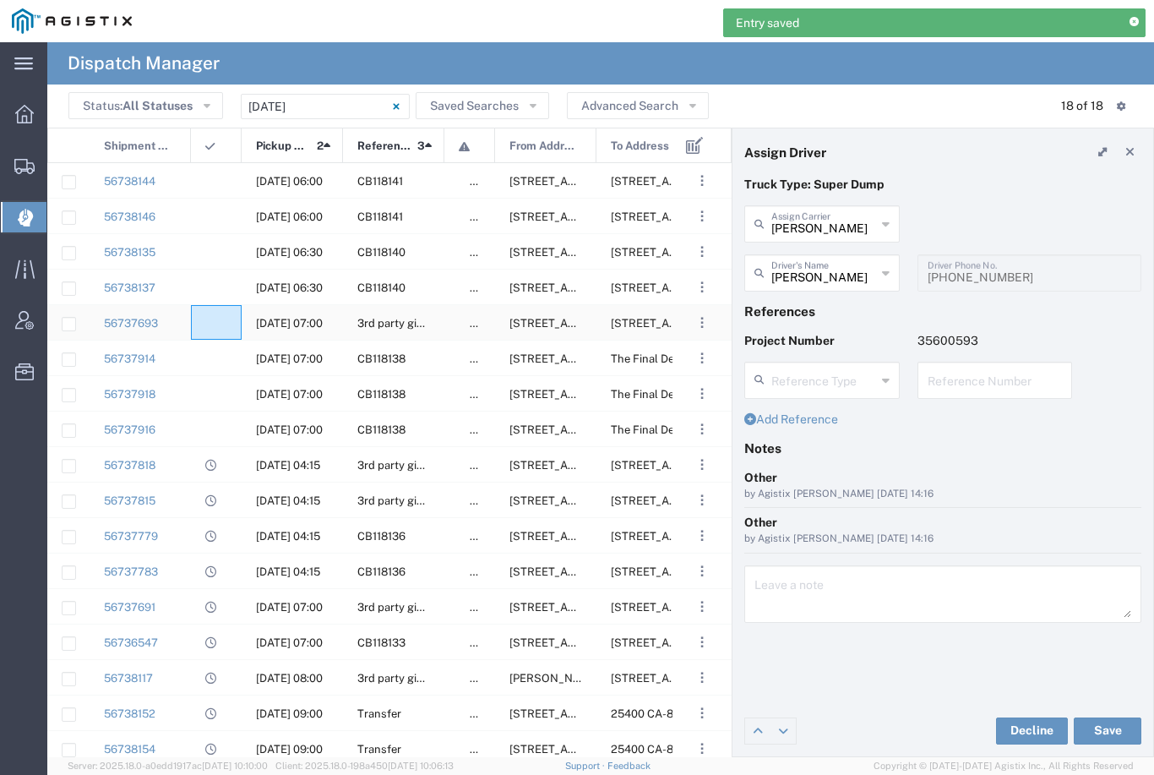
click at [211, 323] on agx-ag-table-icon-cell at bounding box center [210, 323] width 11 height 13
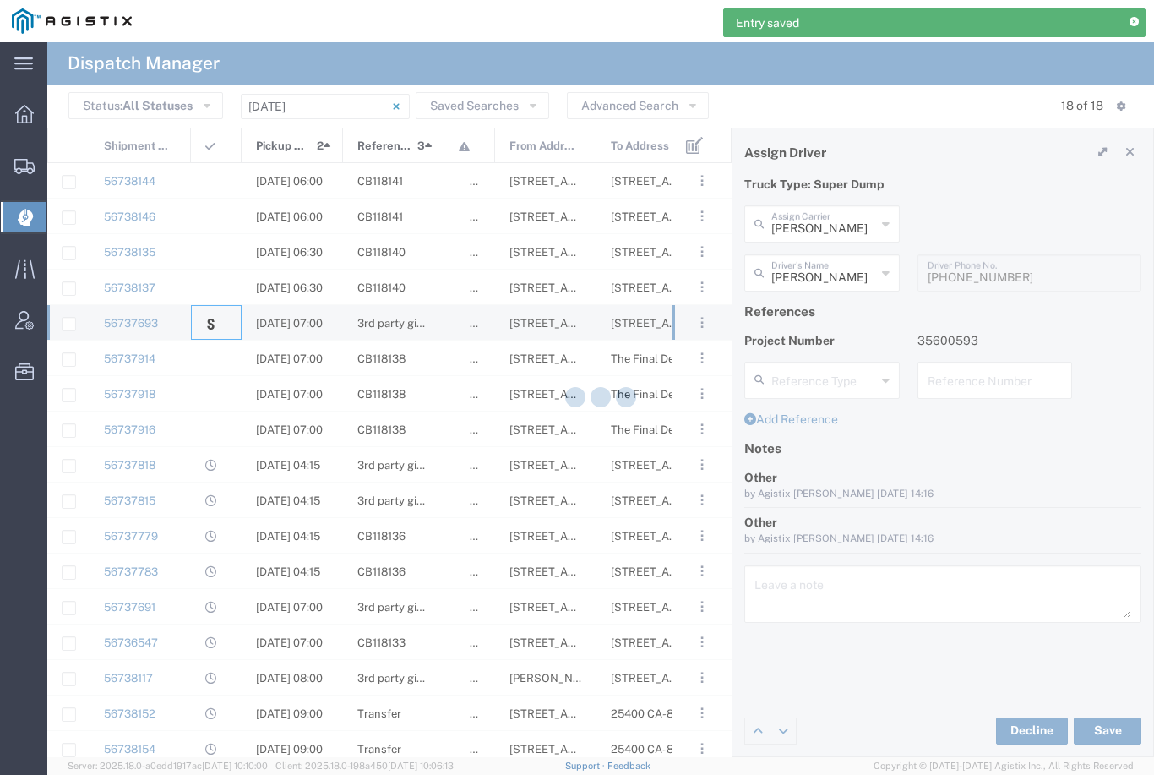
type input "Bhatti Bros Inc"
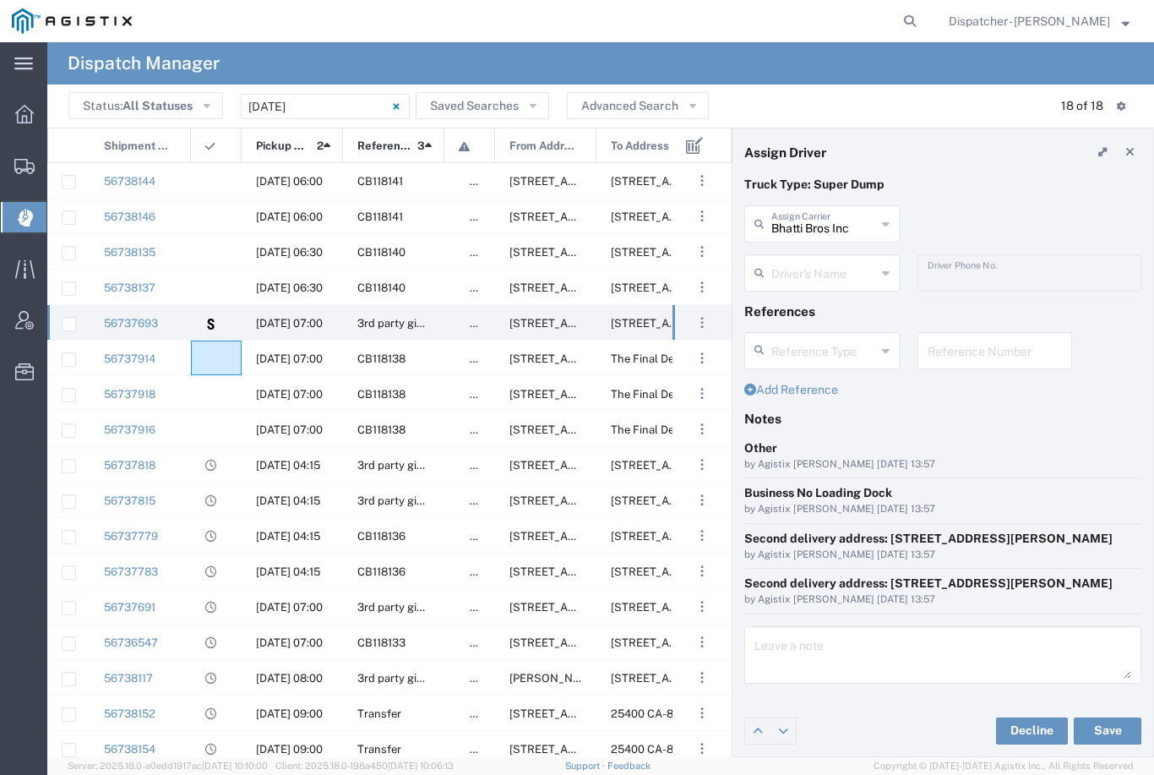
click at [208, 360] on agx-ag-table-icon-cell at bounding box center [210, 358] width 11 height 13
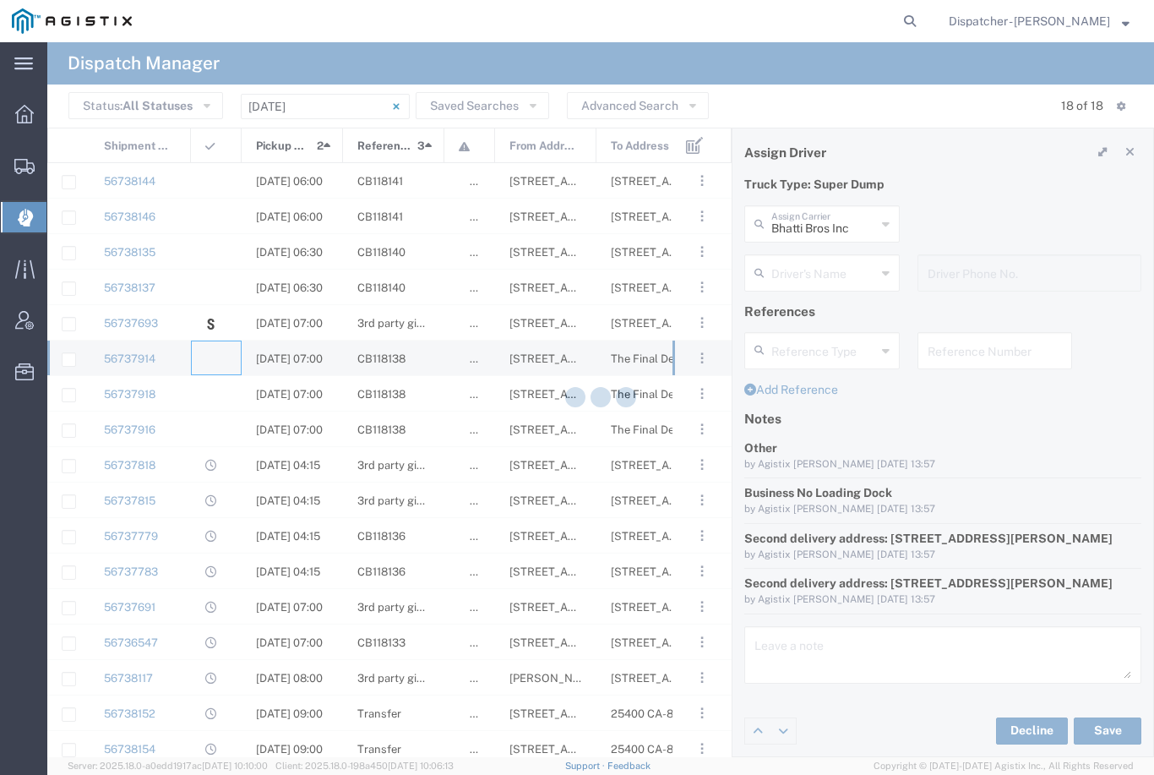
type input "Bowman & Sons Trucking, Inc"
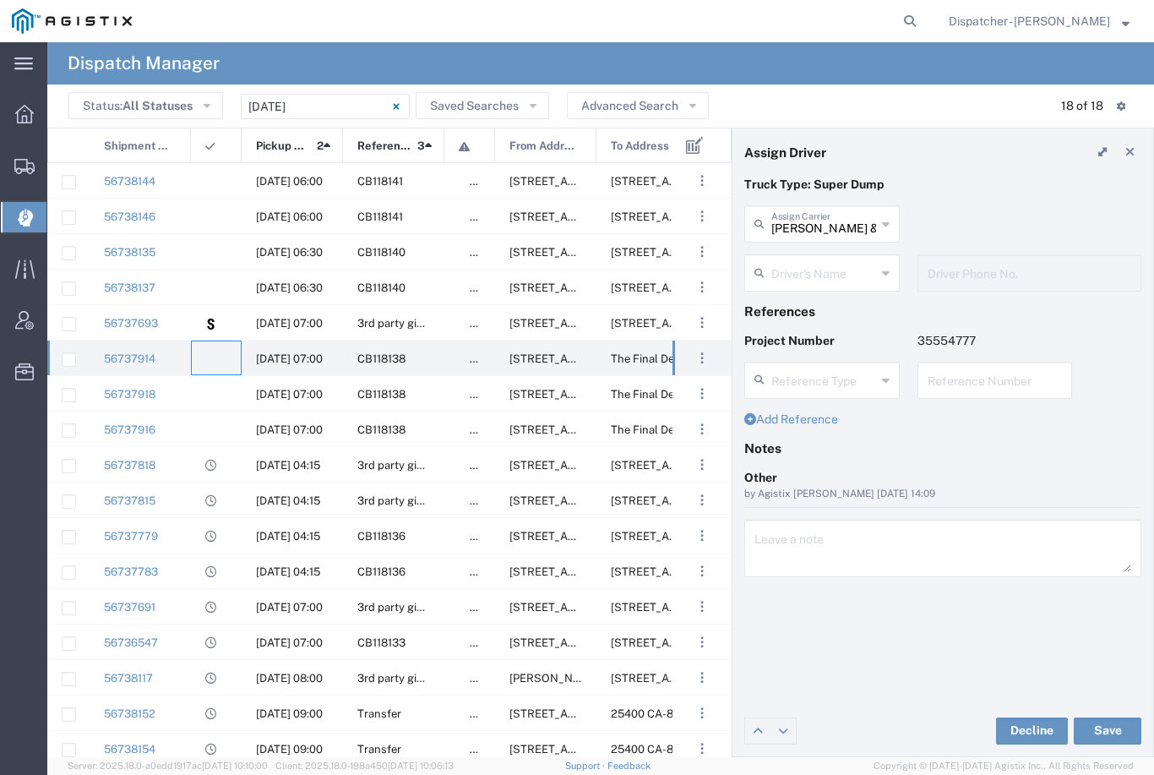
click at [831, 215] on input "Bowman & Sons Trucking, Inc" at bounding box center [823, 223] width 105 height 30
click at [815, 255] on span "SJC Trucking Inc" at bounding box center [822, 261] width 152 height 26
type input "SJC Trucking Inc"
click at [818, 260] on agx-dropdown-input "Driver's Name Anthony Cassetta Aqil Khan Bryan Schmidt Cameron Bowman Clayton S…" at bounding box center [821, 272] width 155 height 37
click at [800, 302] on span "Brayan Alexis Juarez Camacho" at bounding box center [822, 310] width 152 height 26
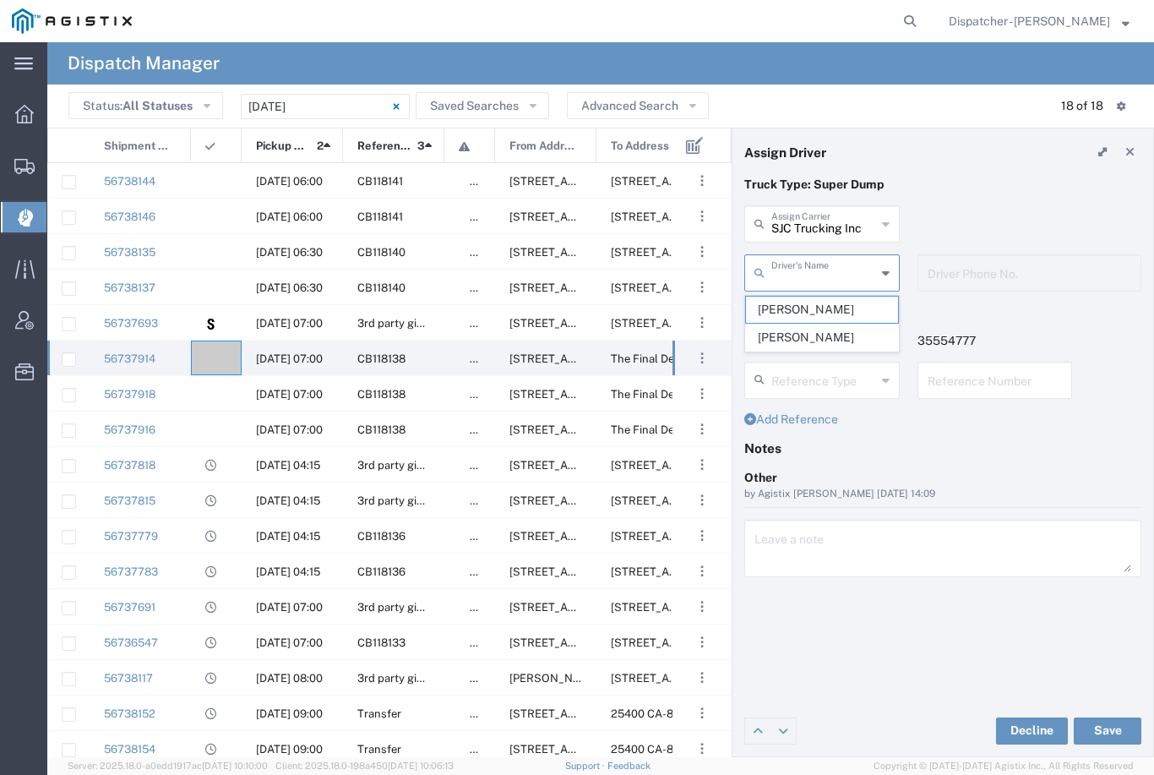
type input "Brayan Alexis Juarez Camacho"
type input "9255187628"
click at [1120, 739] on button "Save" at bounding box center [1108, 730] width 68 height 27
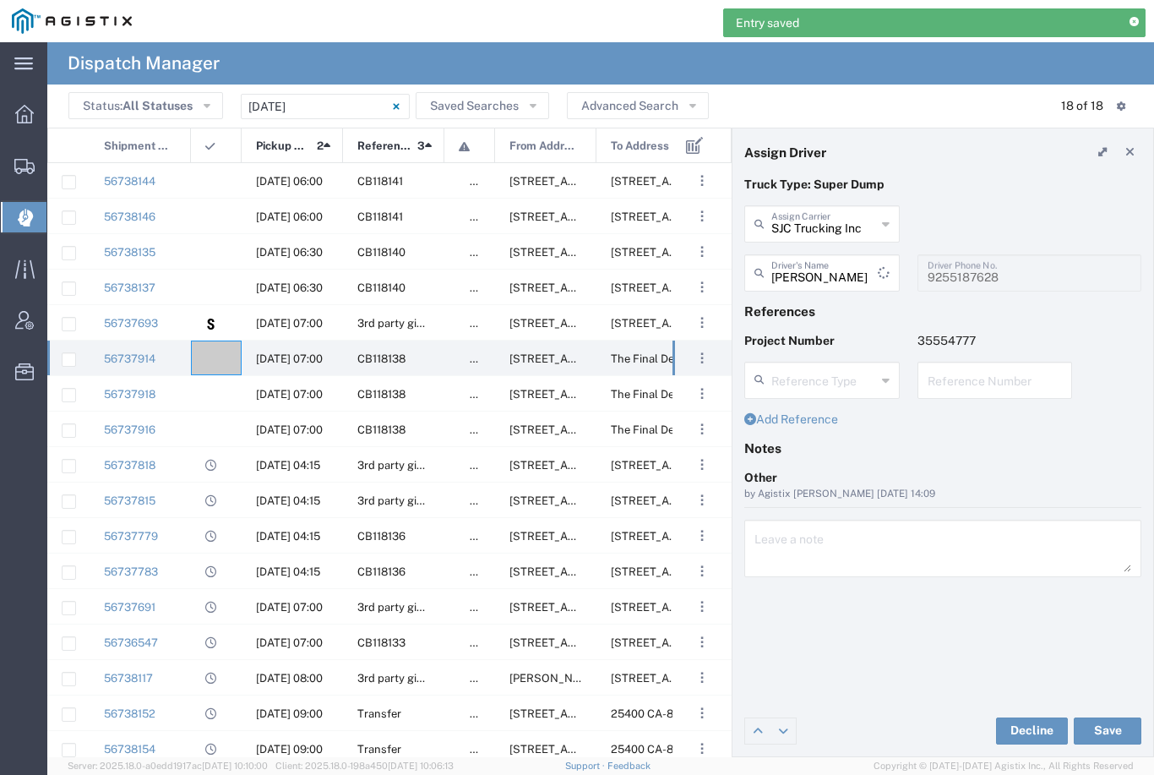
type input "Brayan Alexis Juarez Camacho"
type input "SJC Trucking Inc"
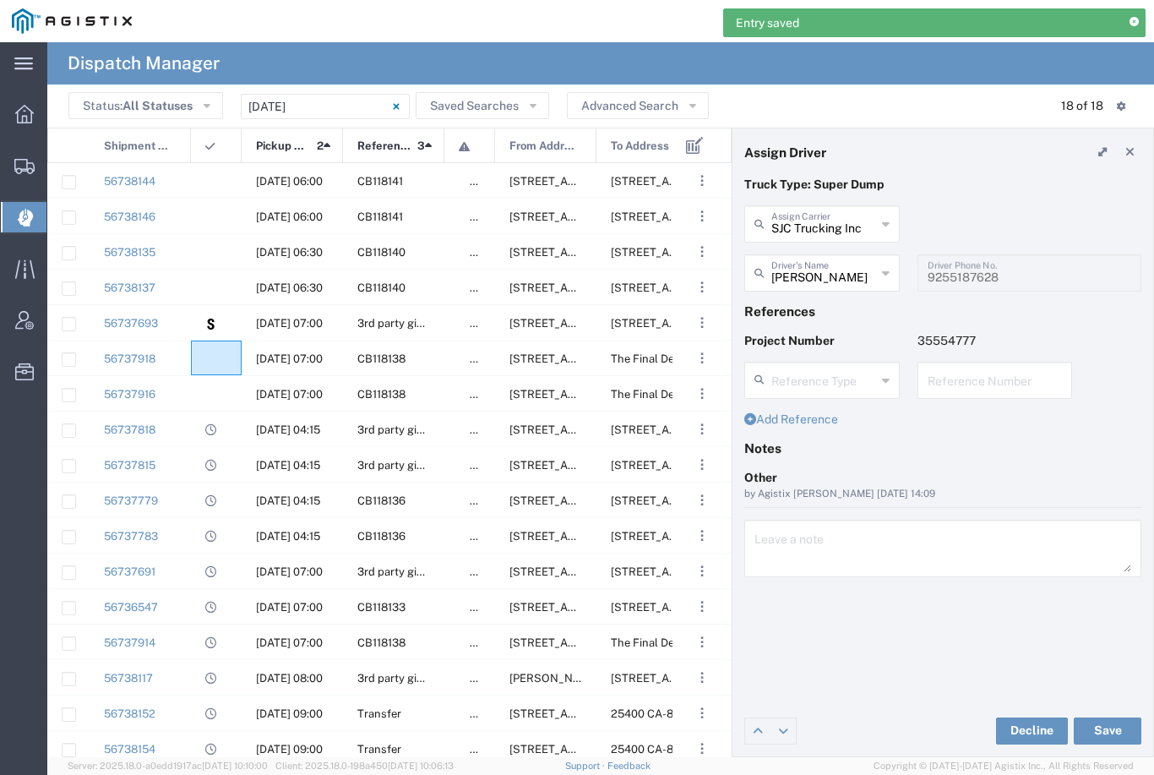
click at [215, 355] on agx-ag-table-icon-cell at bounding box center [210, 358] width 11 height 13
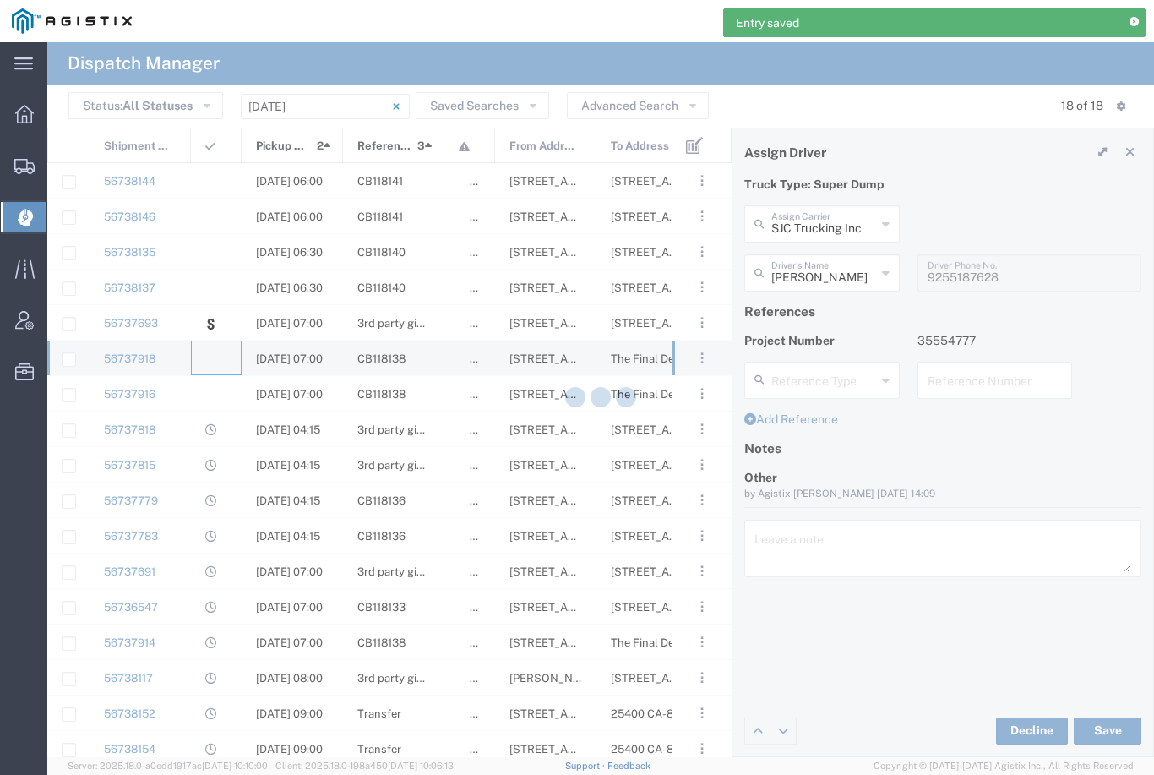
type input "Bowman & Sons Trucking, Inc"
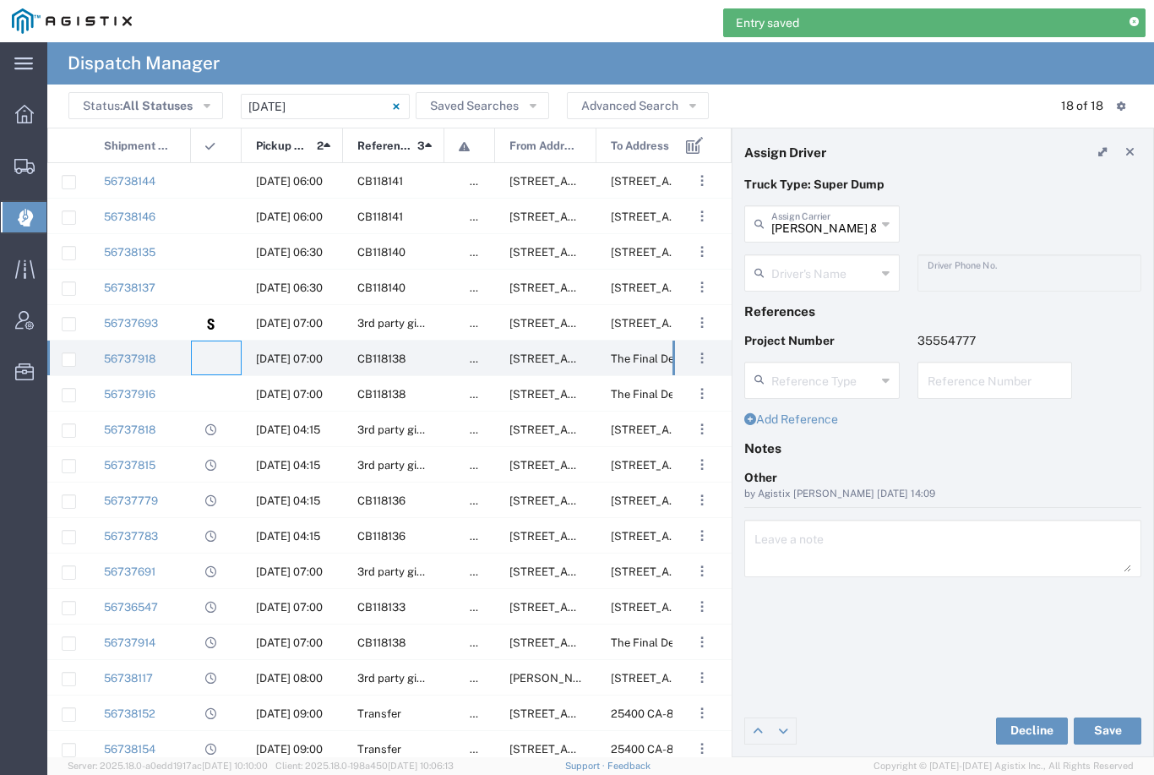
click at [824, 210] on input "Bowman & Sons Trucking, Inc" at bounding box center [823, 223] width 105 height 30
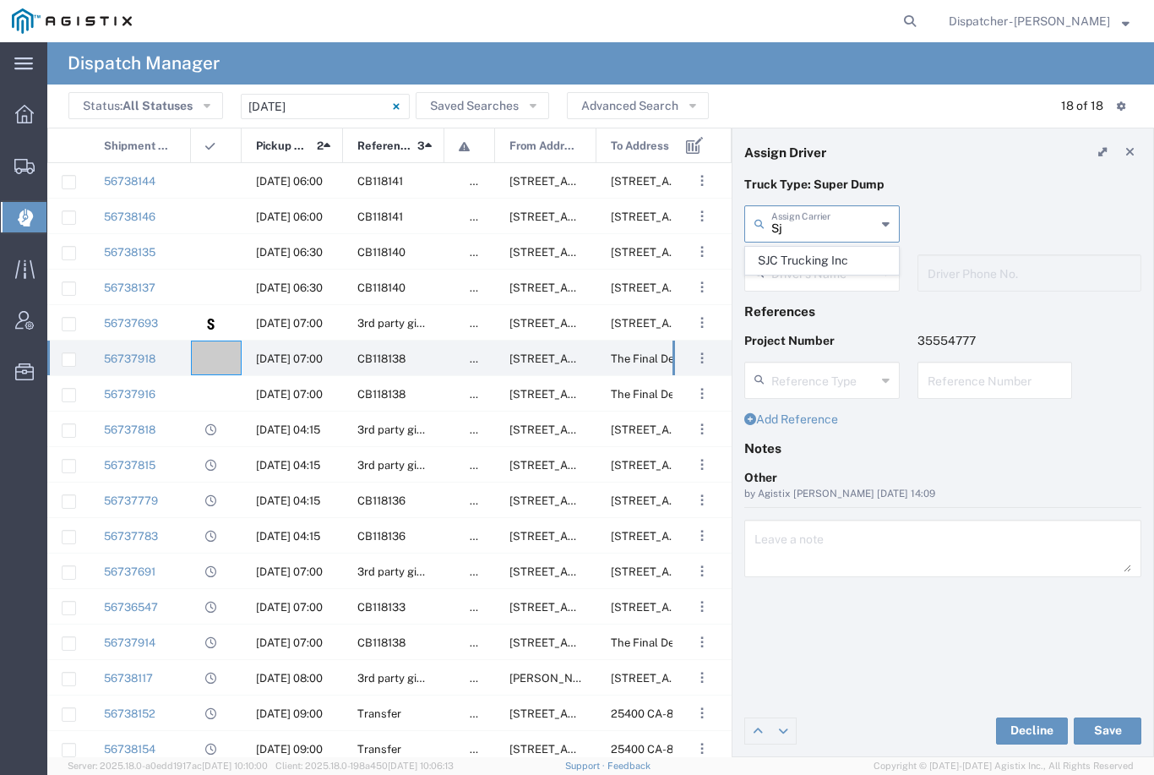
click at [814, 253] on span "SJC Trucking Inc" at bounding box center [822, 261] width 152 height 26
type input "SJC Trucking Inc"
click at [809, 267] on input "text" at bounding box center [823, 272] width 105 height 30
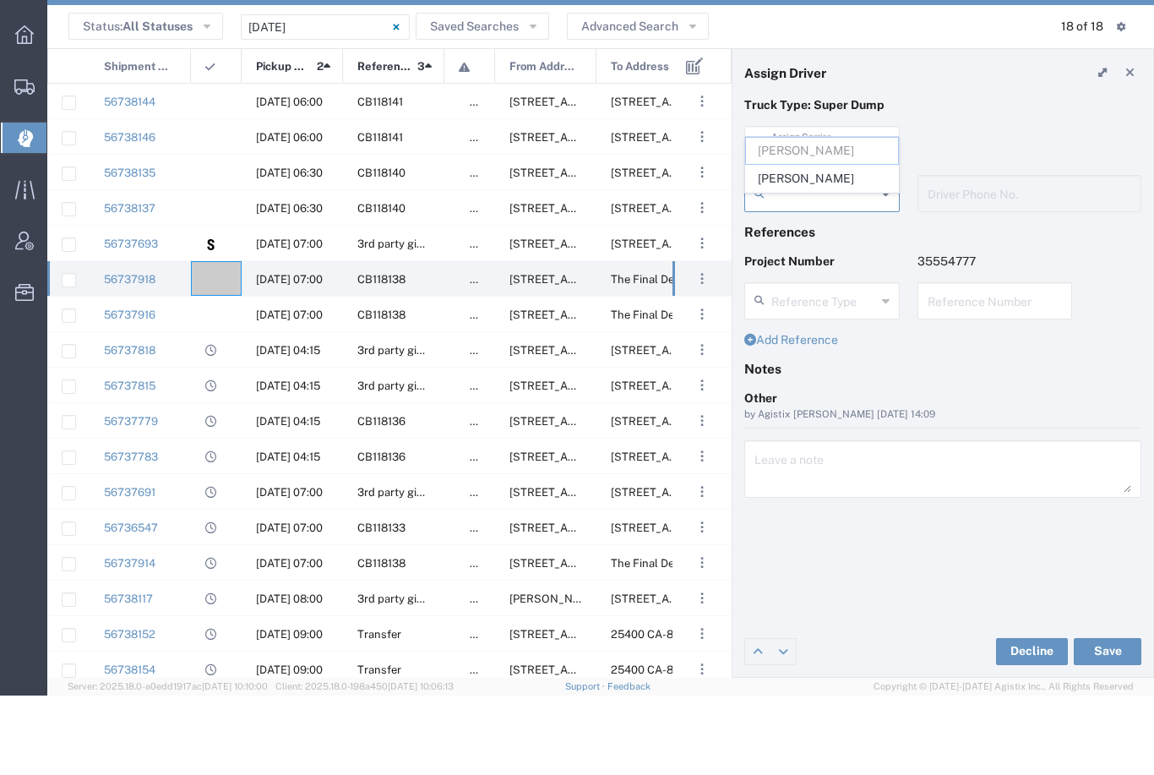
click at [822, 245] on span "Sergio Juarez-Camacho" at bounding box center [822, 258] width 152 height 26
type input "Sergio Juarez-Camacho"
type input "9255187628"
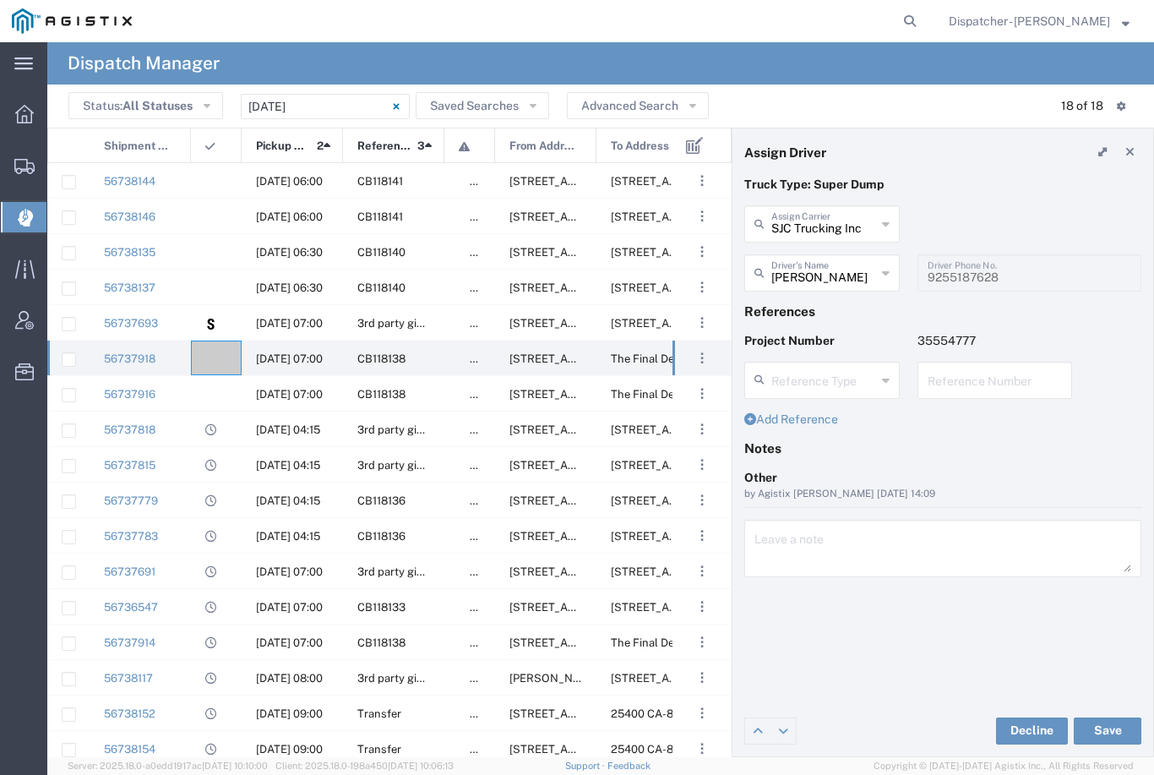
click at [1098, 735] on button "Save" at bounding box center [1108, 730] width 68 height 27
type input "Sergio Juarez-Camacho"
type input "SJC Trucking Inc"
click at [211, 352] on agx-ag-table-icon-cell at bounding box center [210, 358] width 11 height 13
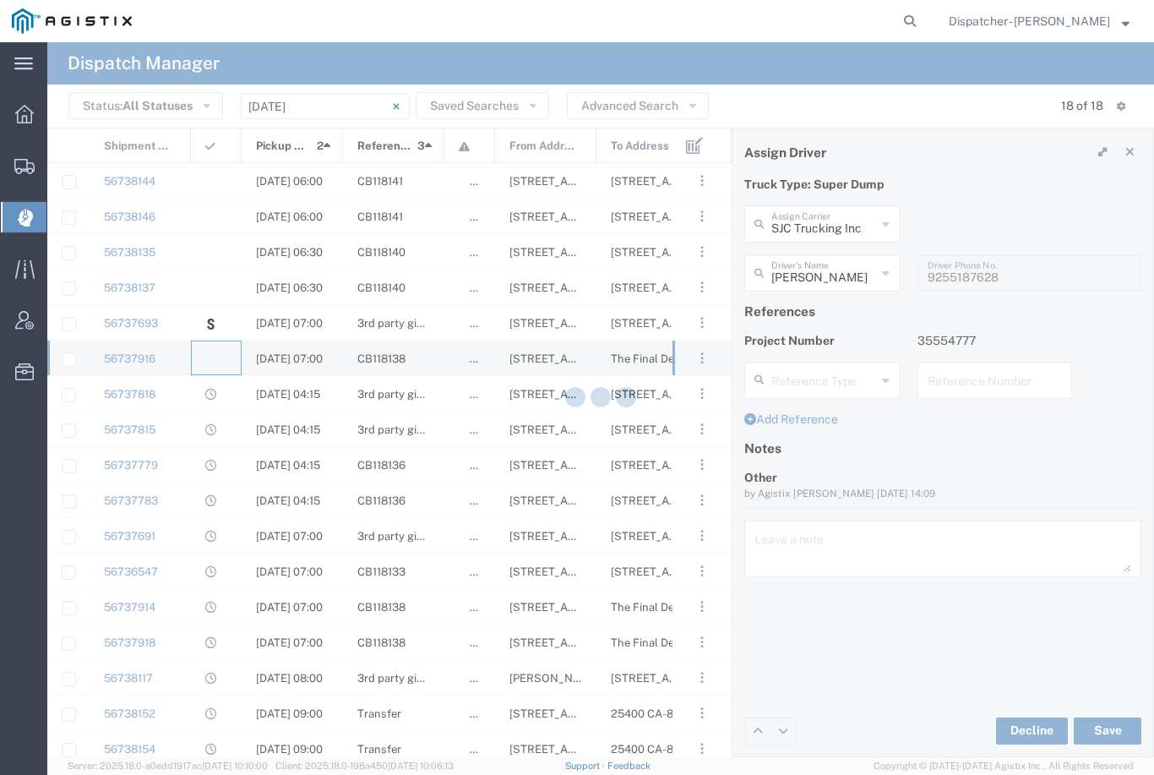
type input "Bowman & Sons Trucking, Inc"
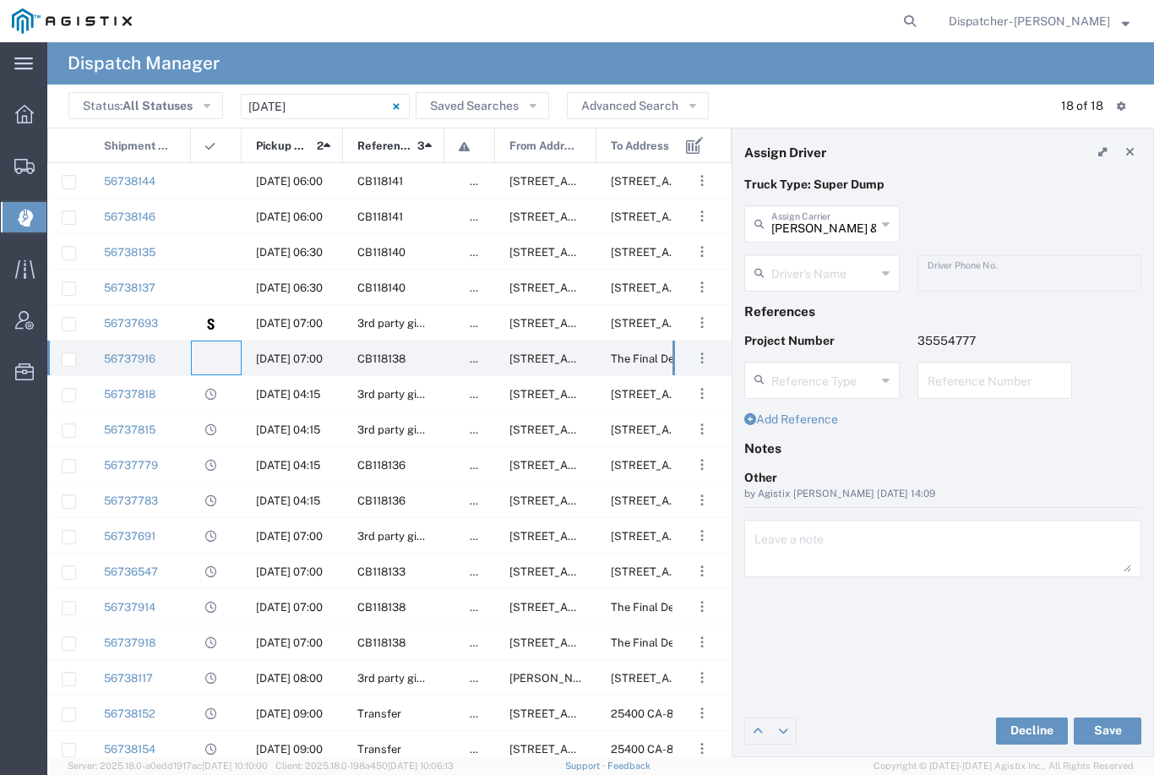
click at [825, 273] on agx-dropdown-input "Driver's Name Anthony Cassetta Aqil Khan Bryan Schmidt Cameron Bowman Clayton S…" at bounding box center [821, 272] width 155 height 37
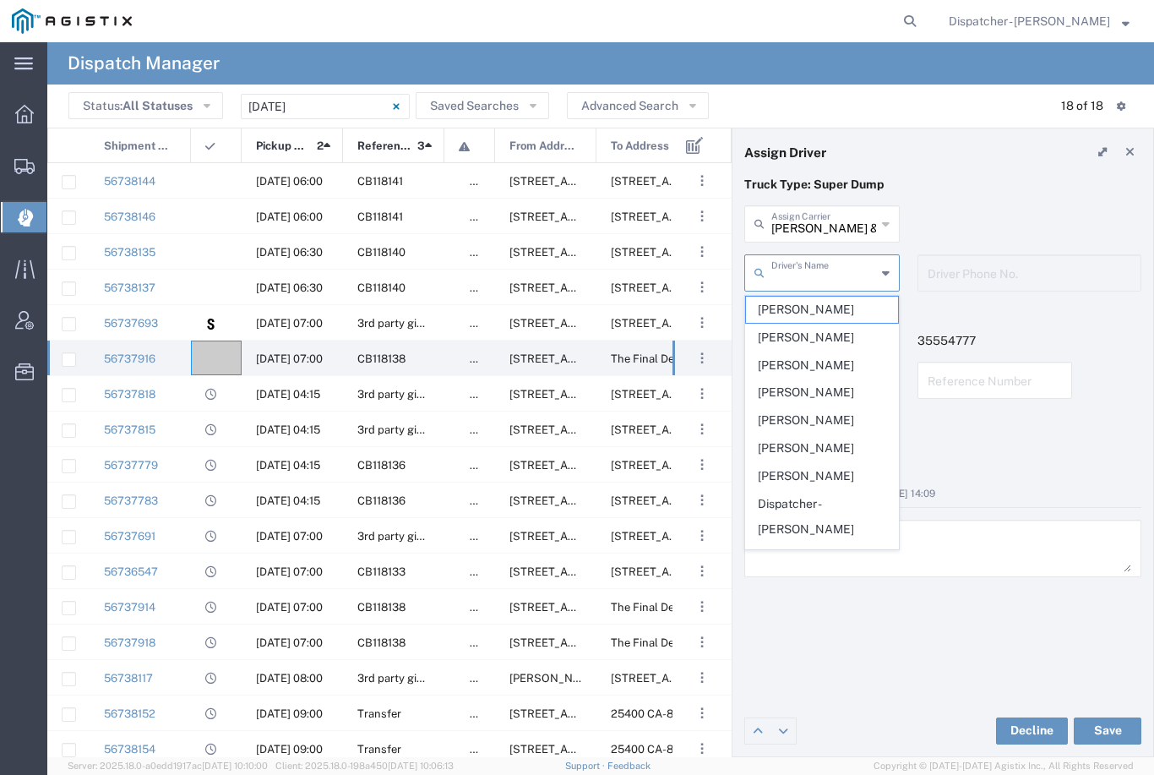
click at [803, 334] on span "Aqil Khan" at bounding box center [822, 337] width 152 height 26
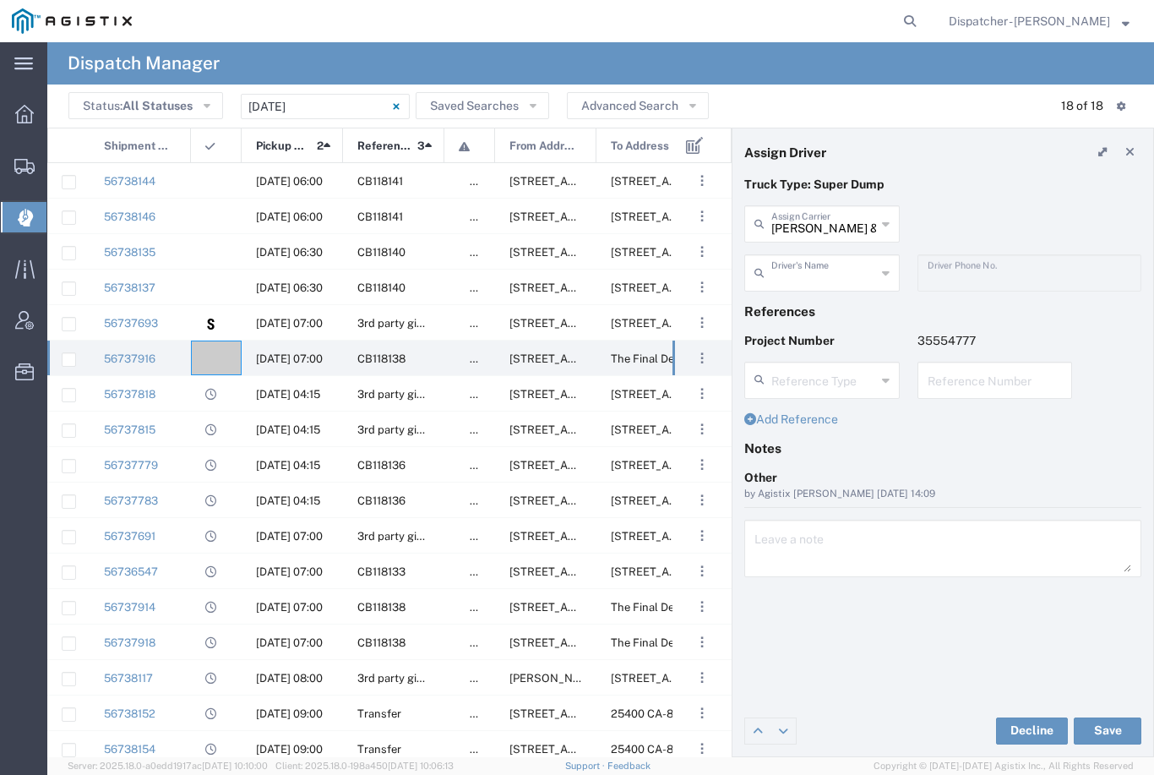
type input "Aqil Khan"
type input "5106059971"
click at [1107, 730] on button "Save" at bounding box center [1108, 730] width 68 height 27
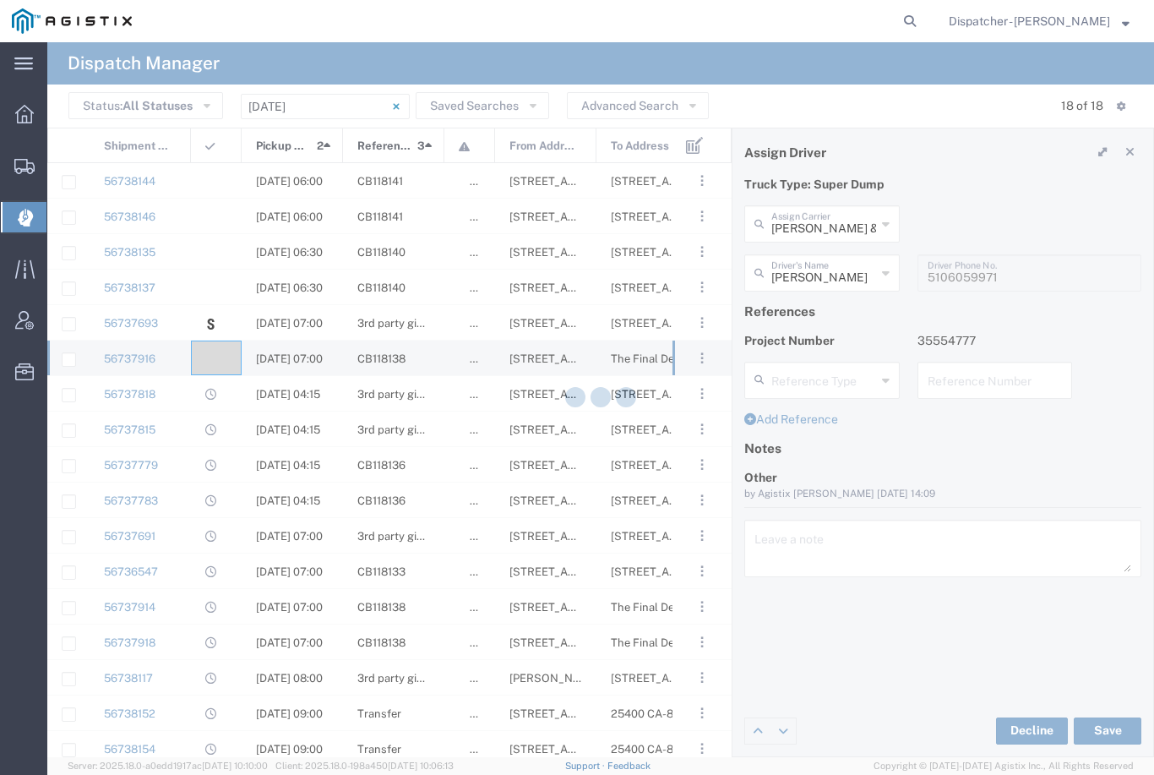
type input "Aqil Khan"
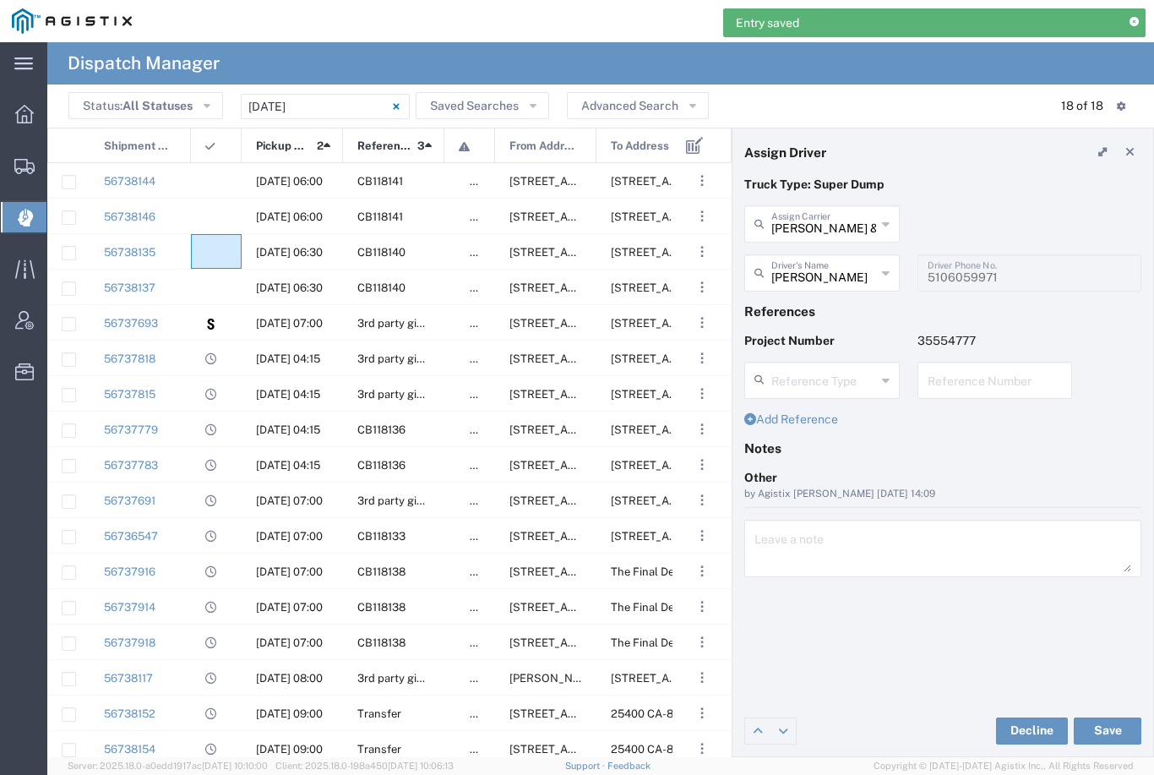
click at [208, 253] on agx-ag-table-icon-cell at bounding box center [210, 252] width 11 height 13
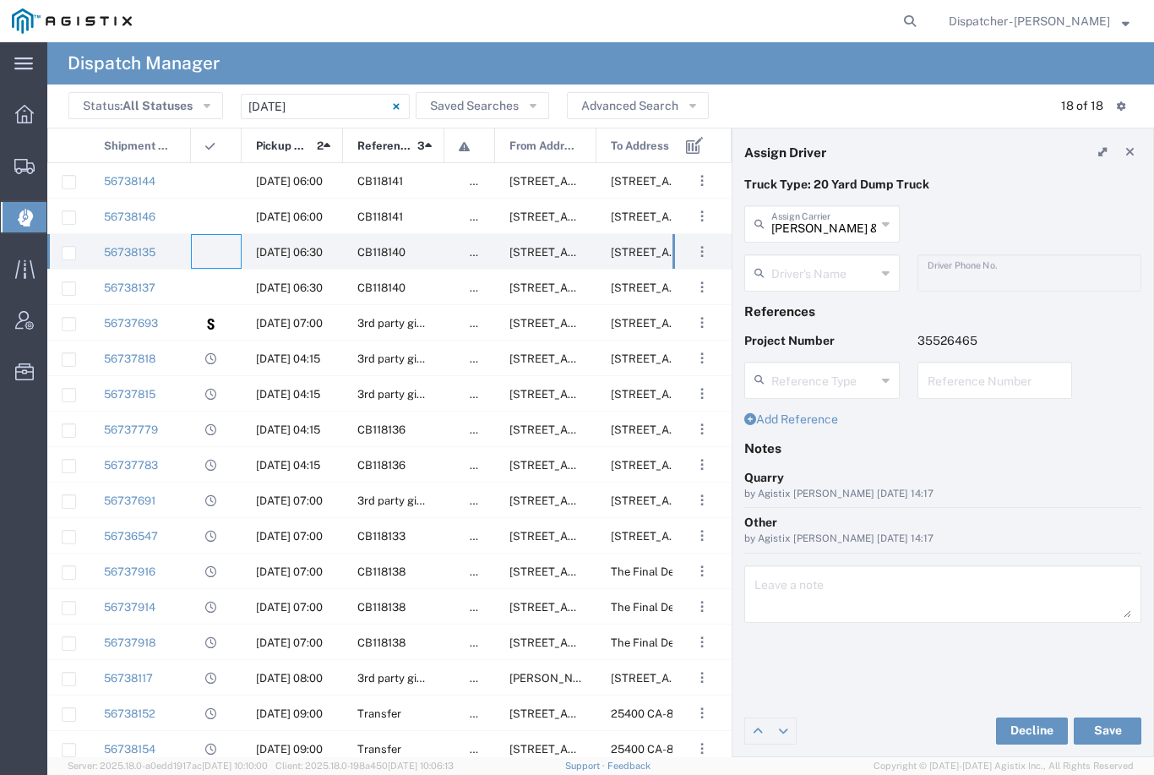
click at [807, 268] on input "text" at bounding box center [823, 272] width 105 height 30
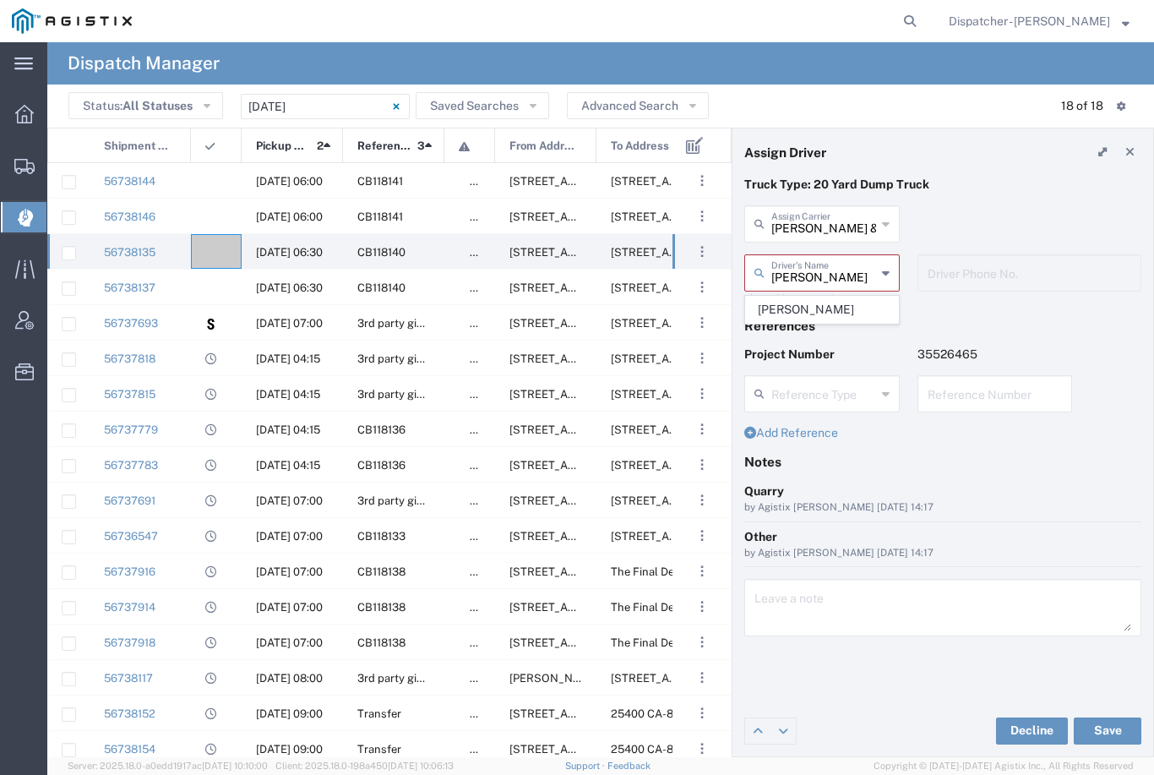
click at [819, 313] on span "John Townsley" at bounding box center [822, 310] width 152 height 26
type input "John Townsley"
type input "9253660399"
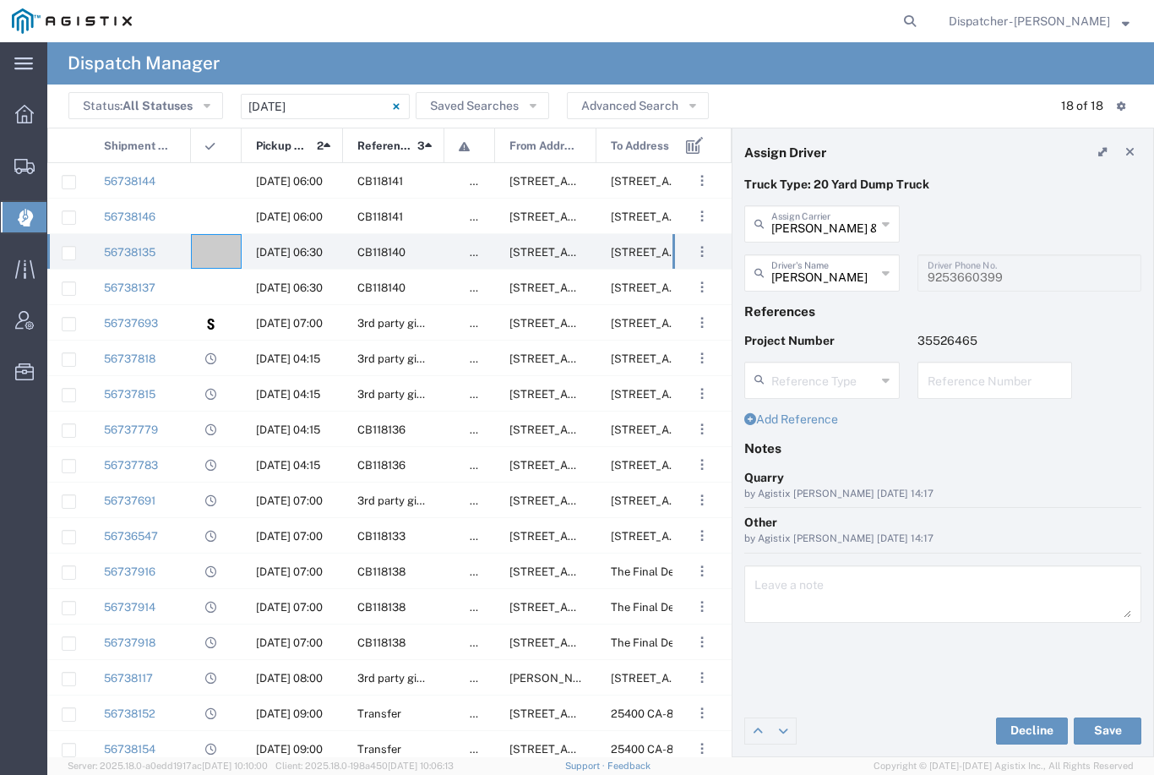
click at [1113, 722] on button "Save" at bounding box center [1108, 730] width 68 height 27
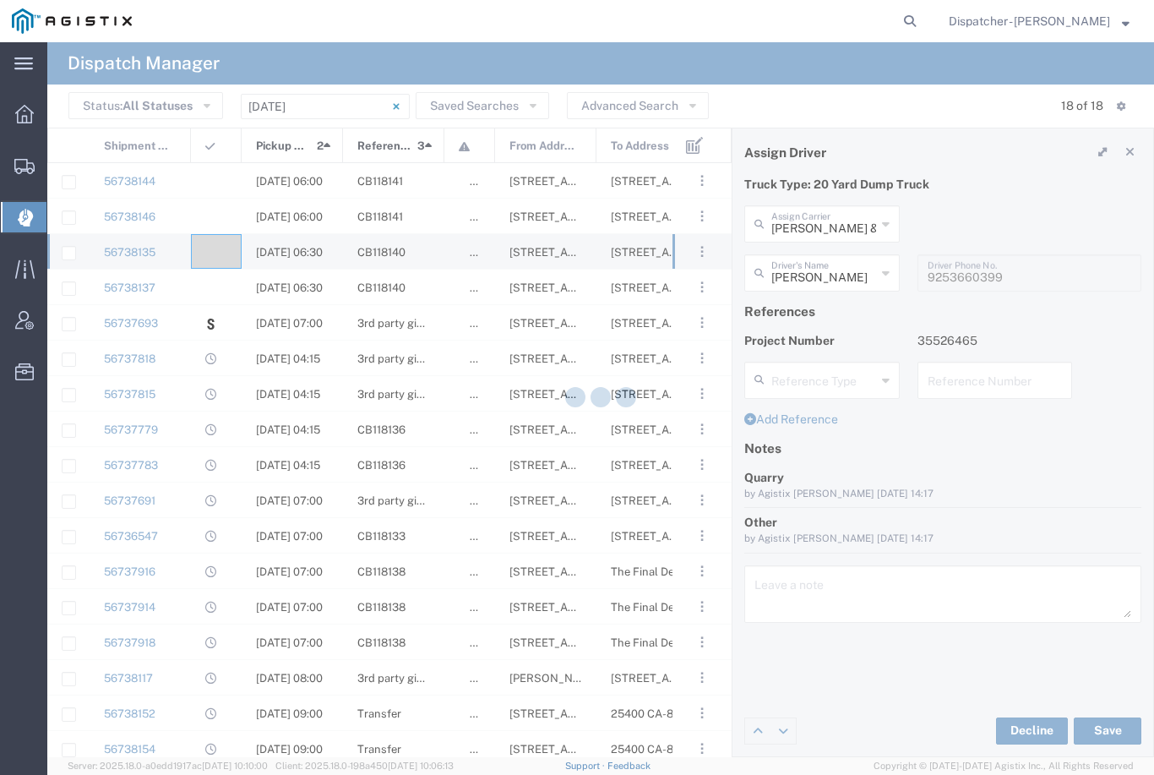
type input "John Townsley"
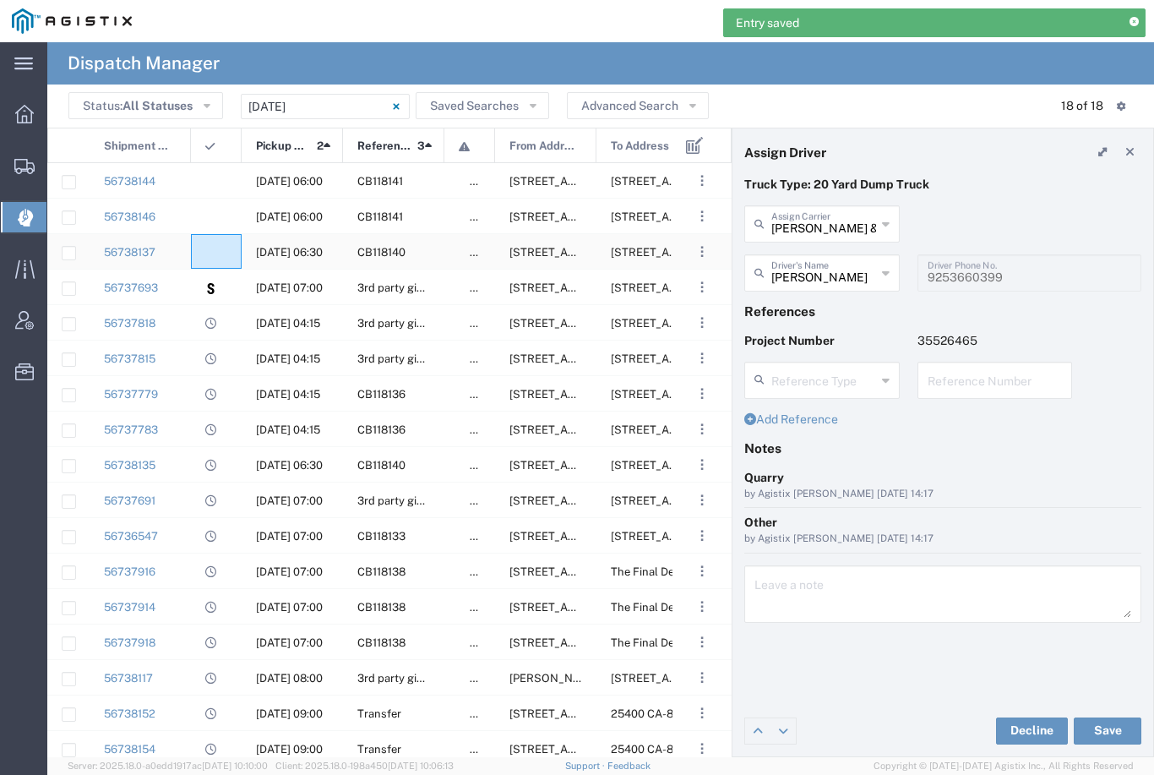
click at [215, 246] on agx-ag-table-icon-cell at bounding box center [210, 252] width 11 height 13
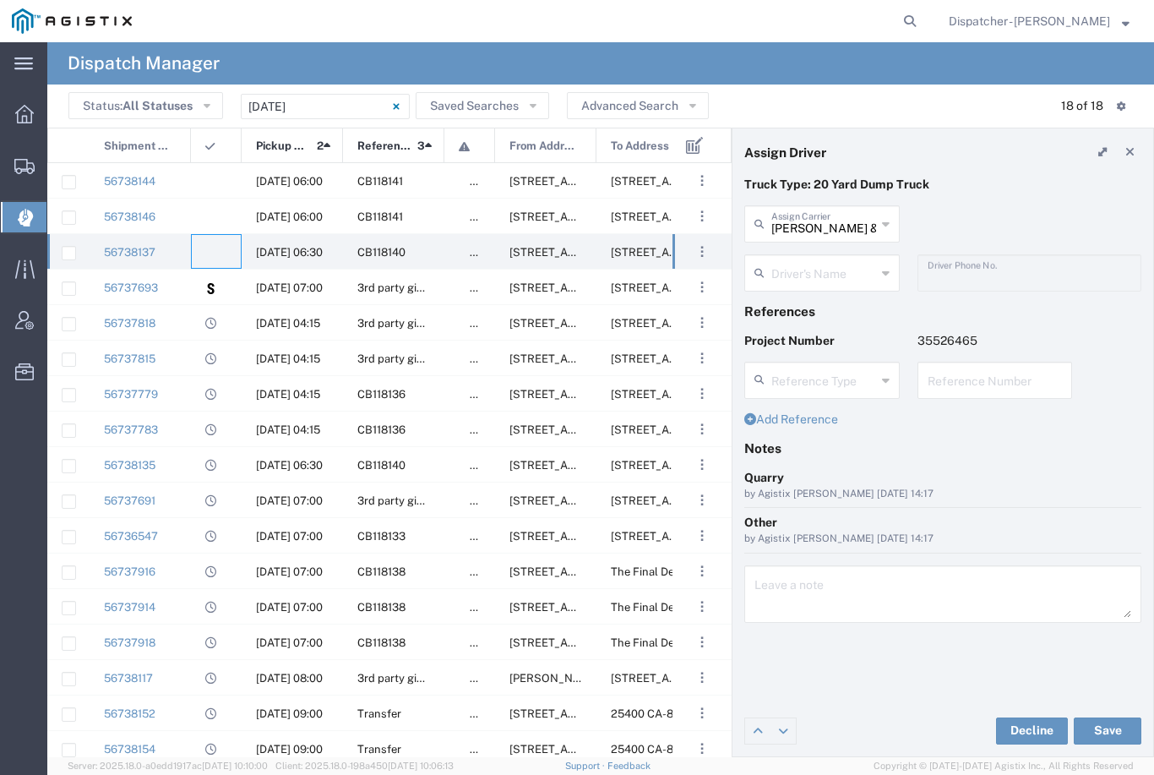
click at [834, 226] on input "Bowman & Sons Trucking, Inc" at bounding box center [823, 223] width 105 height 30
click at [799, 302] on span "Jays Trucking" at bounding box center [822, 315] width 152 height 26
type input "Jays Trucking"
click at [818, 265] on input "text" at bounding box center [824, 272] width 106 height 30
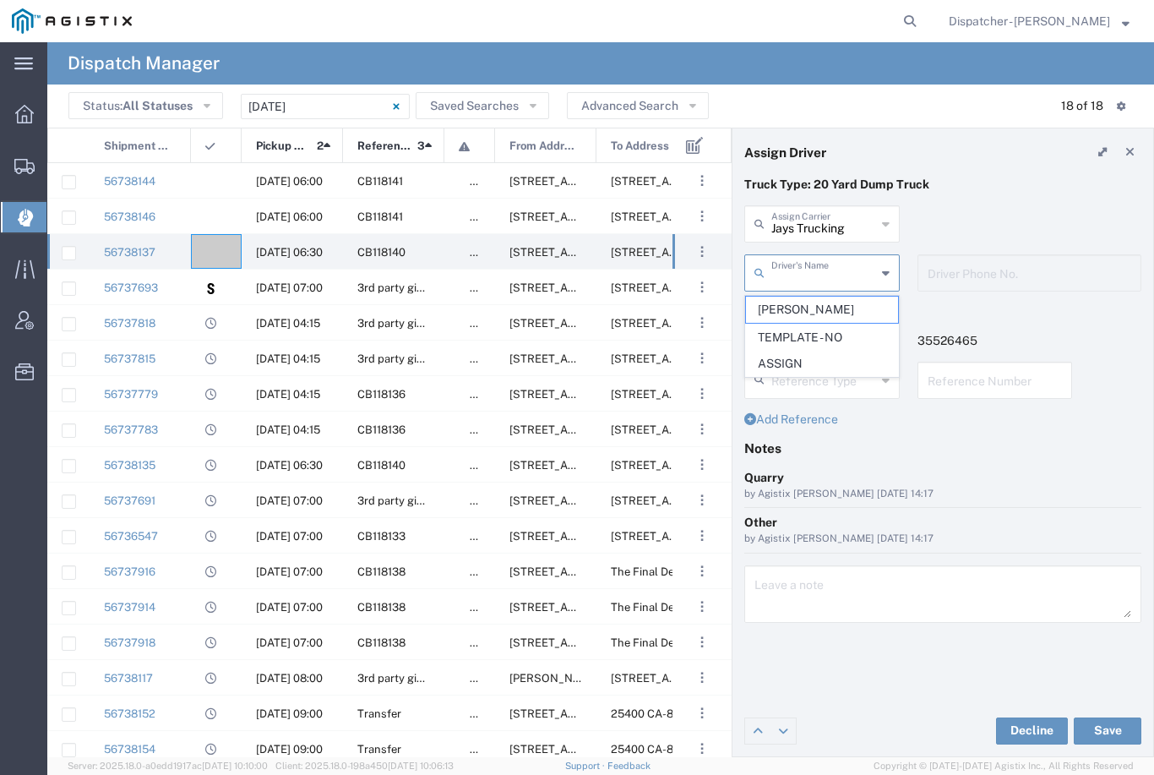
click at [795, 305] on span "Jason Samra" at bounding box center [822, 310] width 152 height 26
type input "Jason Samra"
type input "530-867-7939"
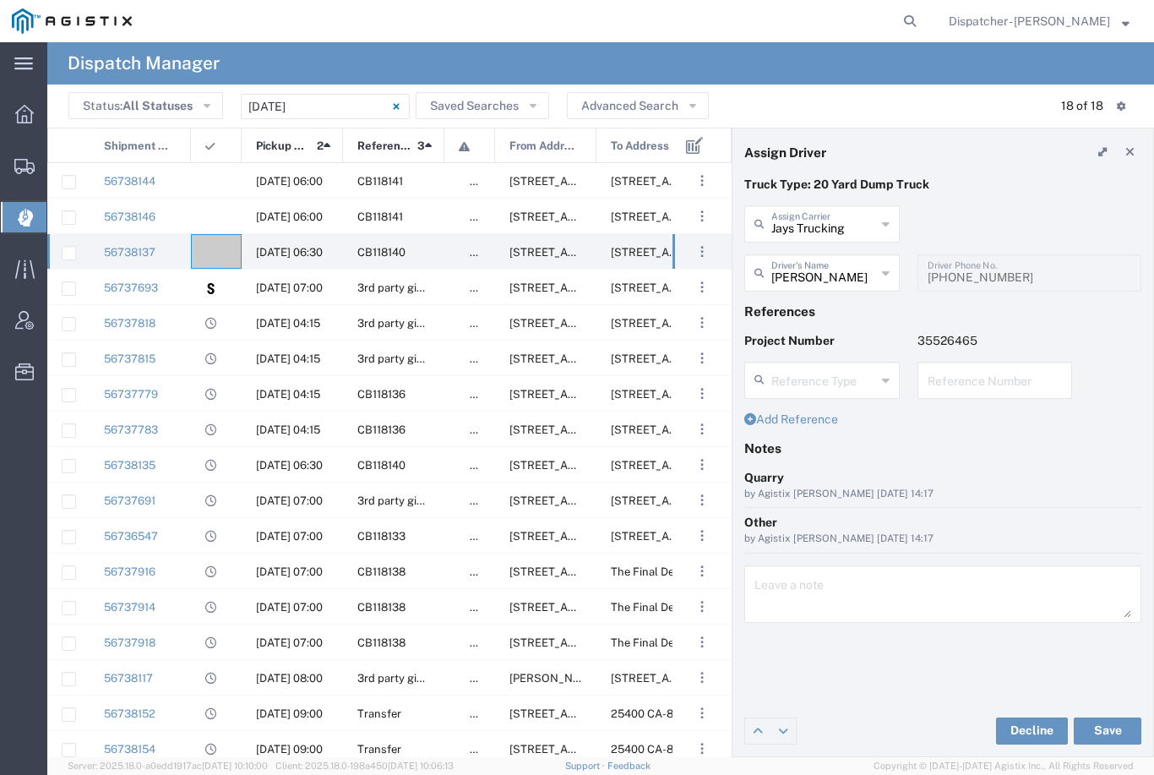
click at [1111, 728] on button "Save" at bounding box center [1108, 730] width 68 height 27
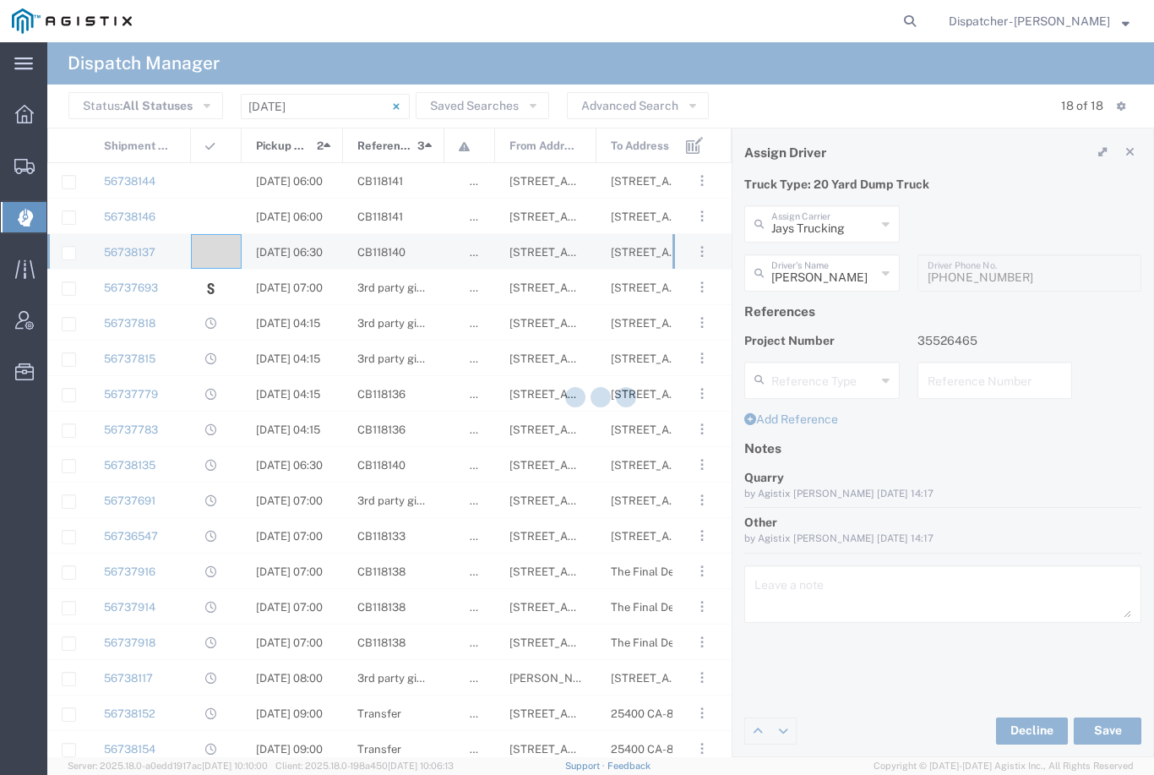
type input "Jason Samra"
type input "Jays Trucking"
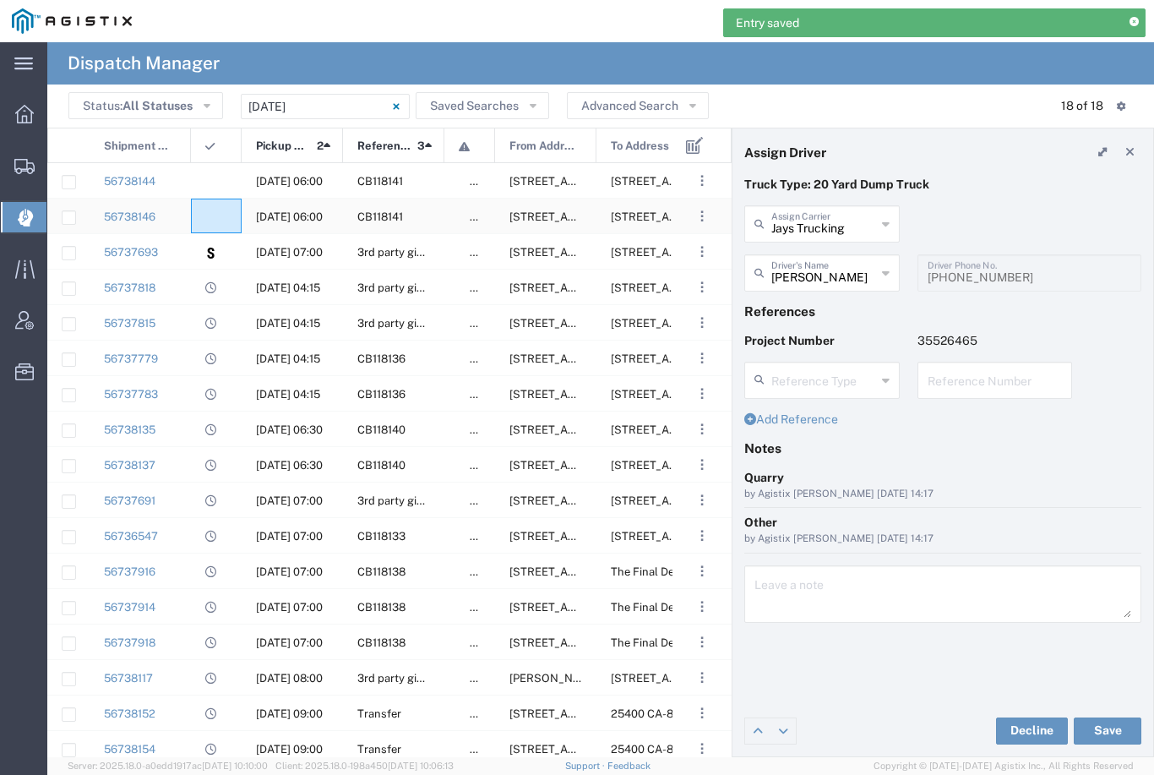
click at [215, 209] on div at bounding box center [216, 216] width 51 height 35
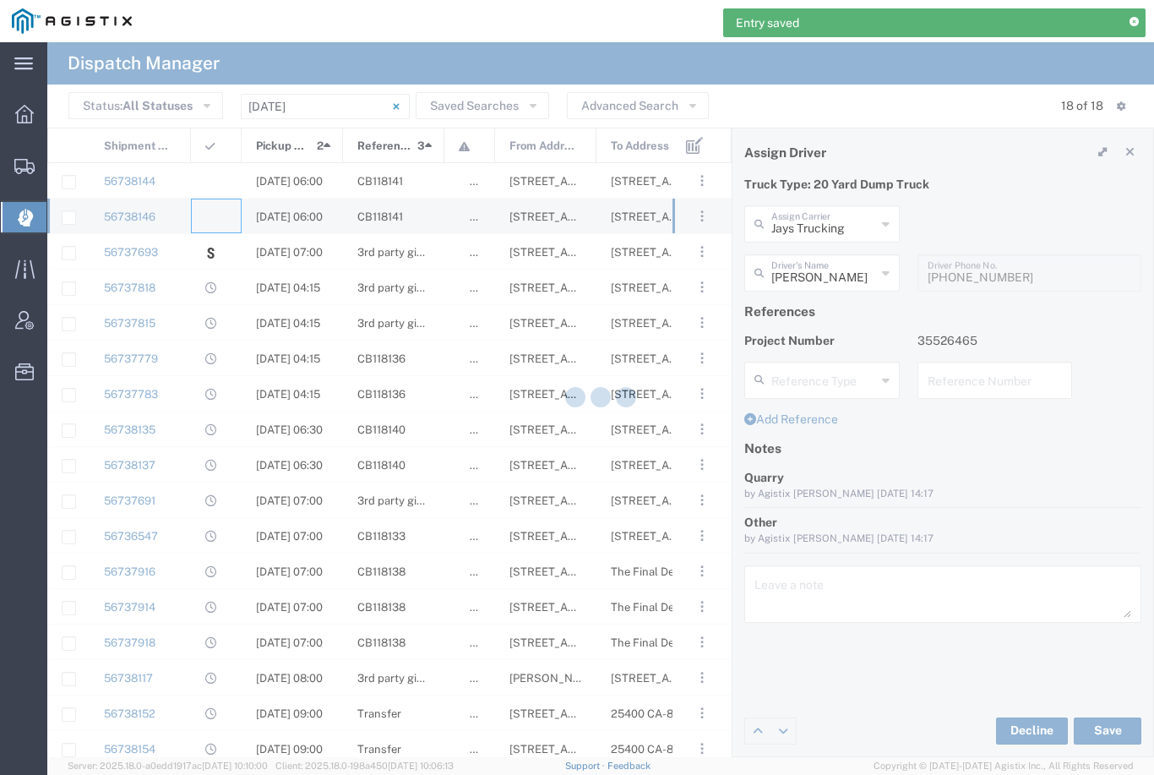
type input "Bowman & Sons Trucking, Inc"
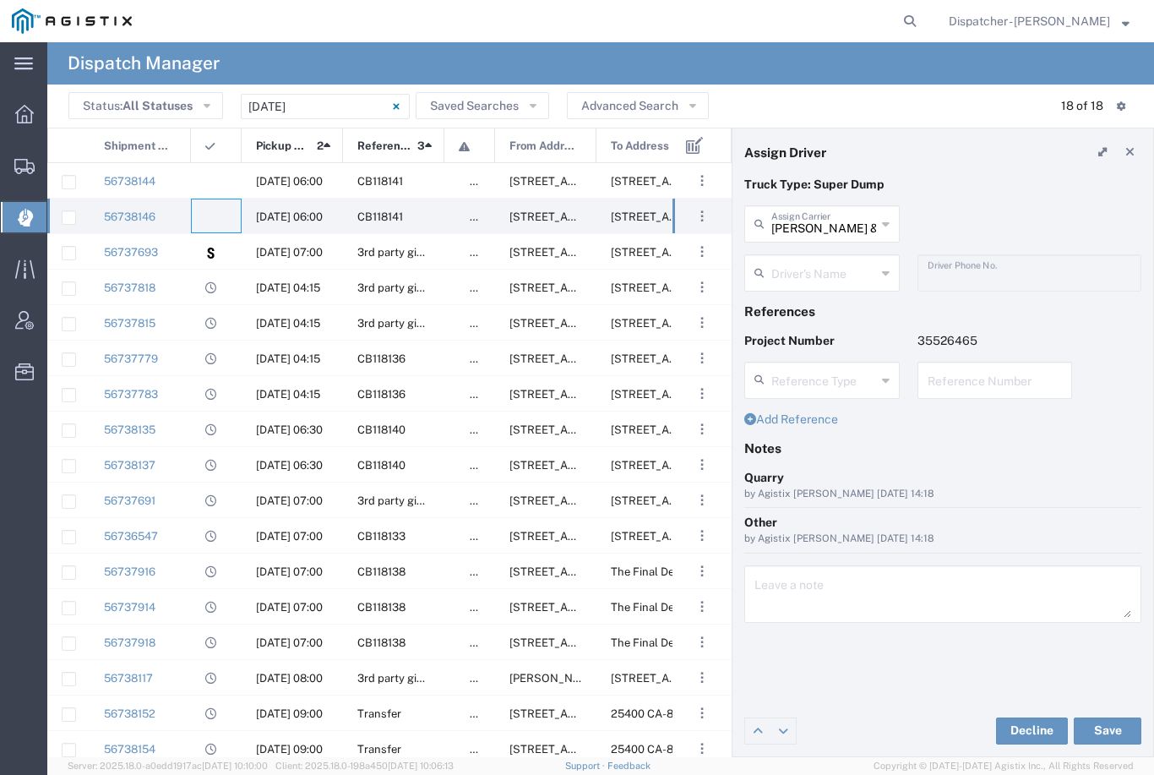
click at [814, 270] on input "text" at bounding box center [823, 272] width 105 height 30
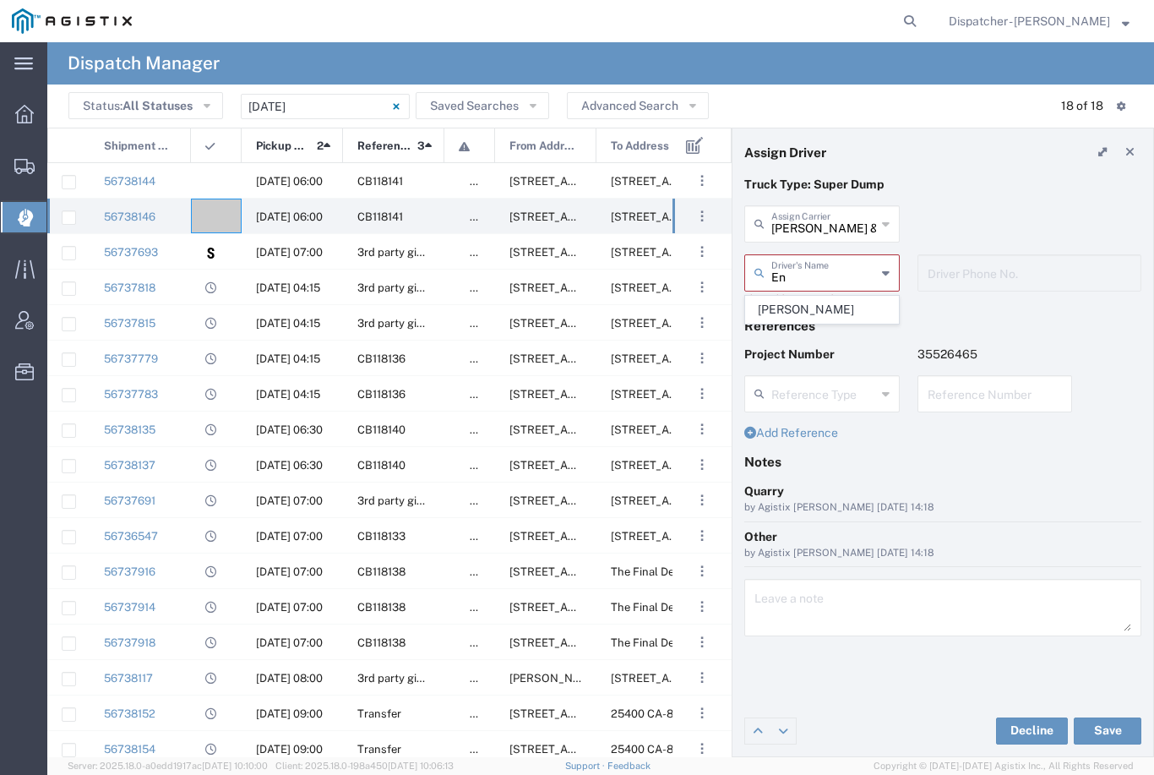
click at [818, 299] on span "Endy Gutierrez" at bounding box center [822, 310] width 152 height 26
type input "Endy Gutierrez"
type input "916-604-1955"
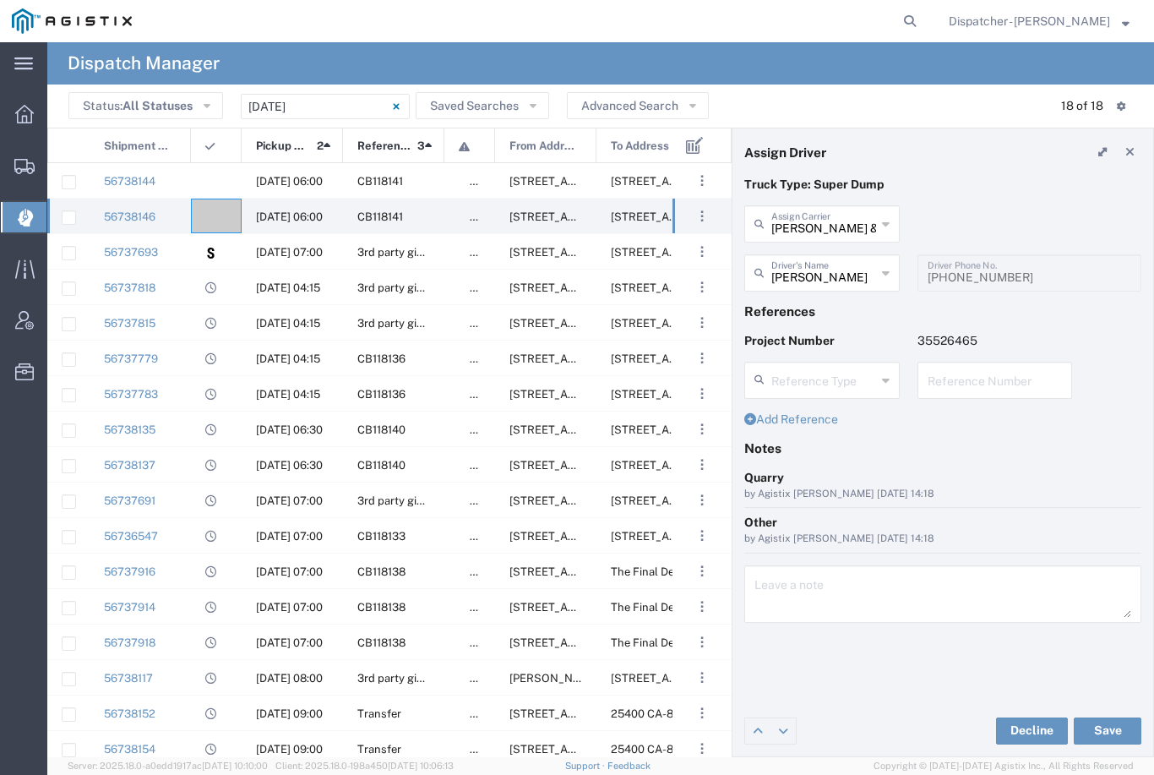
click at [1101, 731] on button "Save" at bounding box center [1108, 730] width 68 height 27
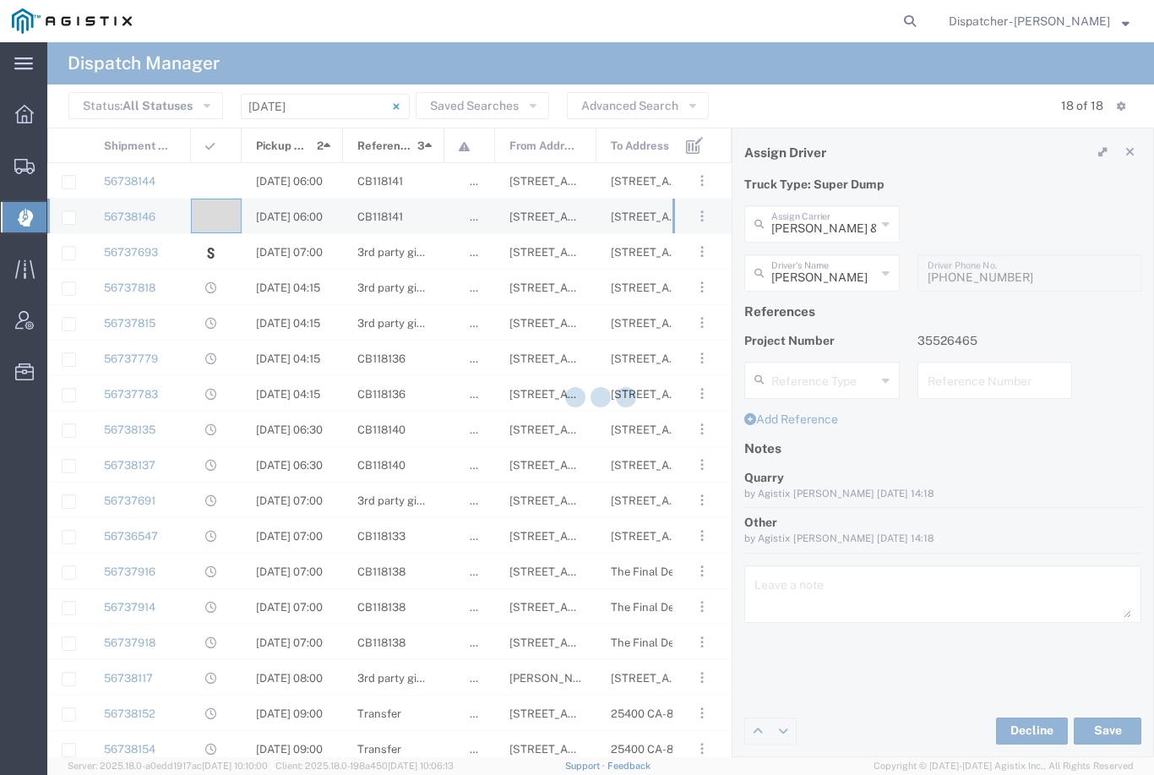
type input "Endy Gutierrez"
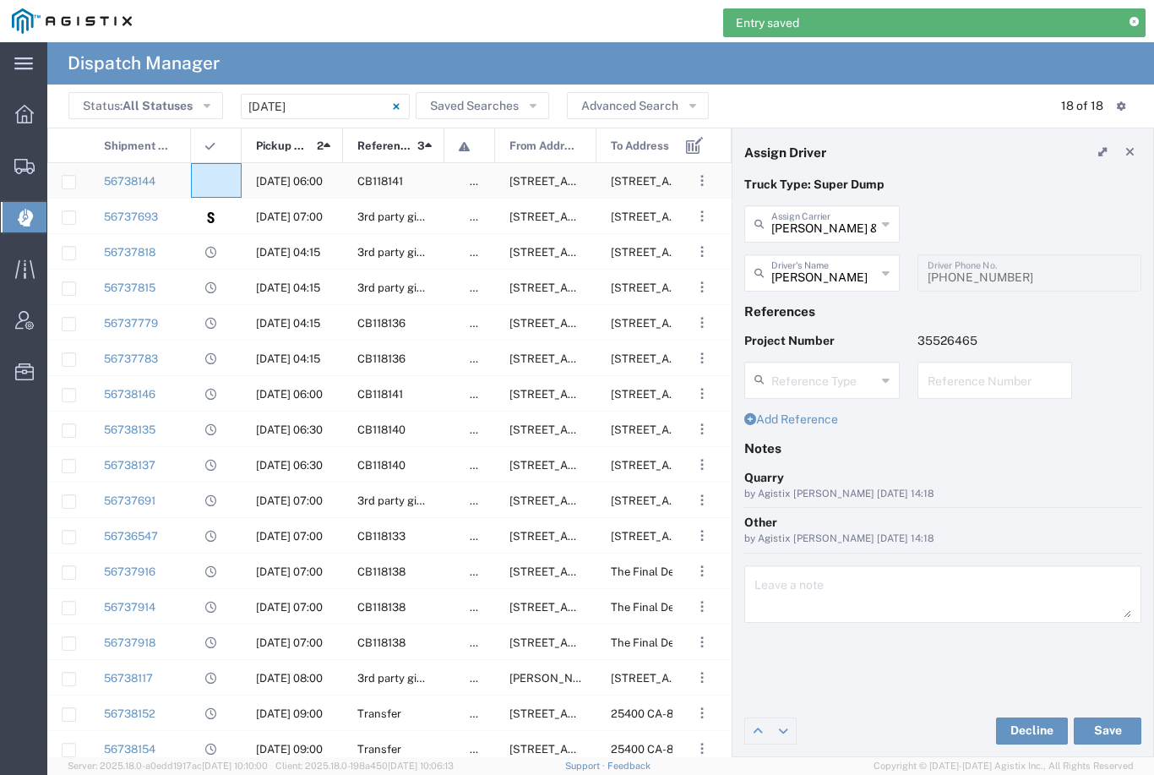
click at [214, 178] on agx-ag-table-icon-cell at bounding box center [210, 181] width 11 height 13
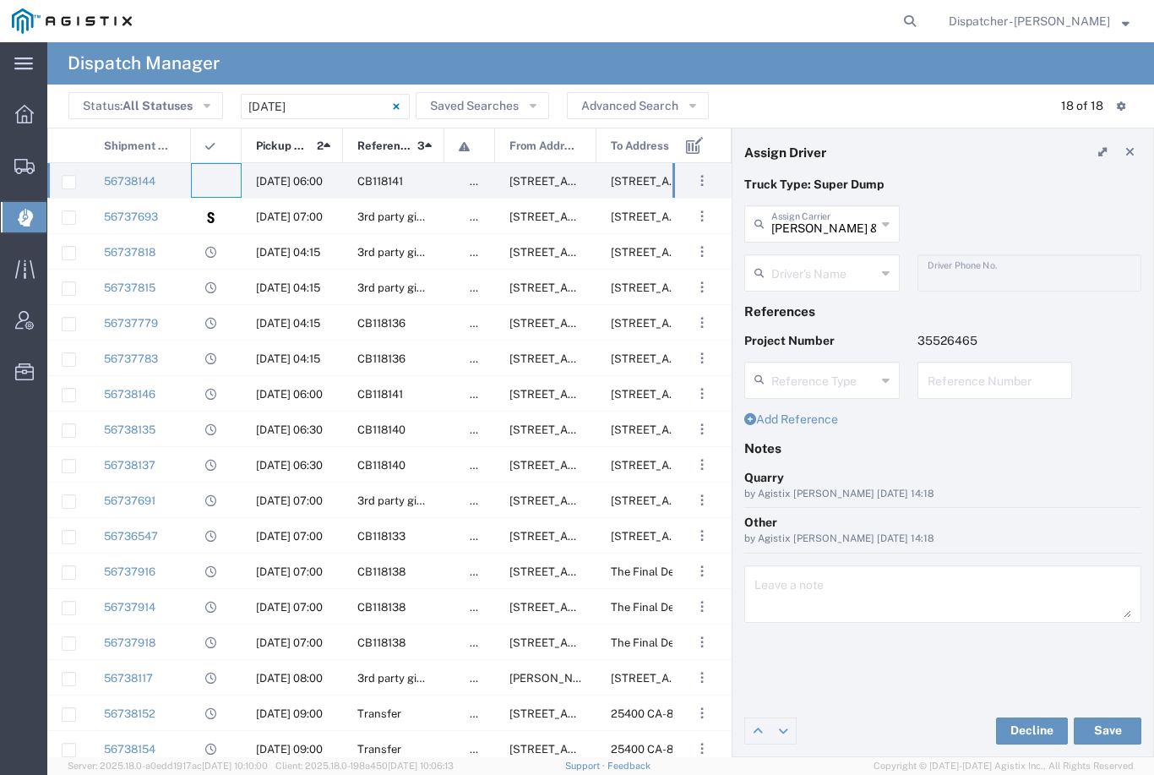
click at [806, 268] on input "text" at bounding box center [823, 272] width 105 height 30
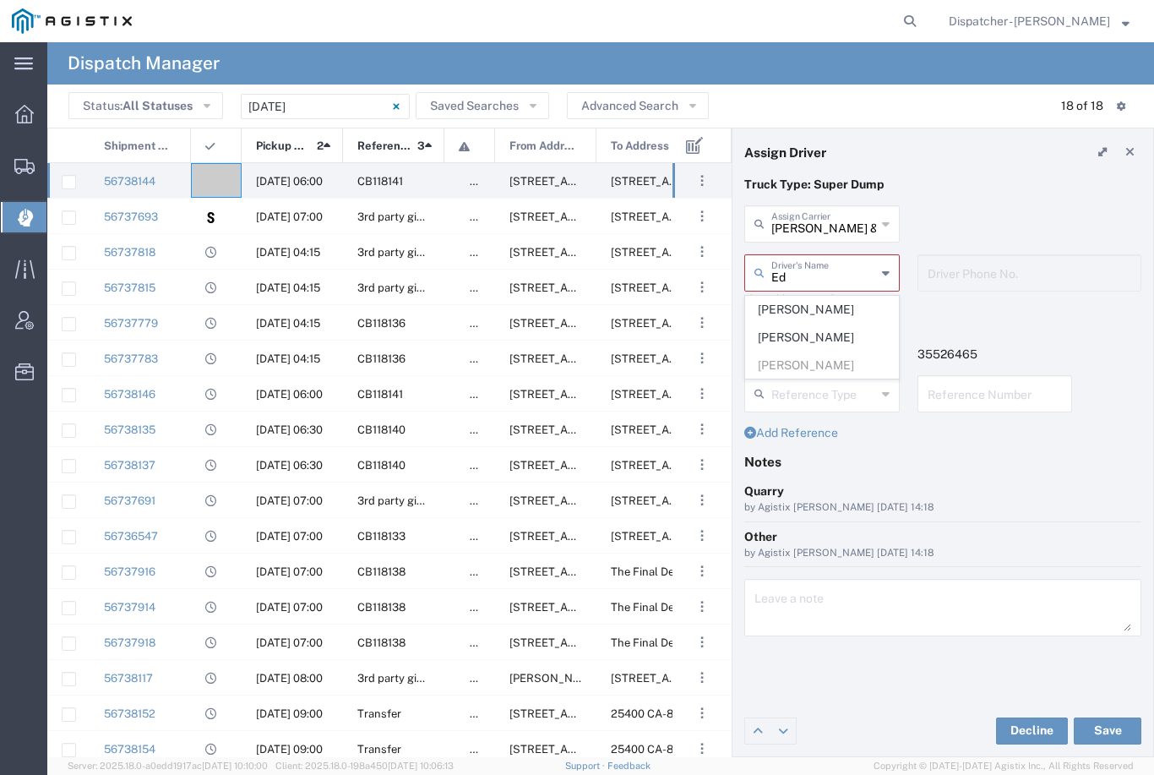
click at [797, 332] on span "Edgar Horta-Vega" at bounding box center [822, 337] width 152 height 26
type input "Edgar Horta-Vega"
type input "916-316-1206"
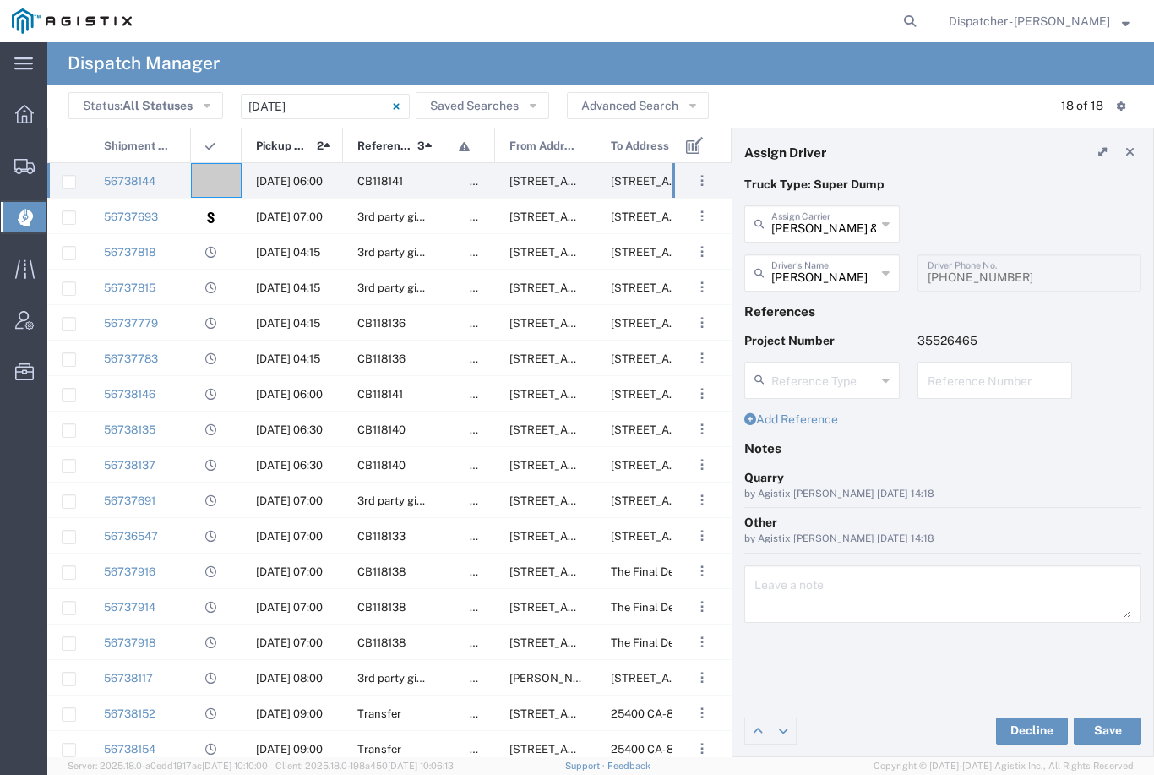
click at [1105, 733] on button "Save" at bounding box center [1108, 730] width 68 height 27
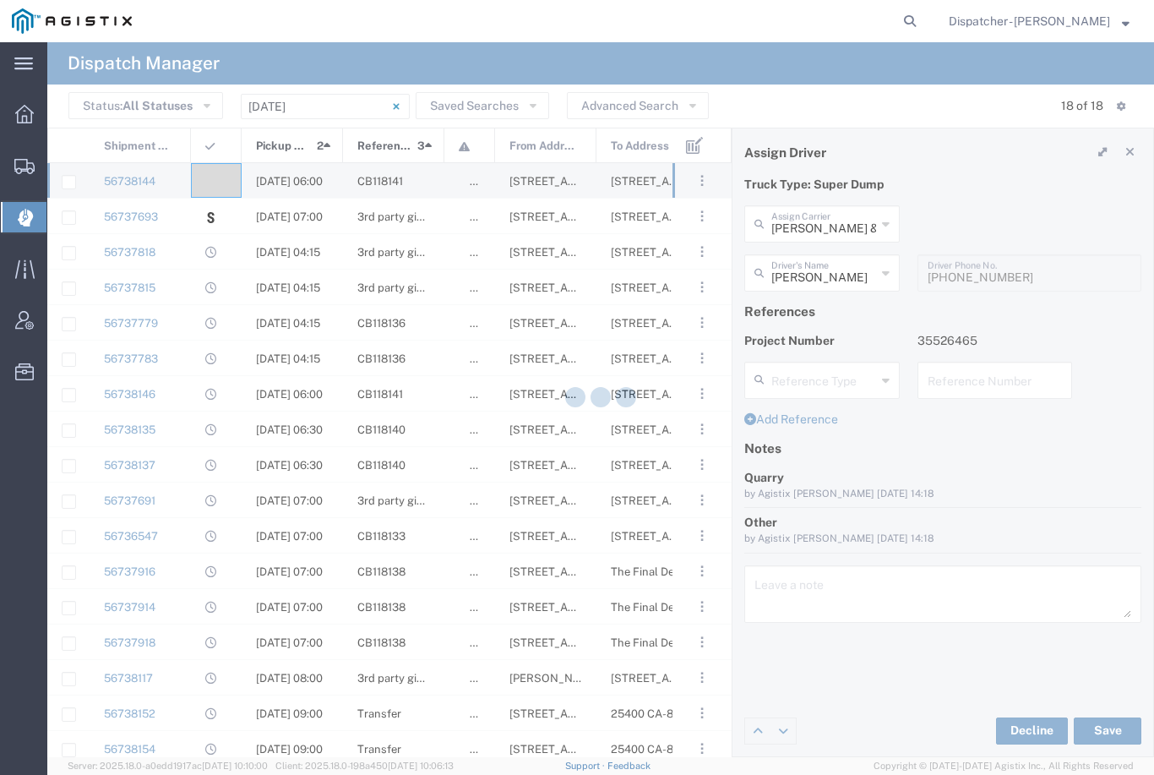
type input "Edgar Horta-Vega"
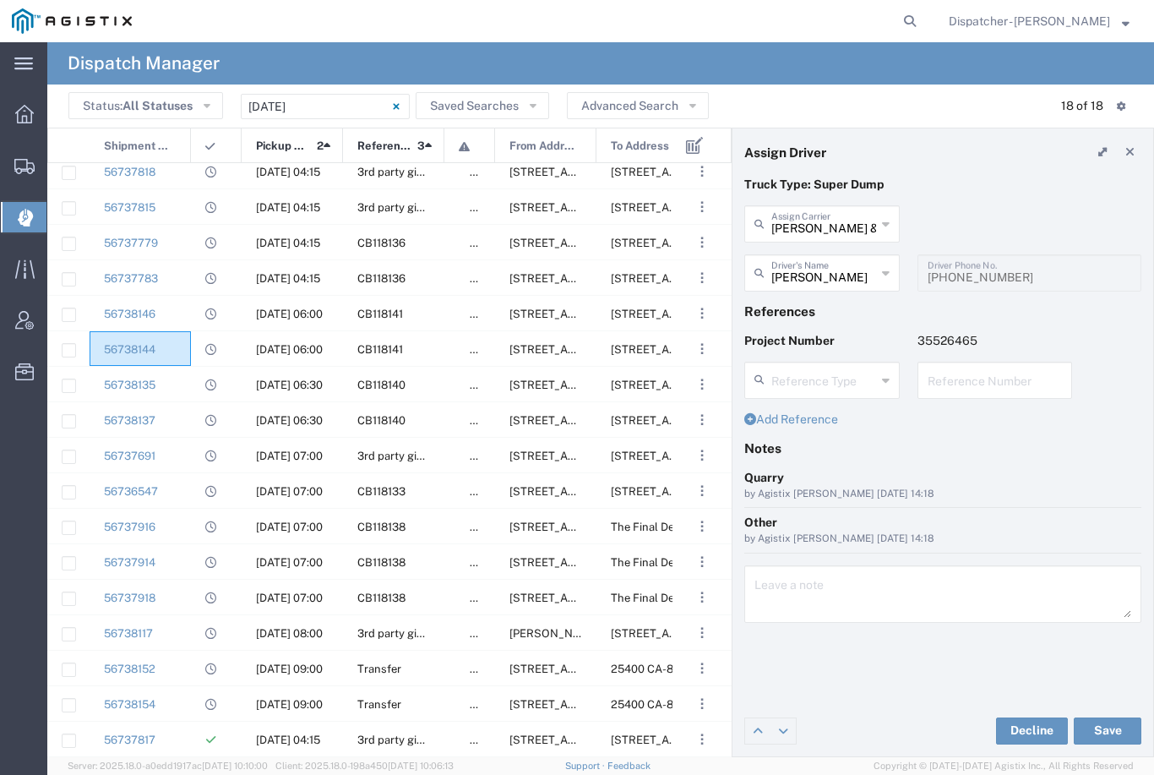
scroll to position [45, 0]
